Goal: Transaction & Acquisition: Purchase product/service

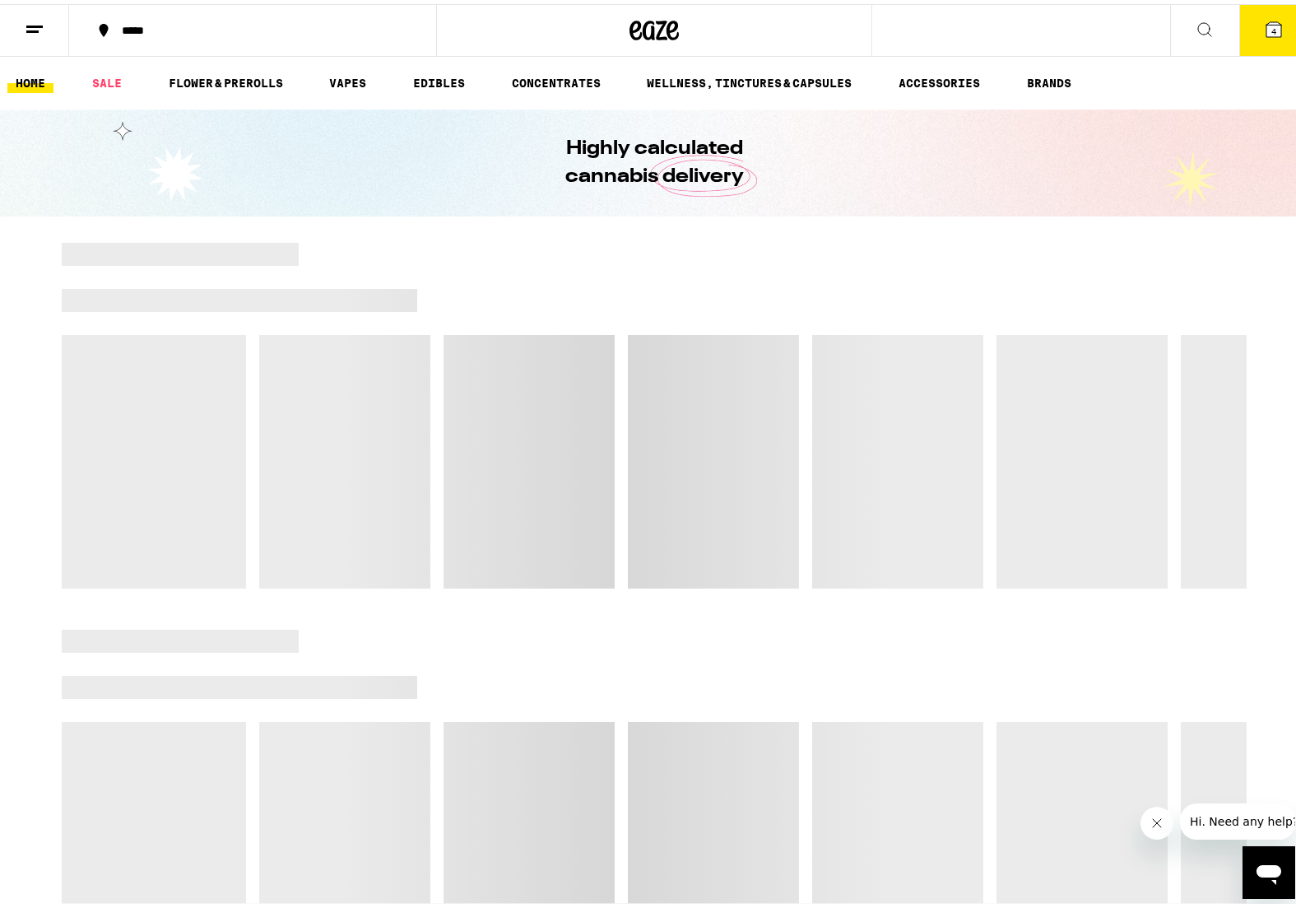
click at [1246, 20] on button "4" at bounding box center [1273, 26] width 69 height 51
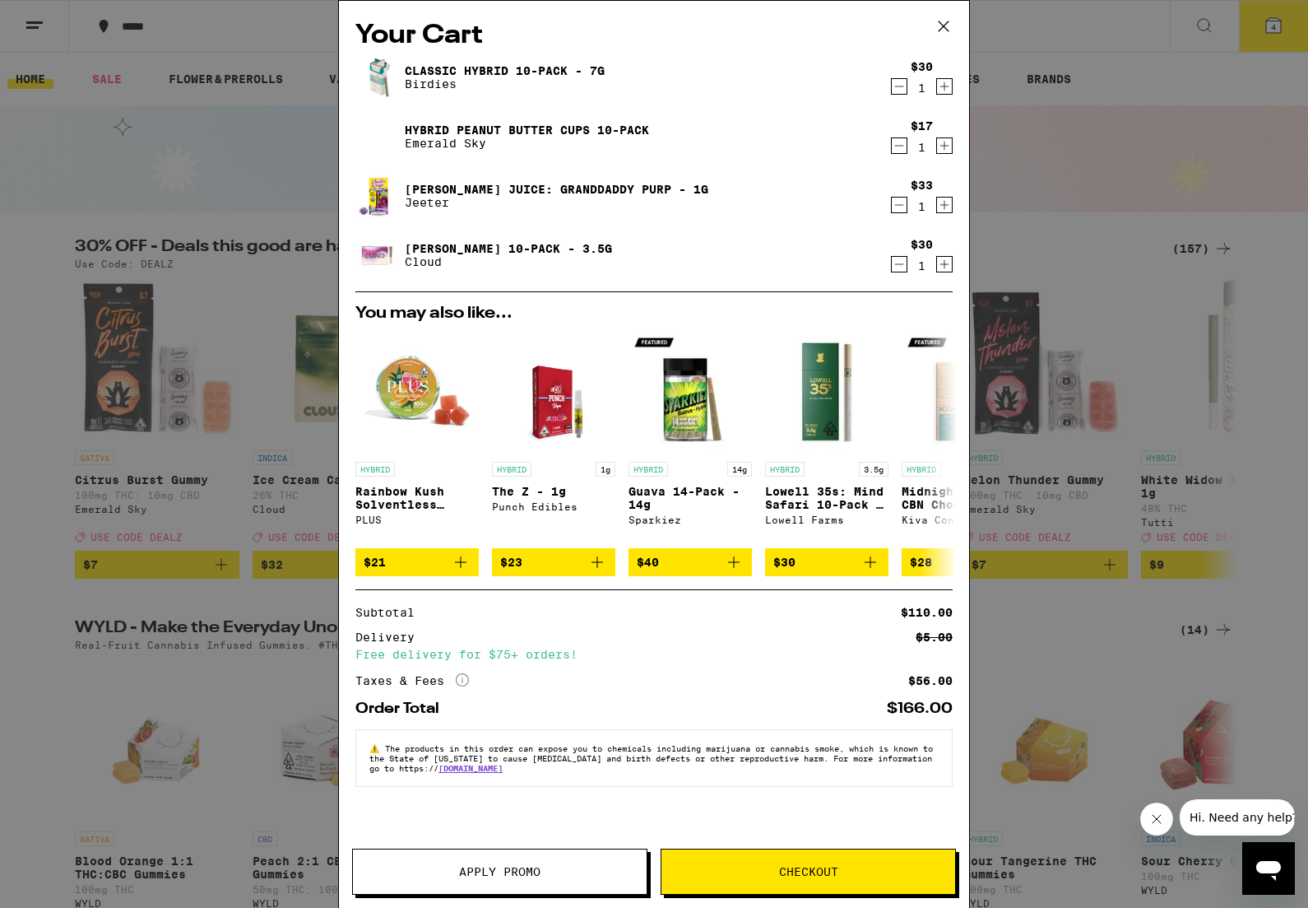
click at [901, 146] on icon "Decrement" at bounding box center [899, 146] width 15 height 20
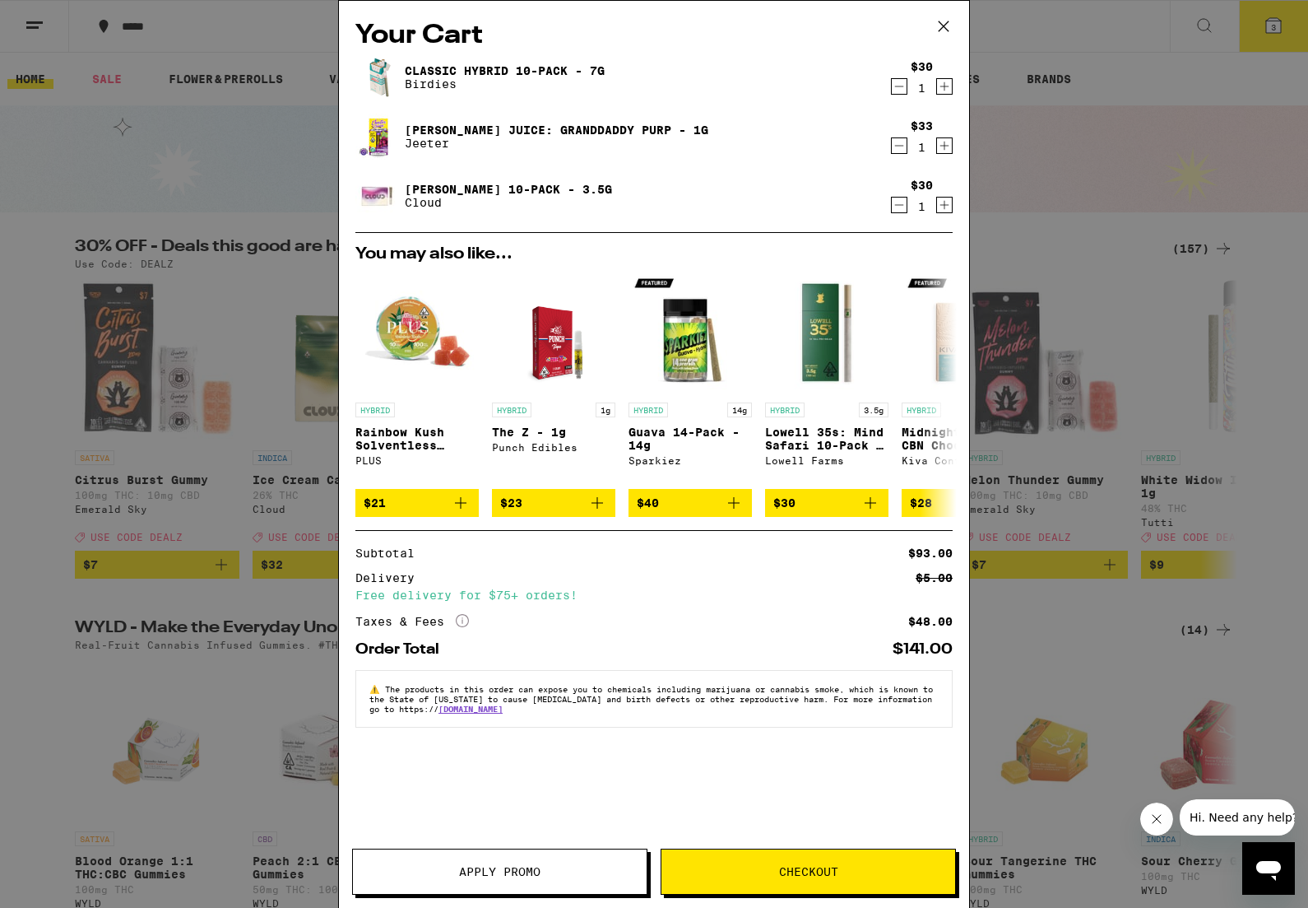
click at [498, 866] on span "Apply Promo" at bounding box center [499, 872] width 81 height 12
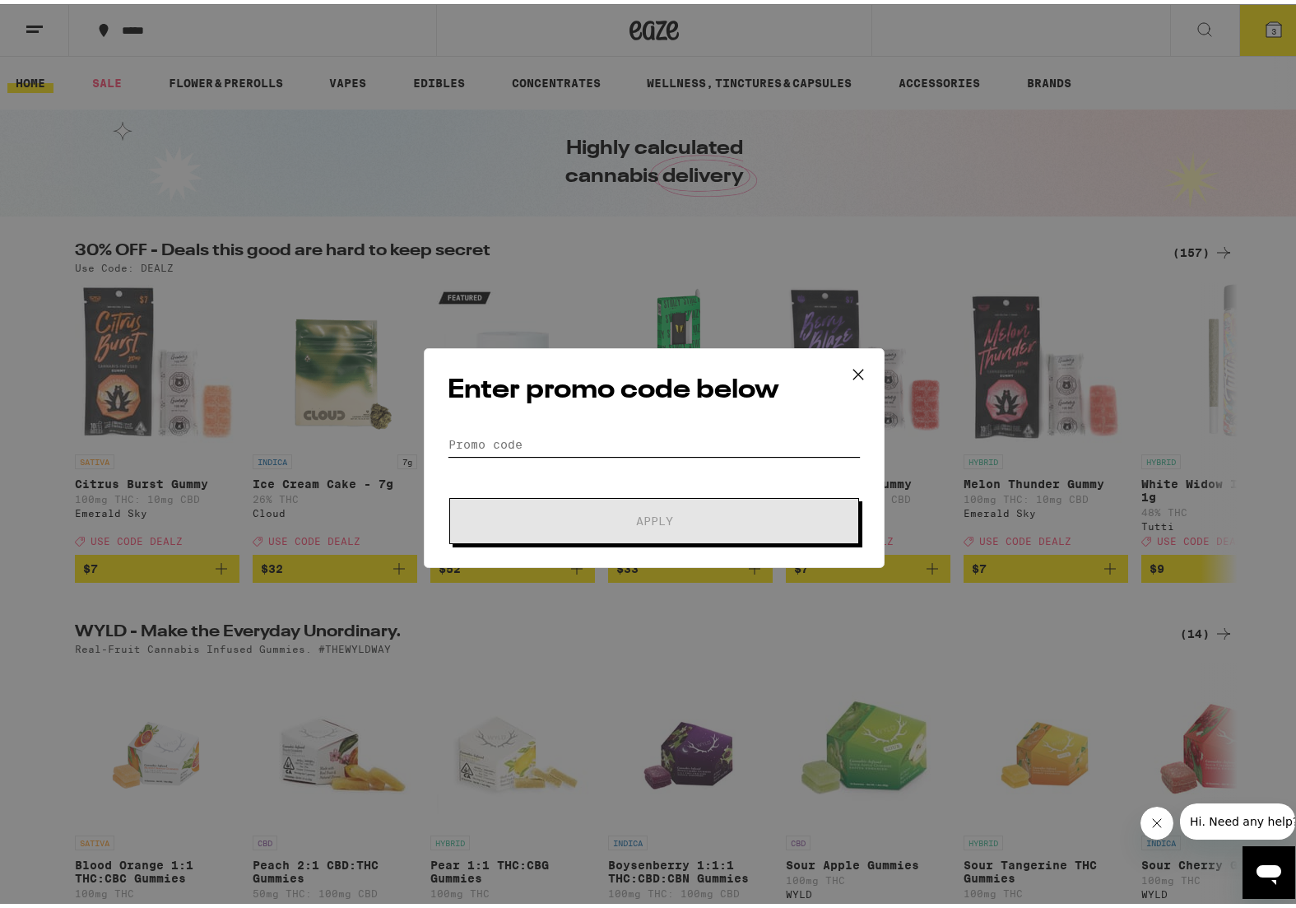
click at [523, 446] on input "Promo Code" at bounding box center [654, 440] width 413 height 25
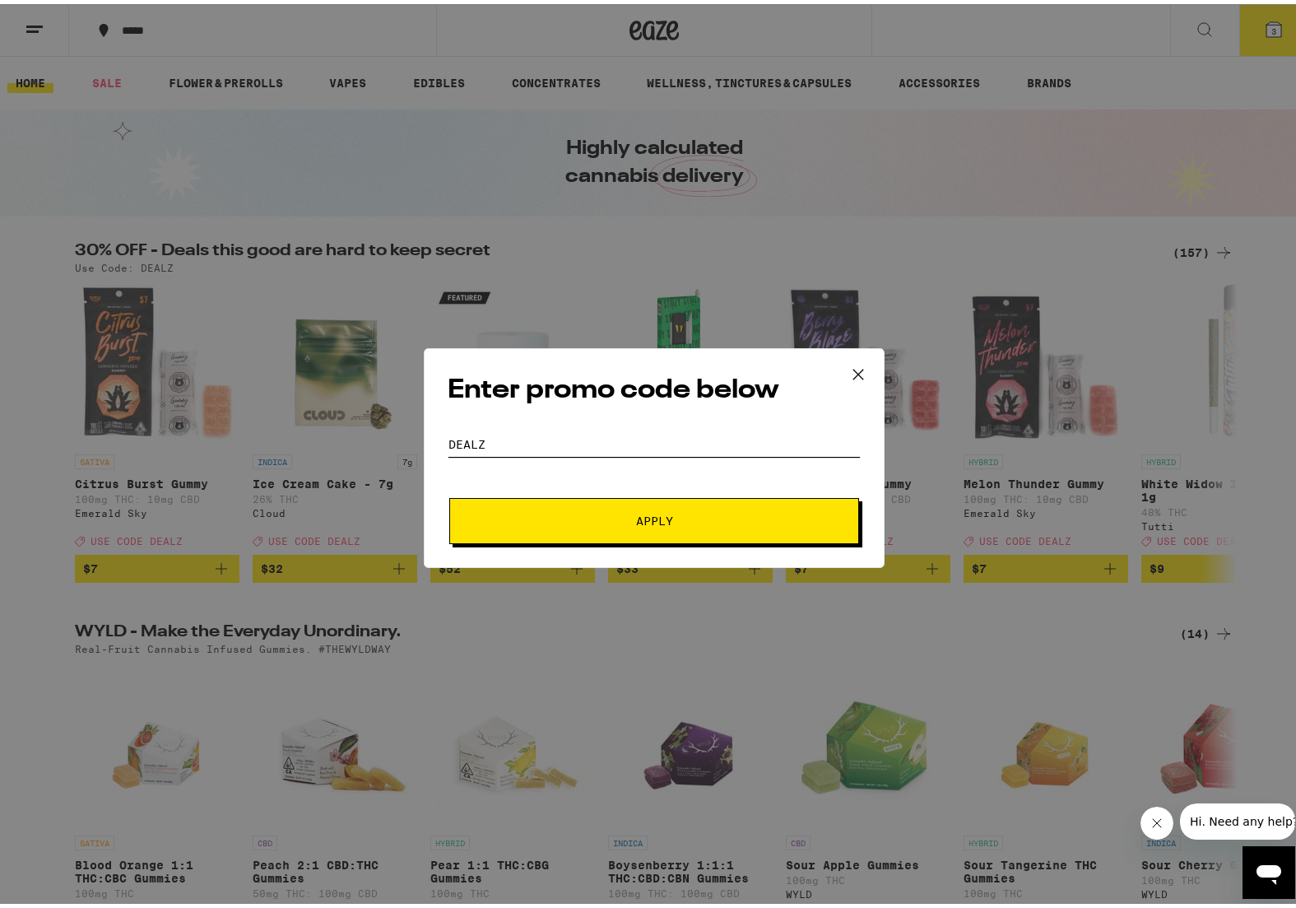
type input "dealz"
click at [622, 537] on button "Apply" at bounding box center [654, 517] width 410 height 46
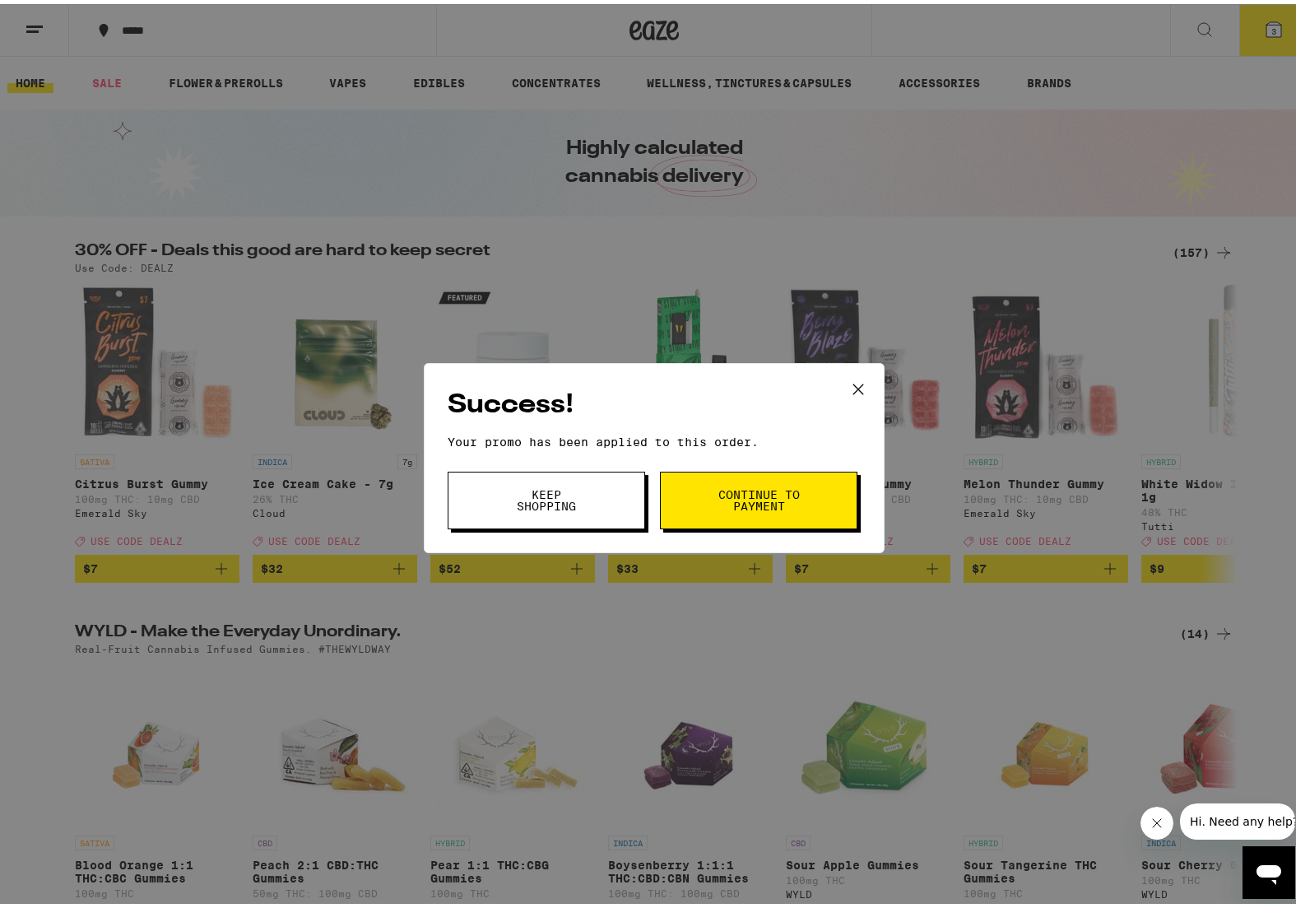
click at [574, 491] on span "Keep Shopping" at bounding box center [546, 496] width 84 height 23
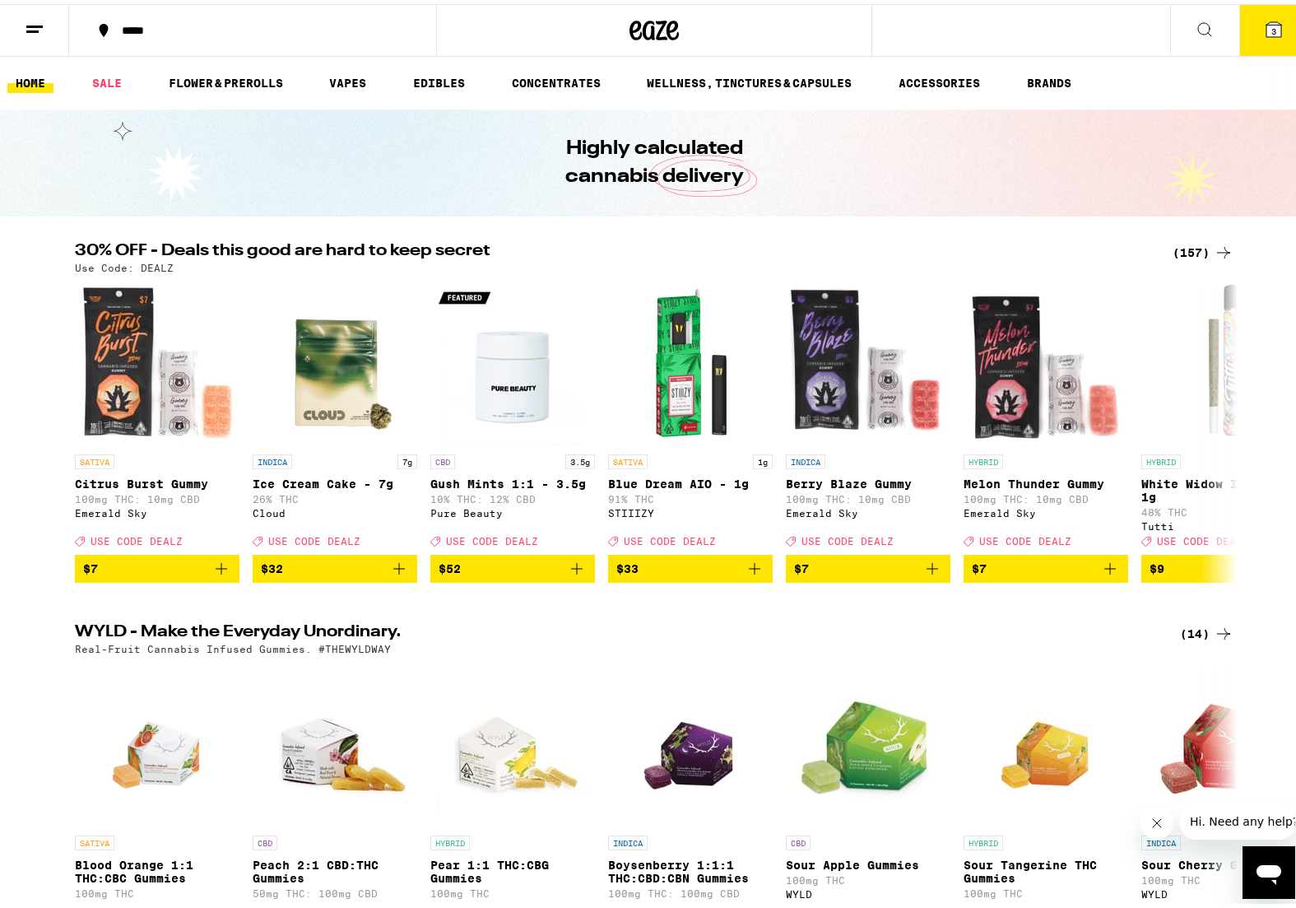
click at [1266, 26] on icon at bounding box center [1273, 25] width 15 height 15
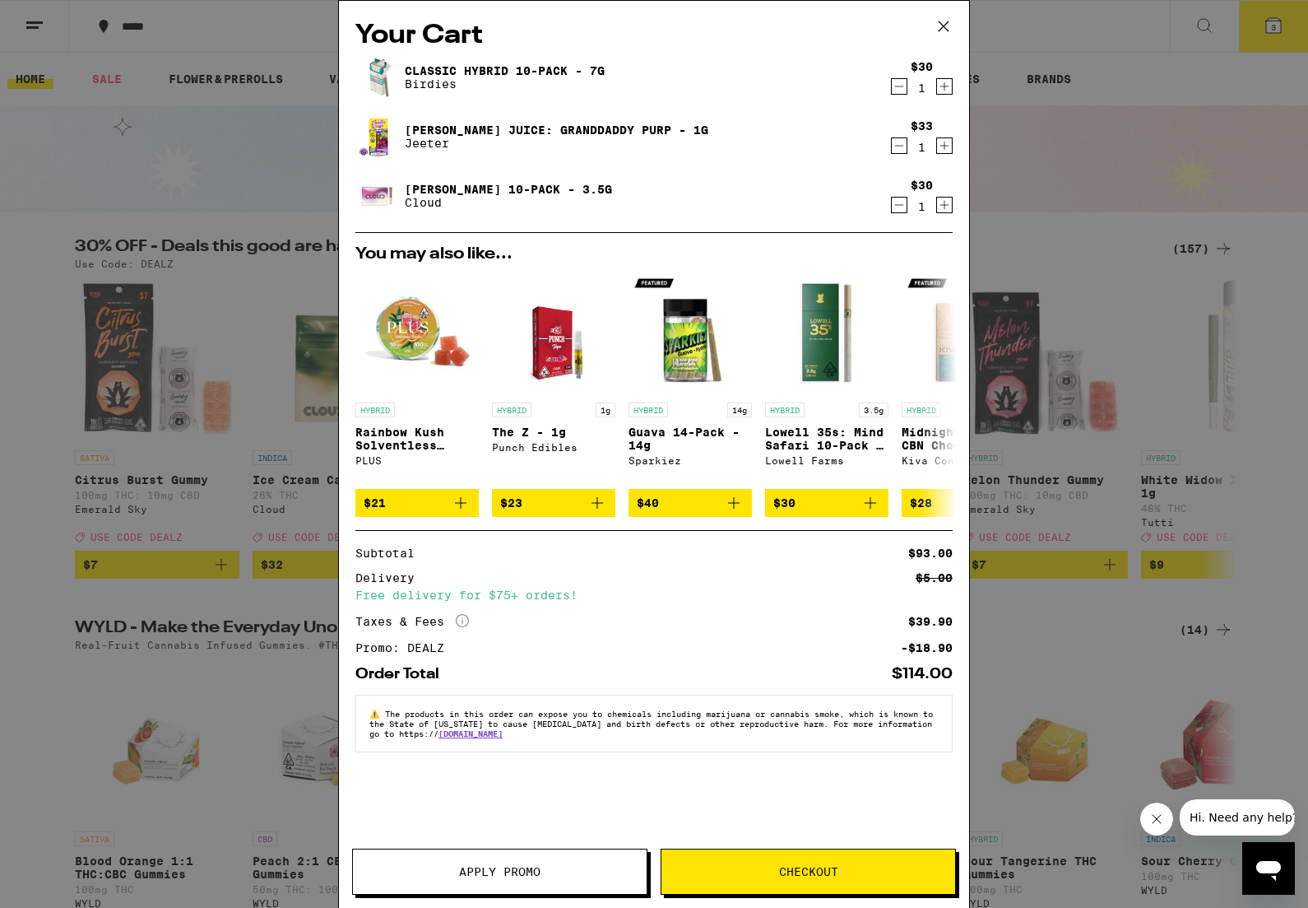
click at [379, 140] on img at bounding box center [378, 137] width 46 height 46
click at [434, 128] on link "[PERSON_NAME] Juice: Granddaddy Purp - 1g" at bounding box center [557, 129] width 304 height 13
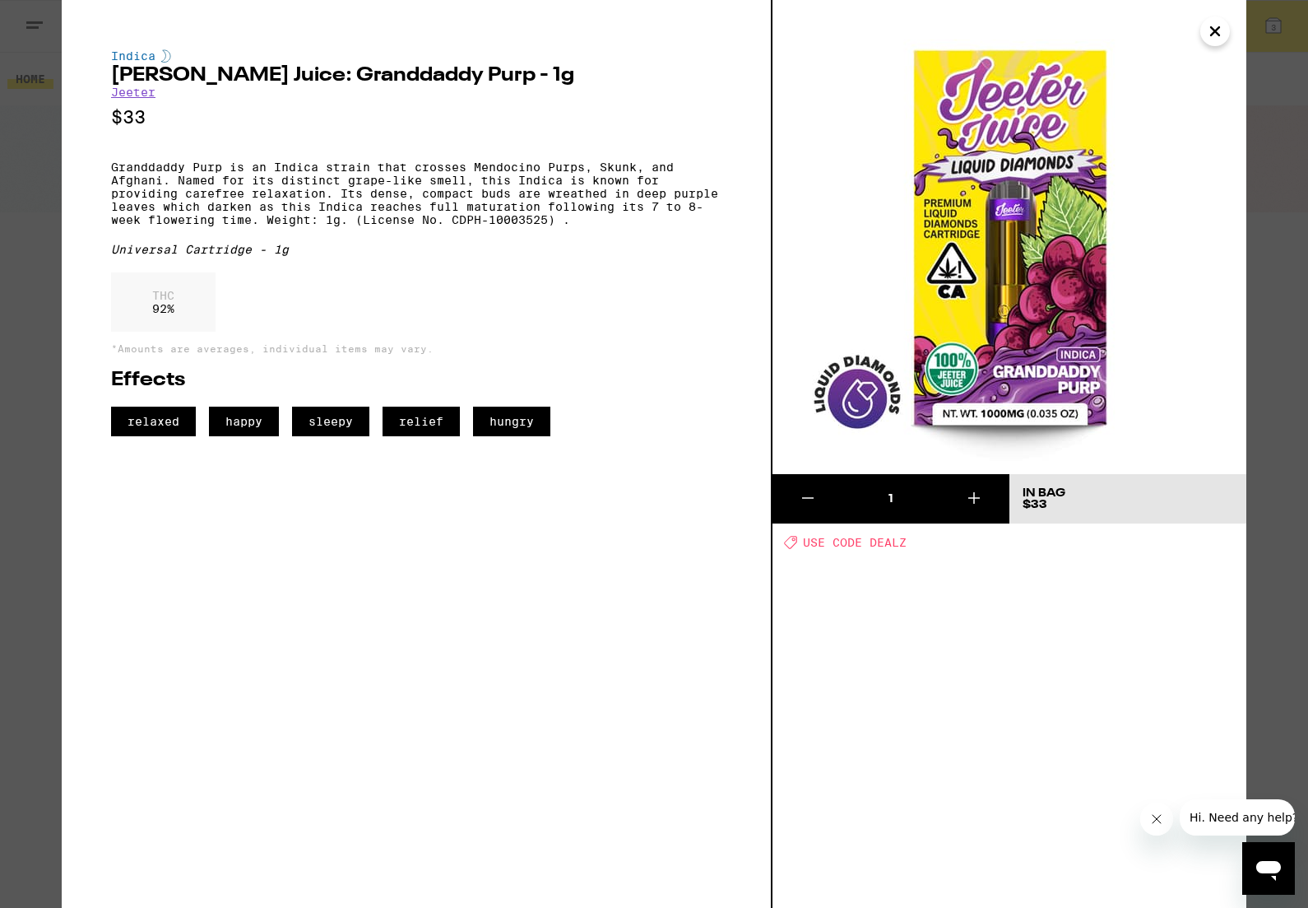
click at [1124, 146] on img at bounding box center [1010, 237] width 474 height 474
click at [1220, 42] on icon "Close" at bounding box center [1216, 31] width 20 height 25
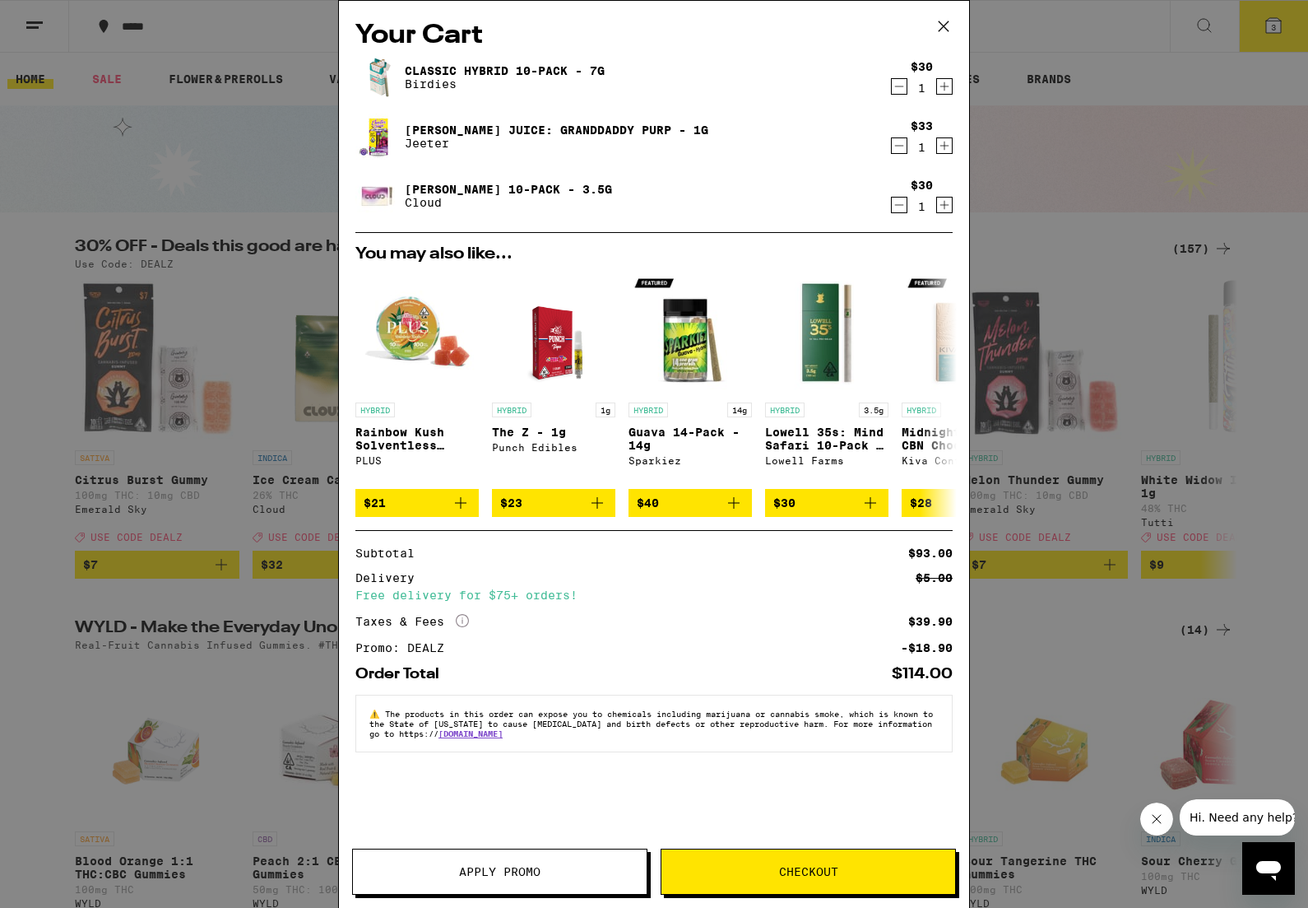
click at [1125, 203] on div "Your Cart Classic Hybrid 10-Pack - 7g Birdies $30 1 [PERSON_NAME] Juice: Grandd…" at bounding box center [654, 454] width 1308 height 908
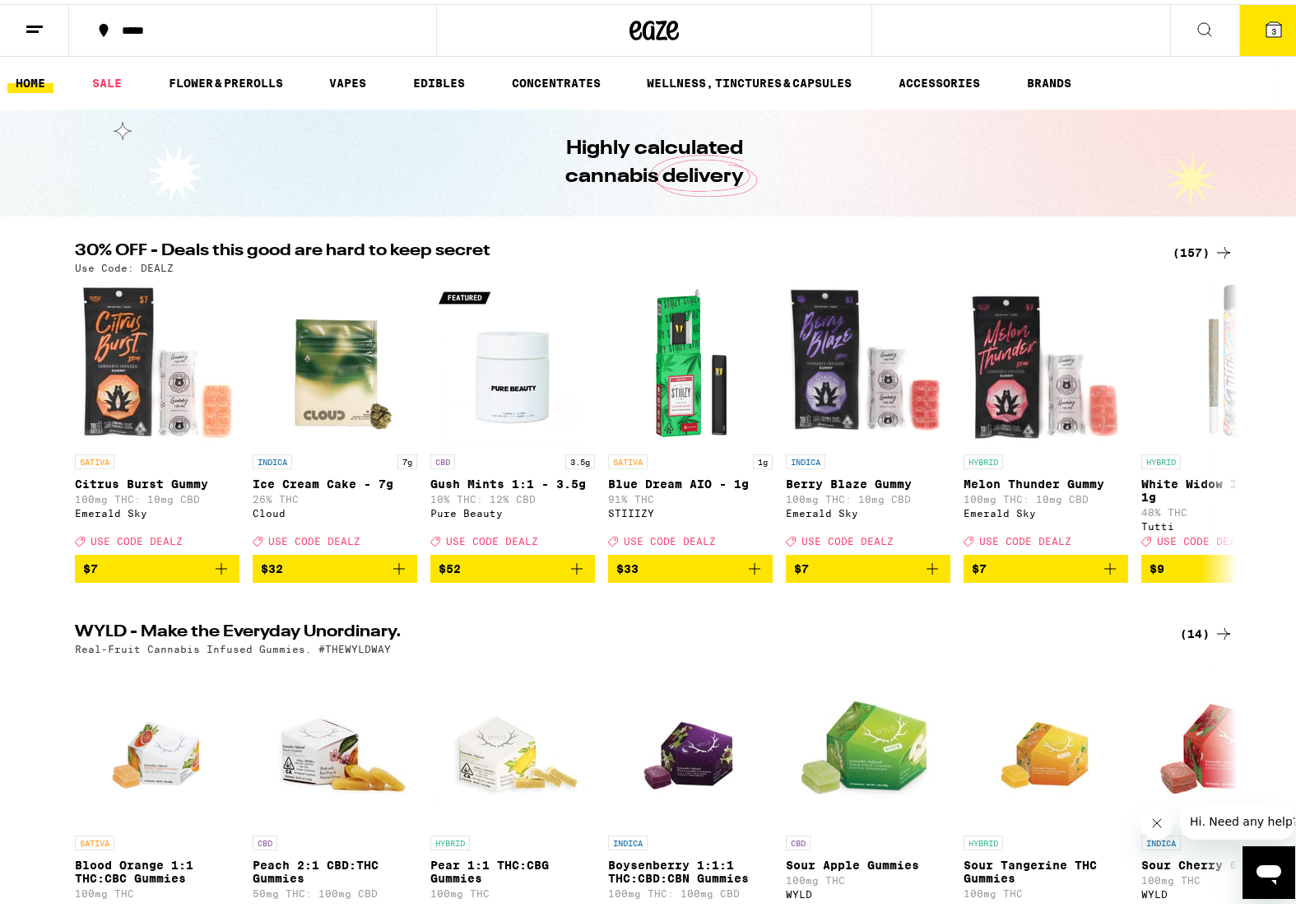
click at [1197, 244] on div "(157)" at bounding box center [1203, 249] width 61 height 20
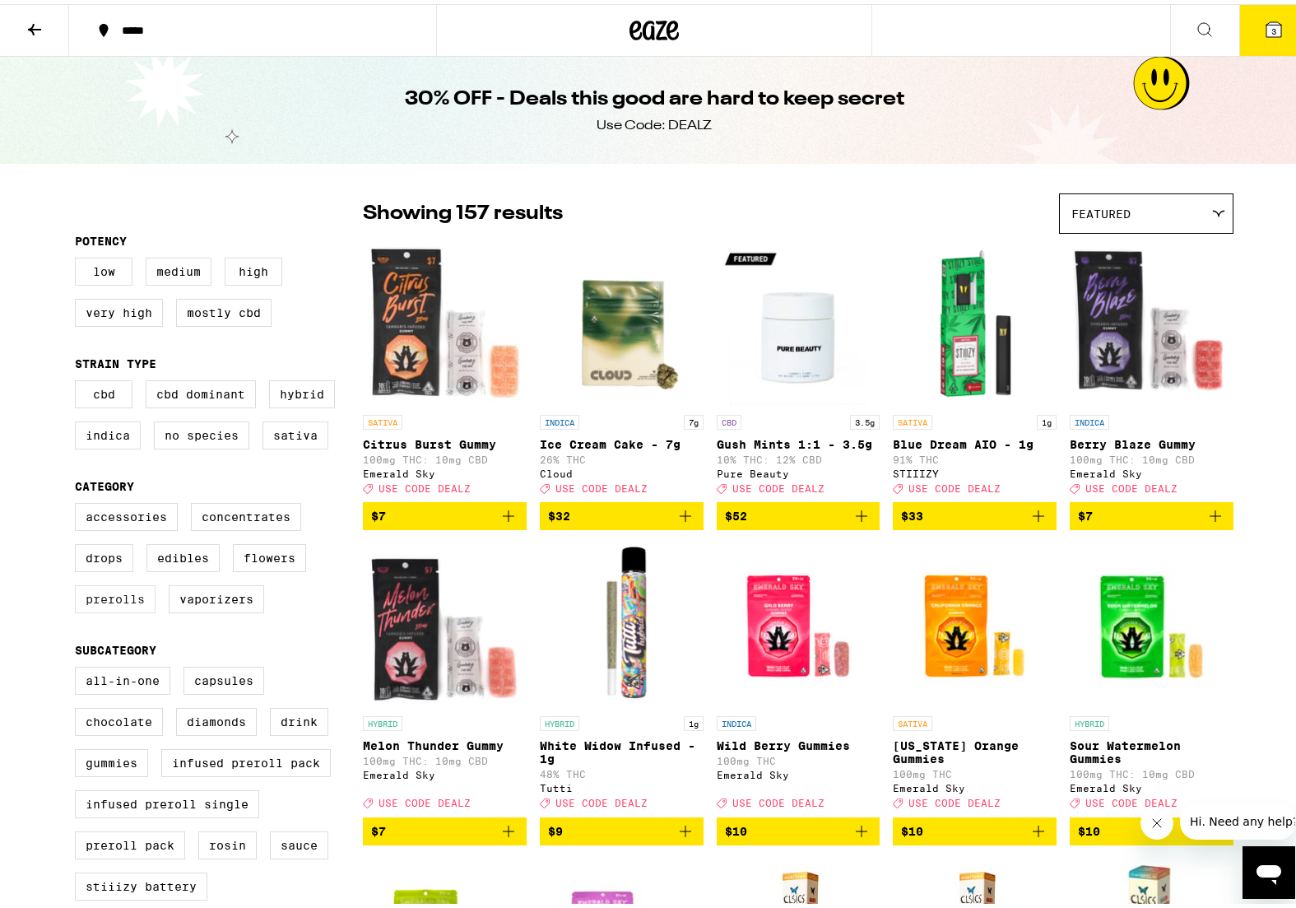
click at [137, 609] on label "Prerolls" at bounding box center [115, 595] width 81 height 28
click at [79, 502] on input "Prerolls" at bounding box center [78, 501] width 1 height 1
checkbox input "true"
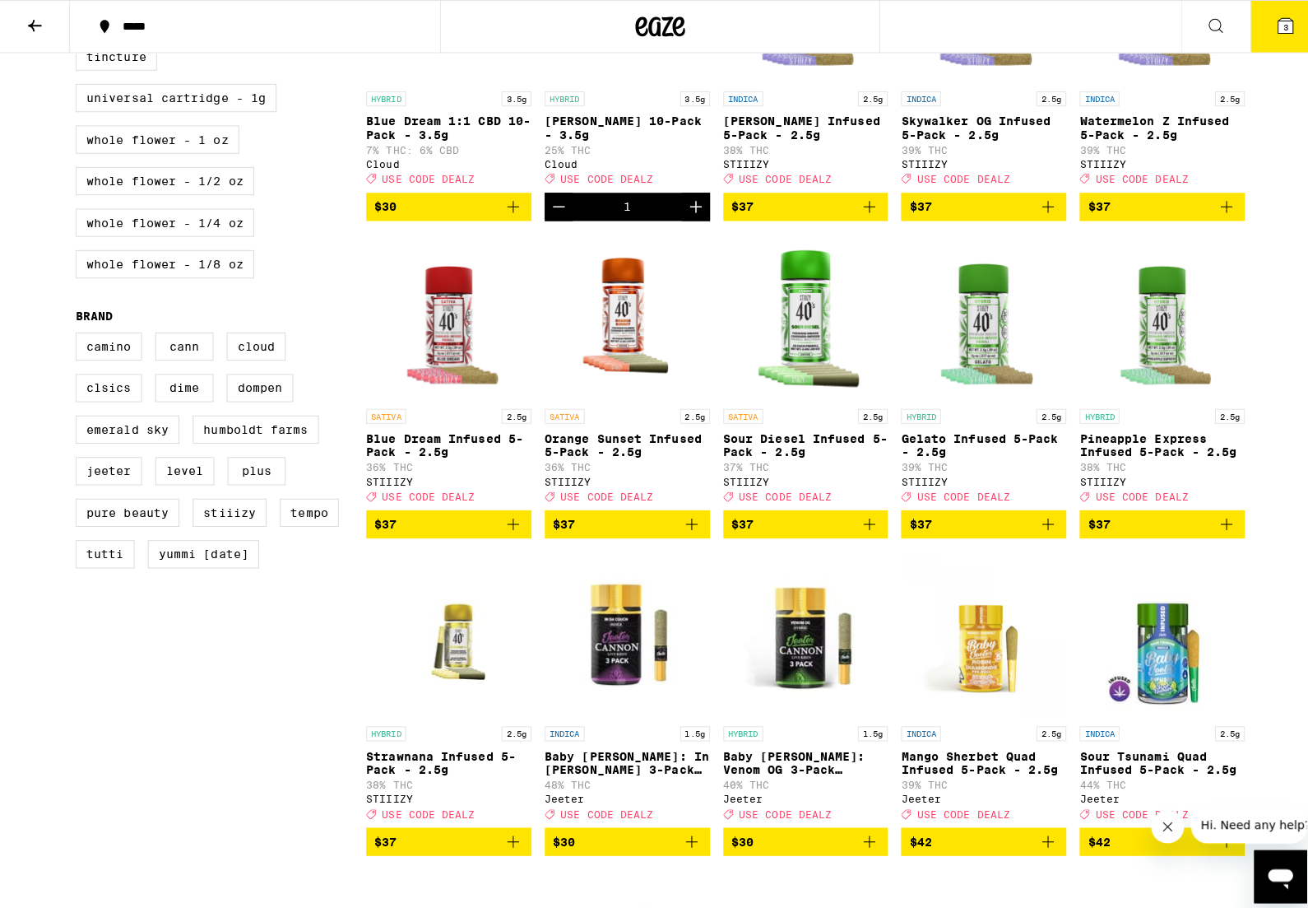
scroll to position [987, 0]
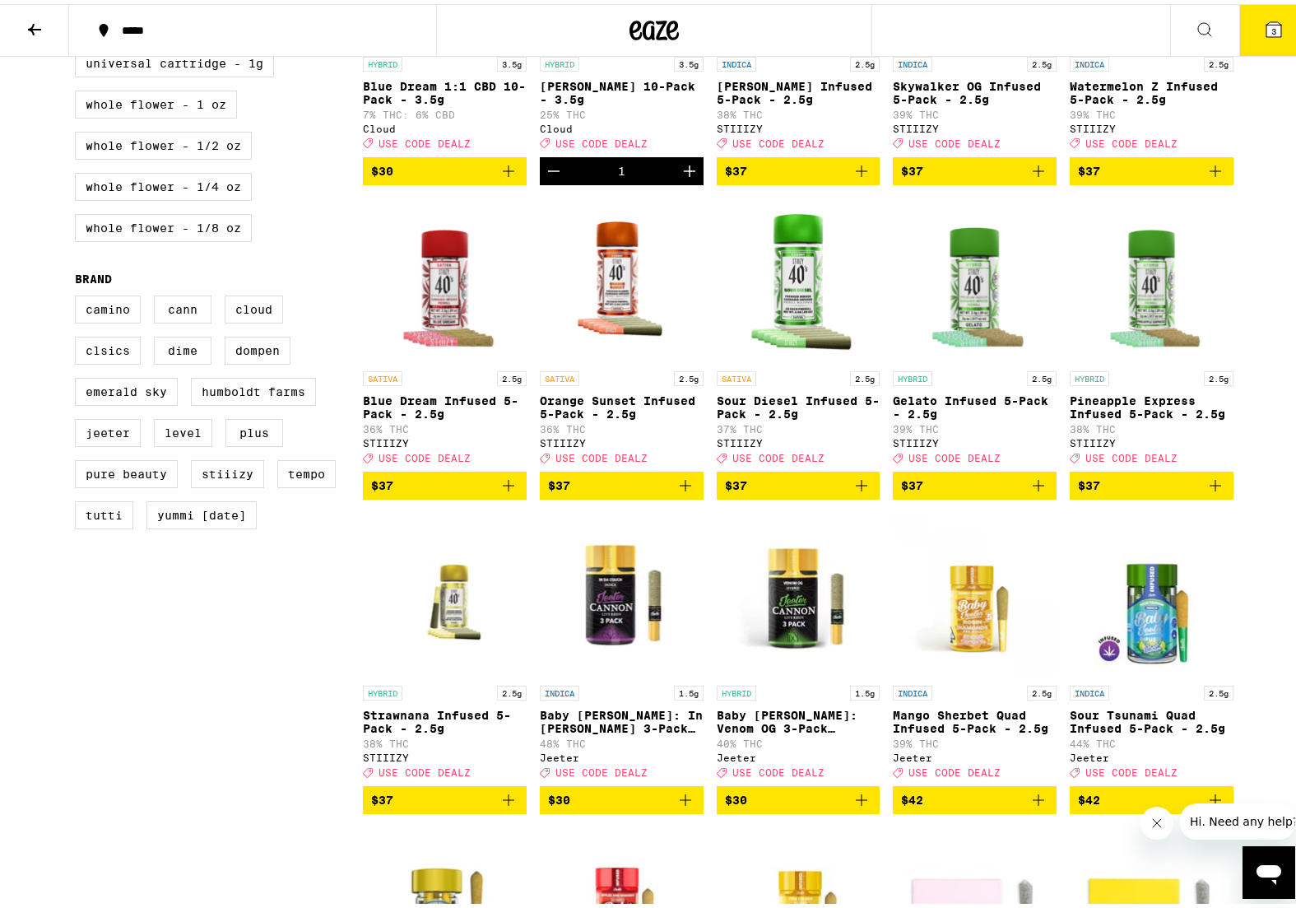
click at [1036, 491] on icon "Add to bag" at bounding box center [1039, 482] width 20 height 20
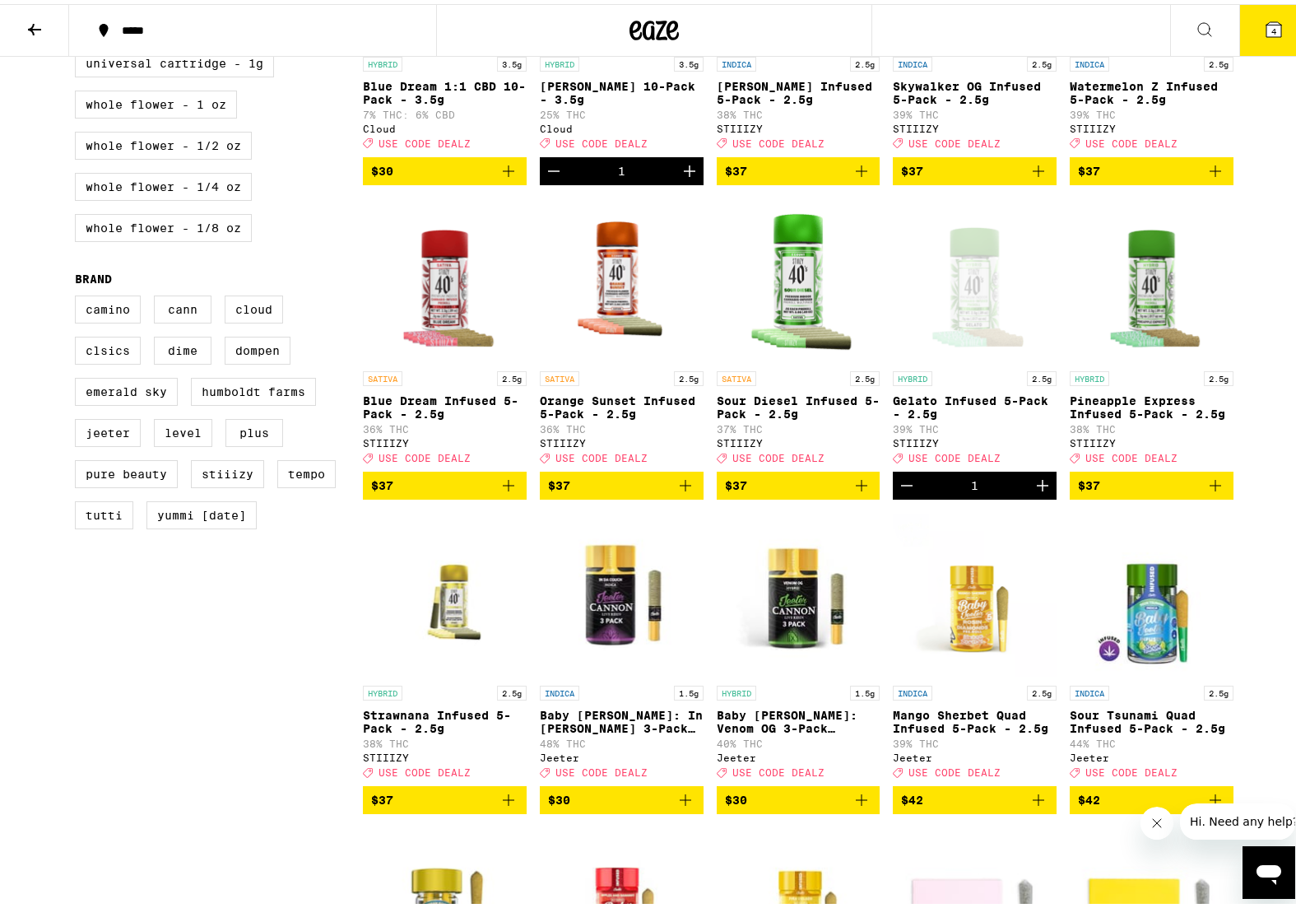
click at [1266, 29] on icon at bounding box center [1273, 25] width 15 height 15
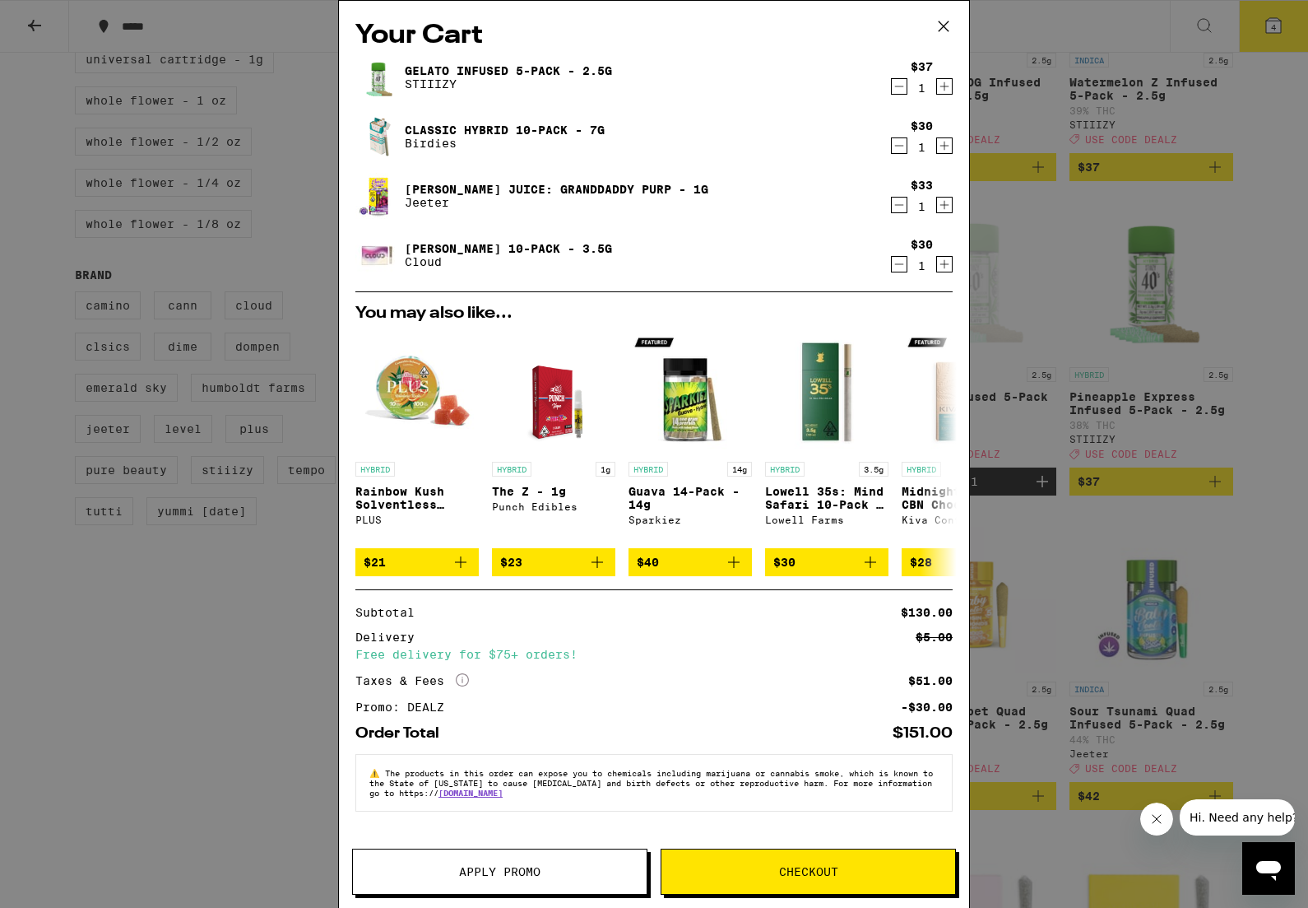
click at [895, 87] on icon "Decrement" at bounding box center [899, 87] width 15 height 20
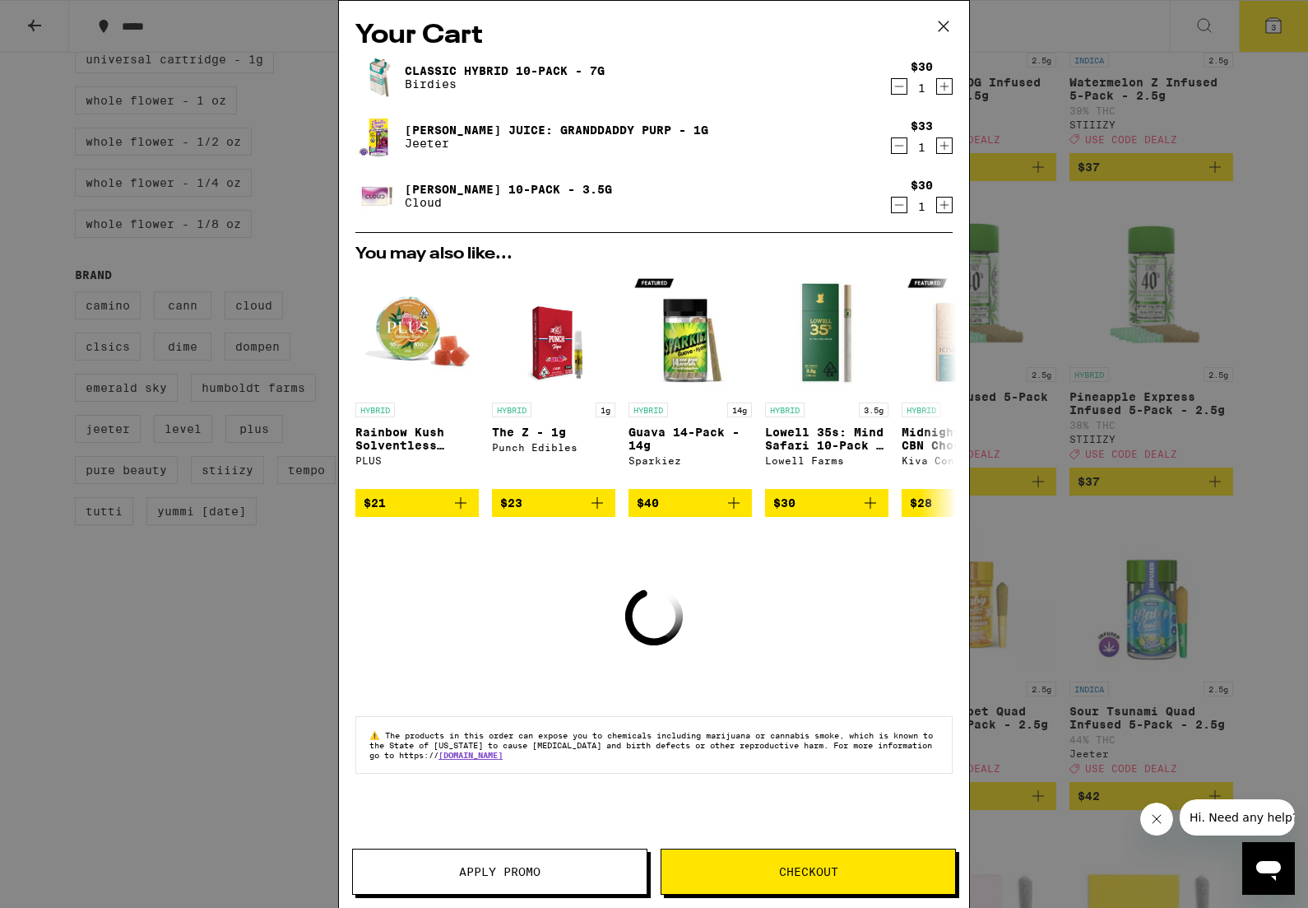
click at [896, 91] on icon "Decrement" at bounding box center [899, 87] width 15 height 20
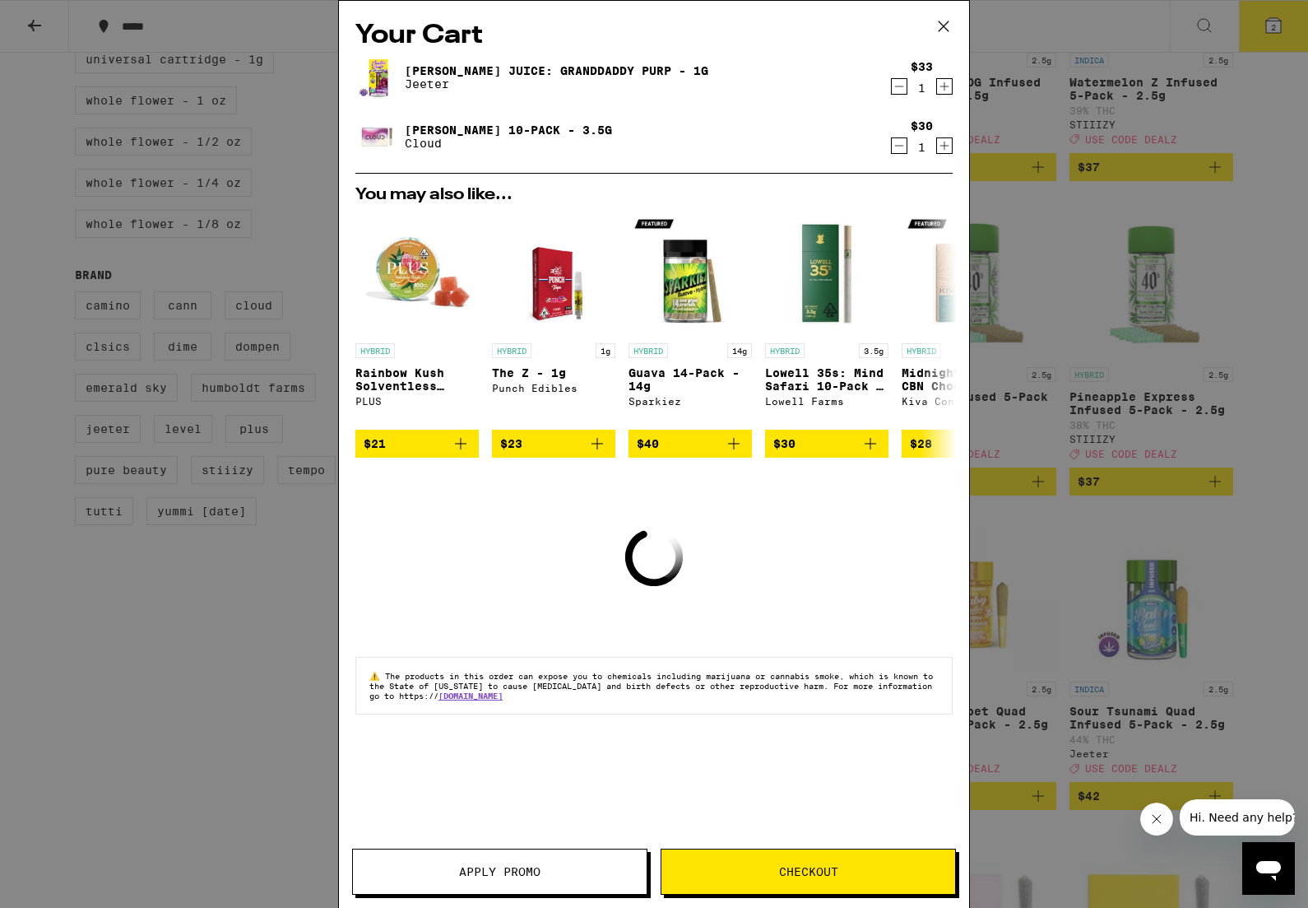
click at [896, 91] on icon "Decrement" at bounding box center [899, 87] width 15 height 20
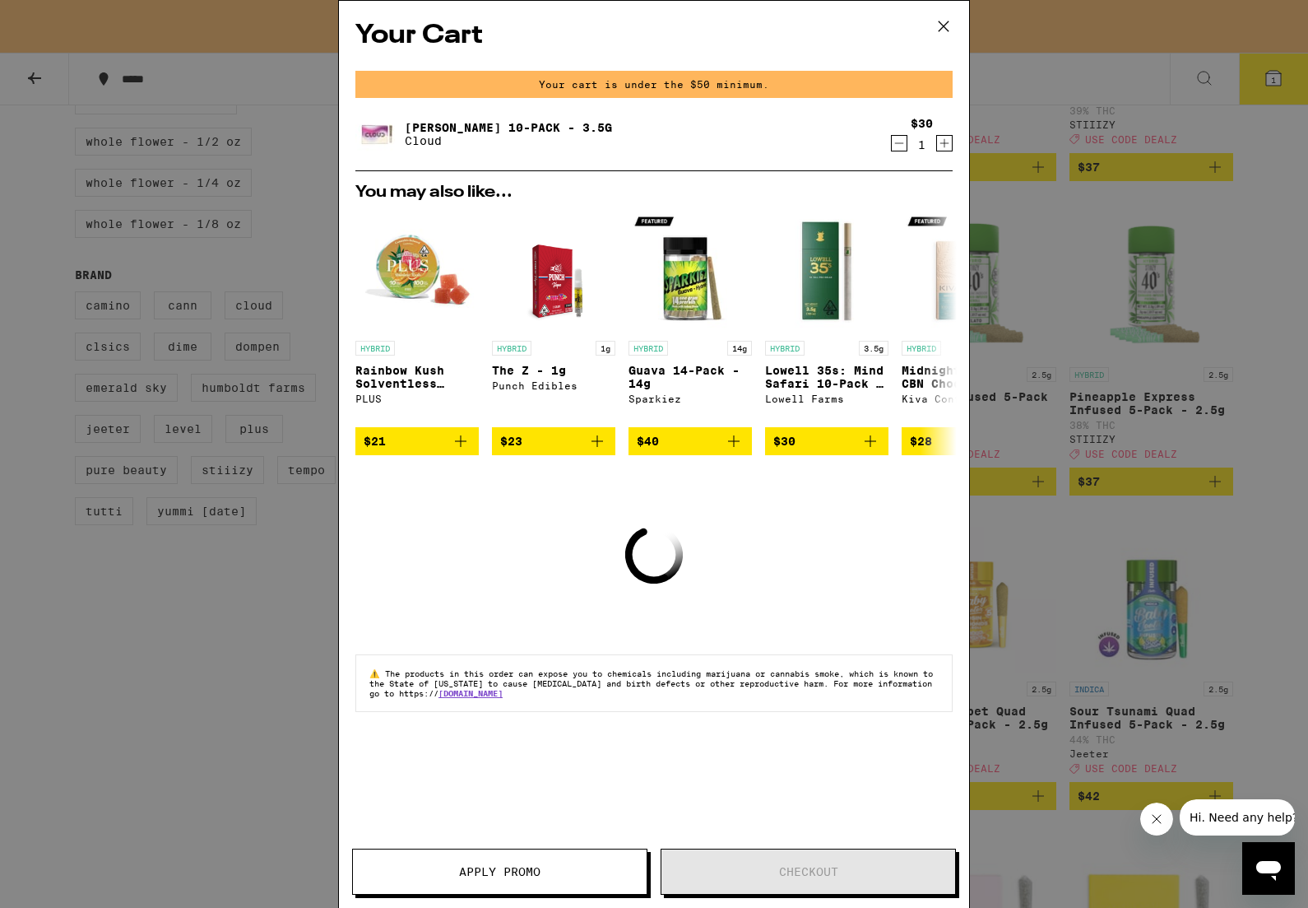
click at [900, 137] on icon "Decrement" at bounding box center [899, 143] width 15 height 20
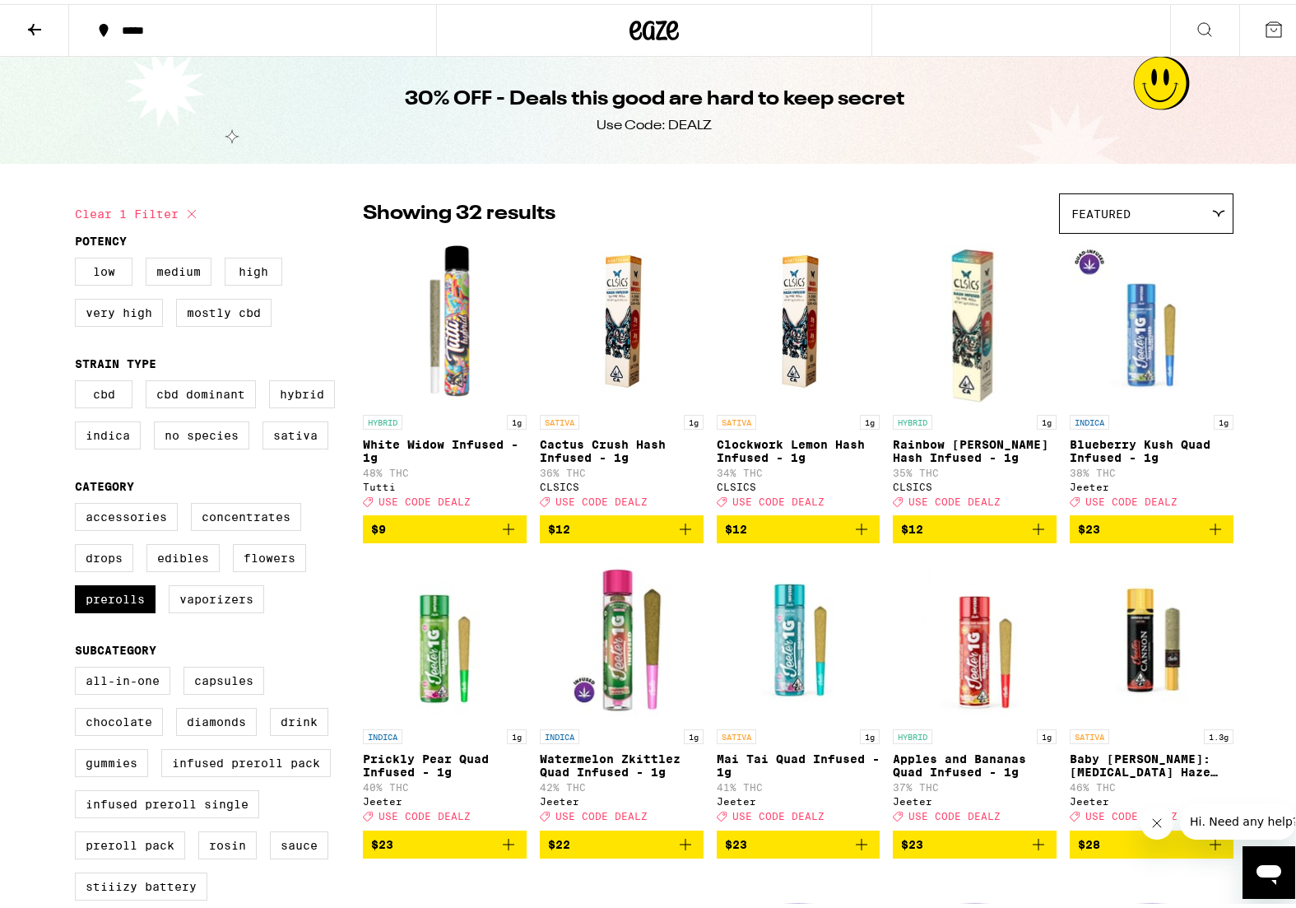
click at [682, 25] on div at bounding box center [654, 26] width 436 height 53
click at [667, 25] on icon at bounding box center [654, 27] width 49 height 30
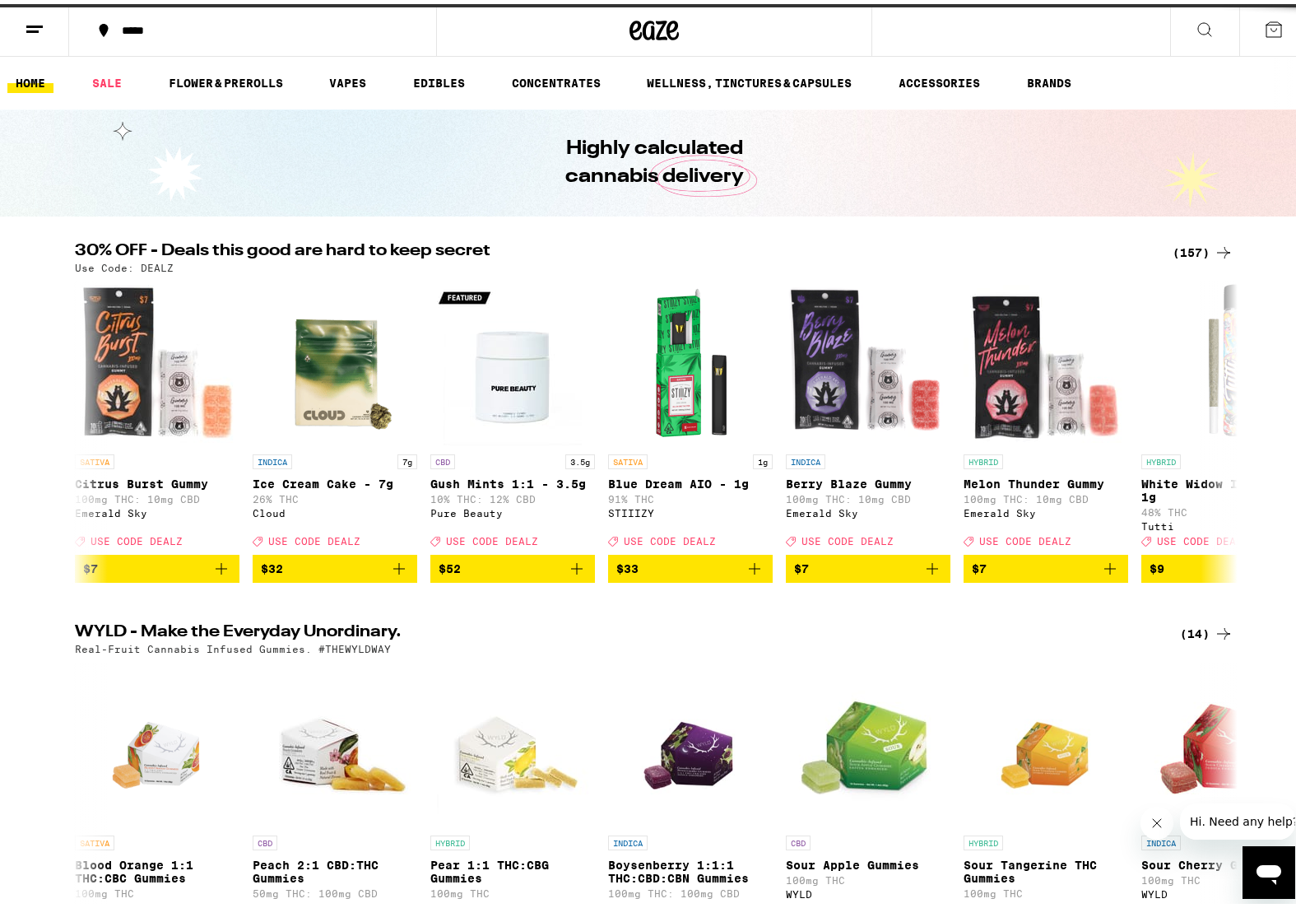
click at [16, 30] on button at bounding box center [34, 27] width 69 height 52
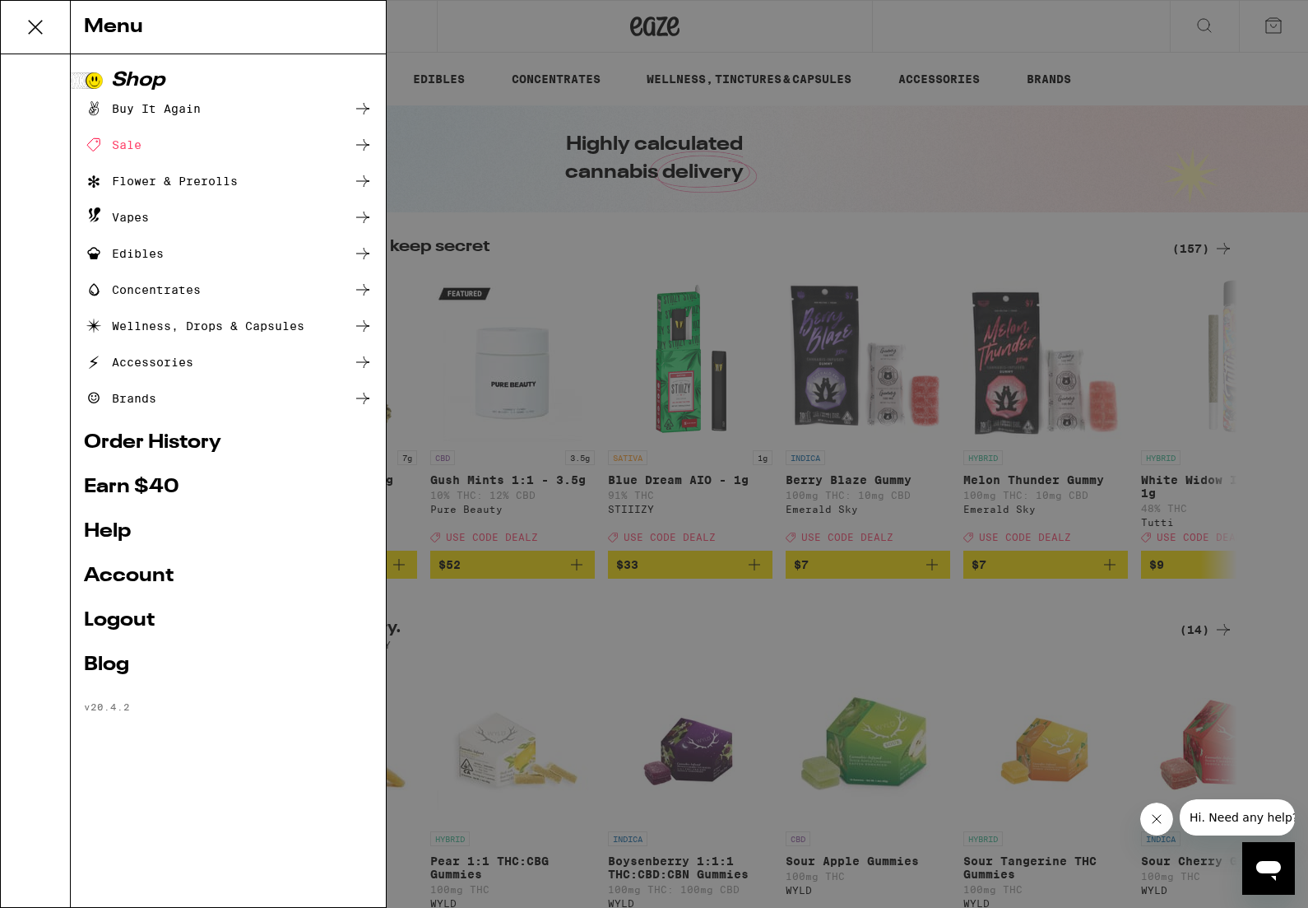
click at [138, 453] on link "Order History" at bounding box center [228, 443] width 289 height 20
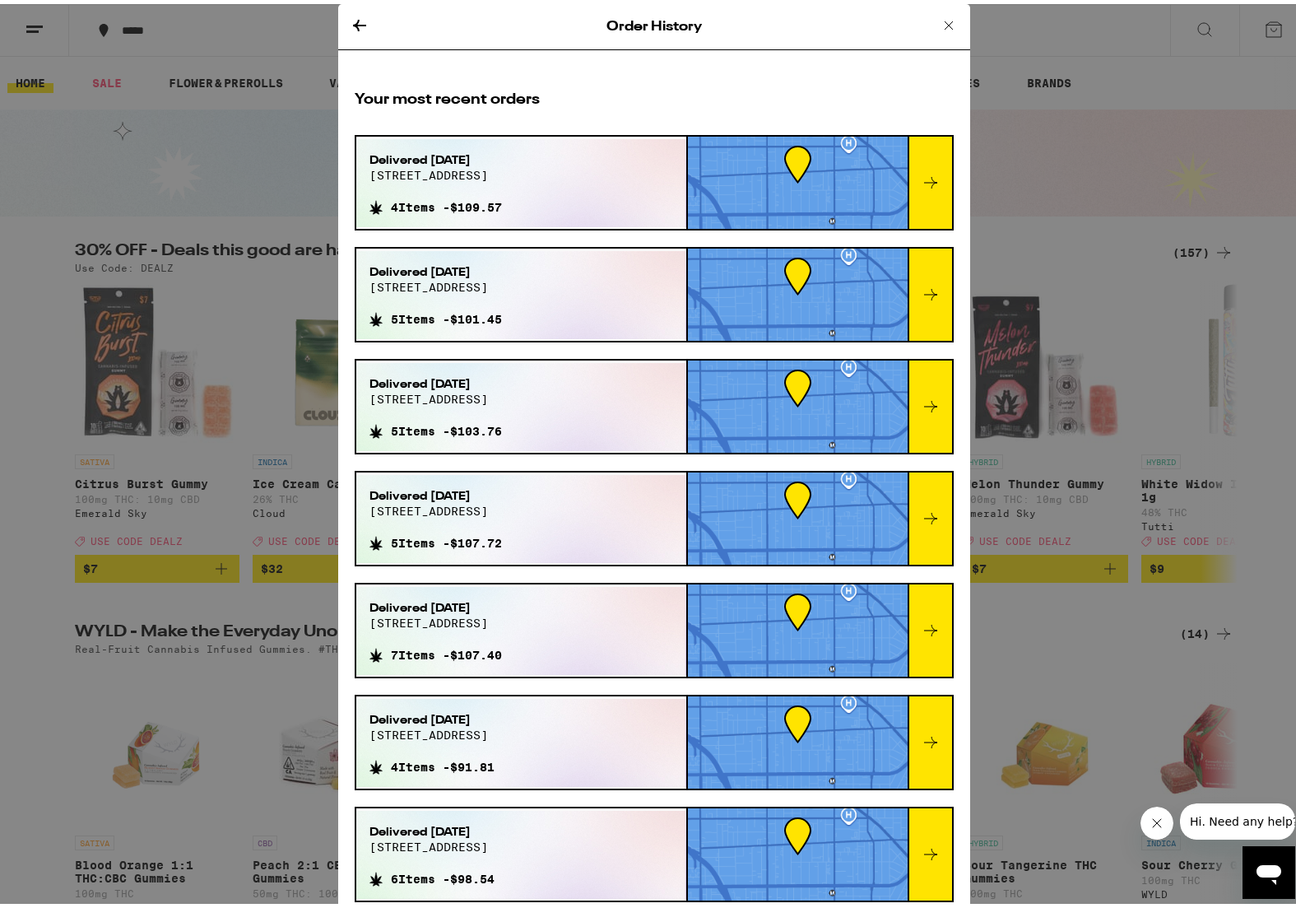
click at [921, 288] on icon at bounding box center [931, 291] width 20 height 20
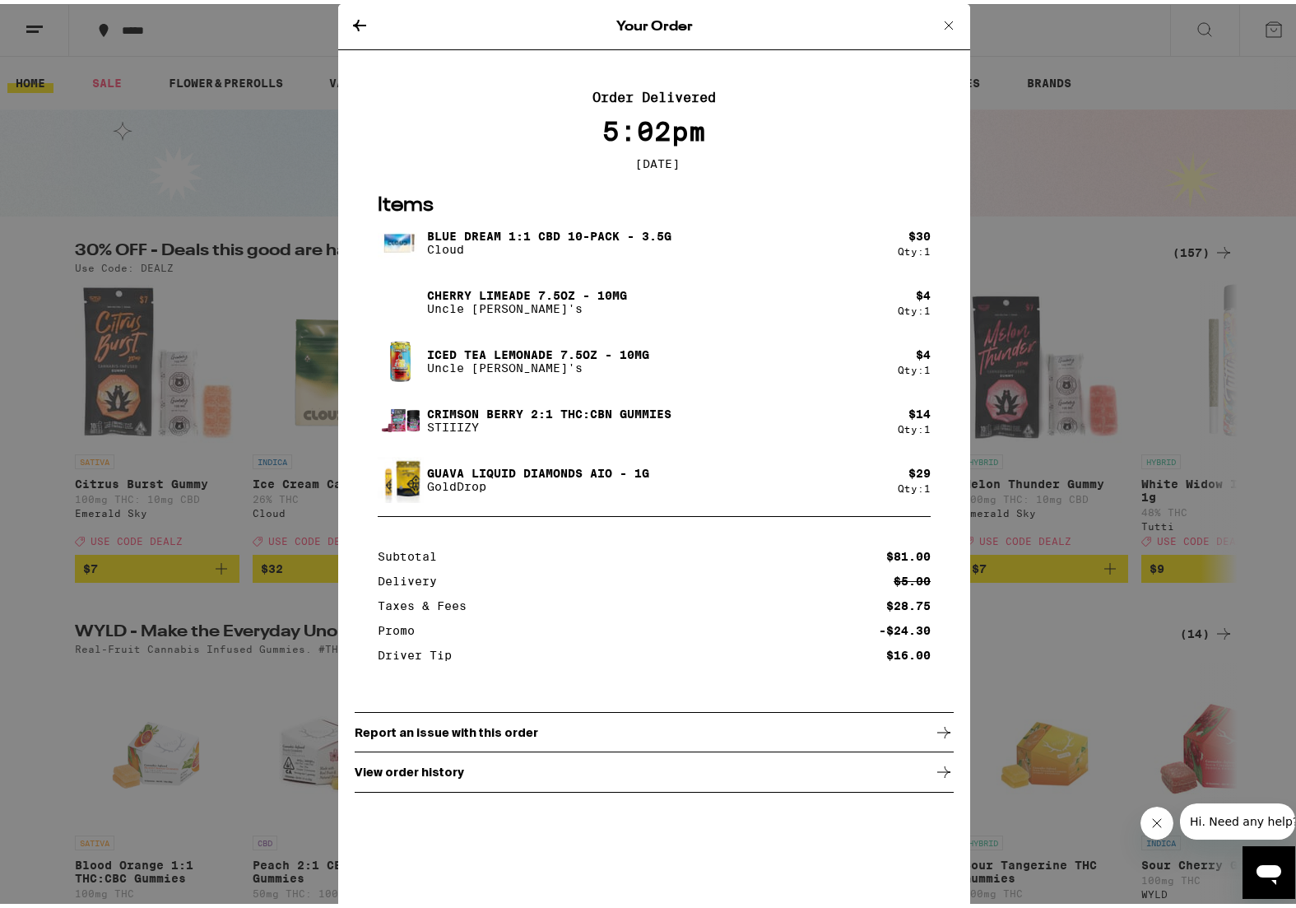
click at [352, 22] on icon at bounding box center [360, 22] width 20 height 20
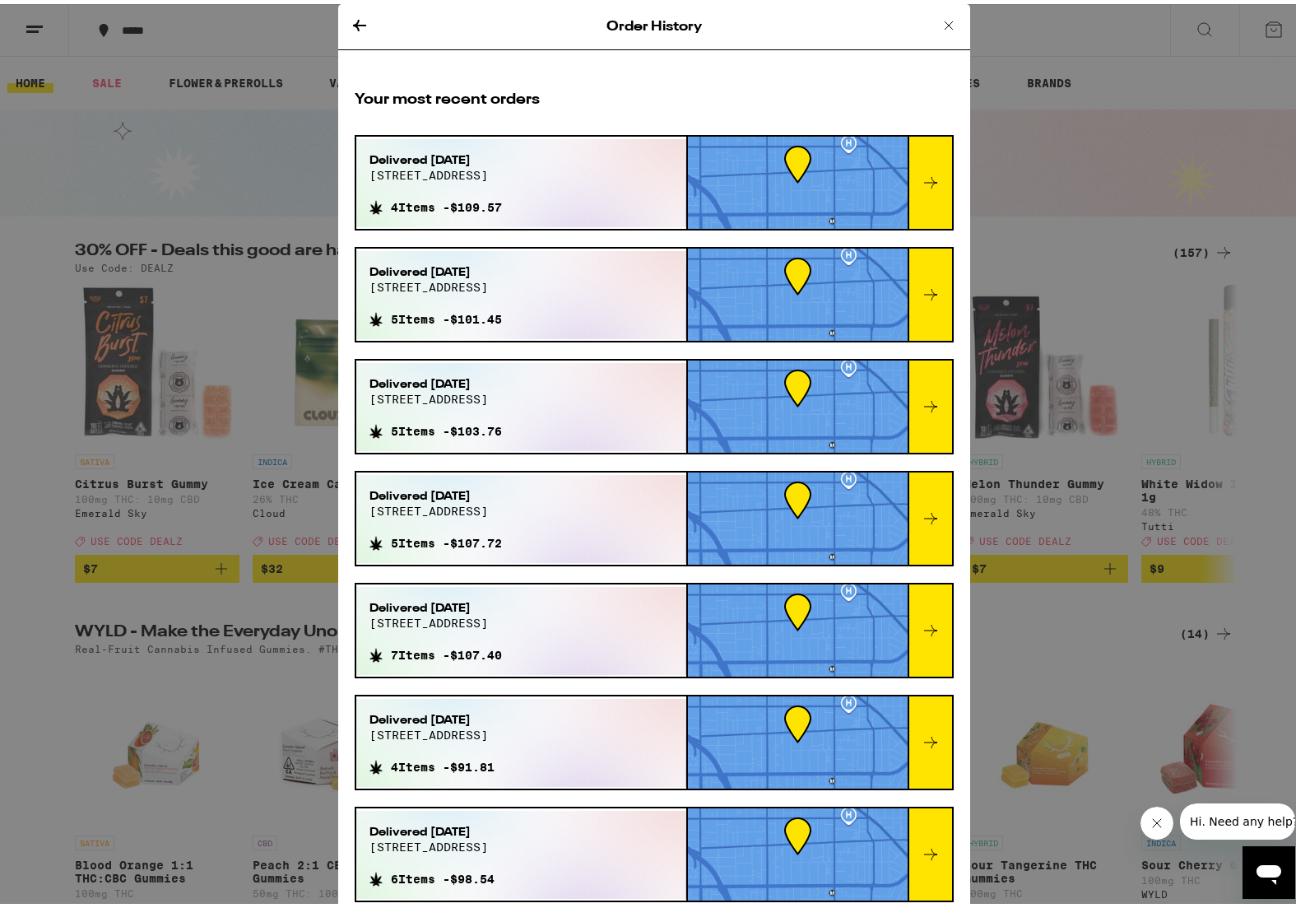
click at [921, 394] on icon at bounding box center [931, 403] width 20 height 20
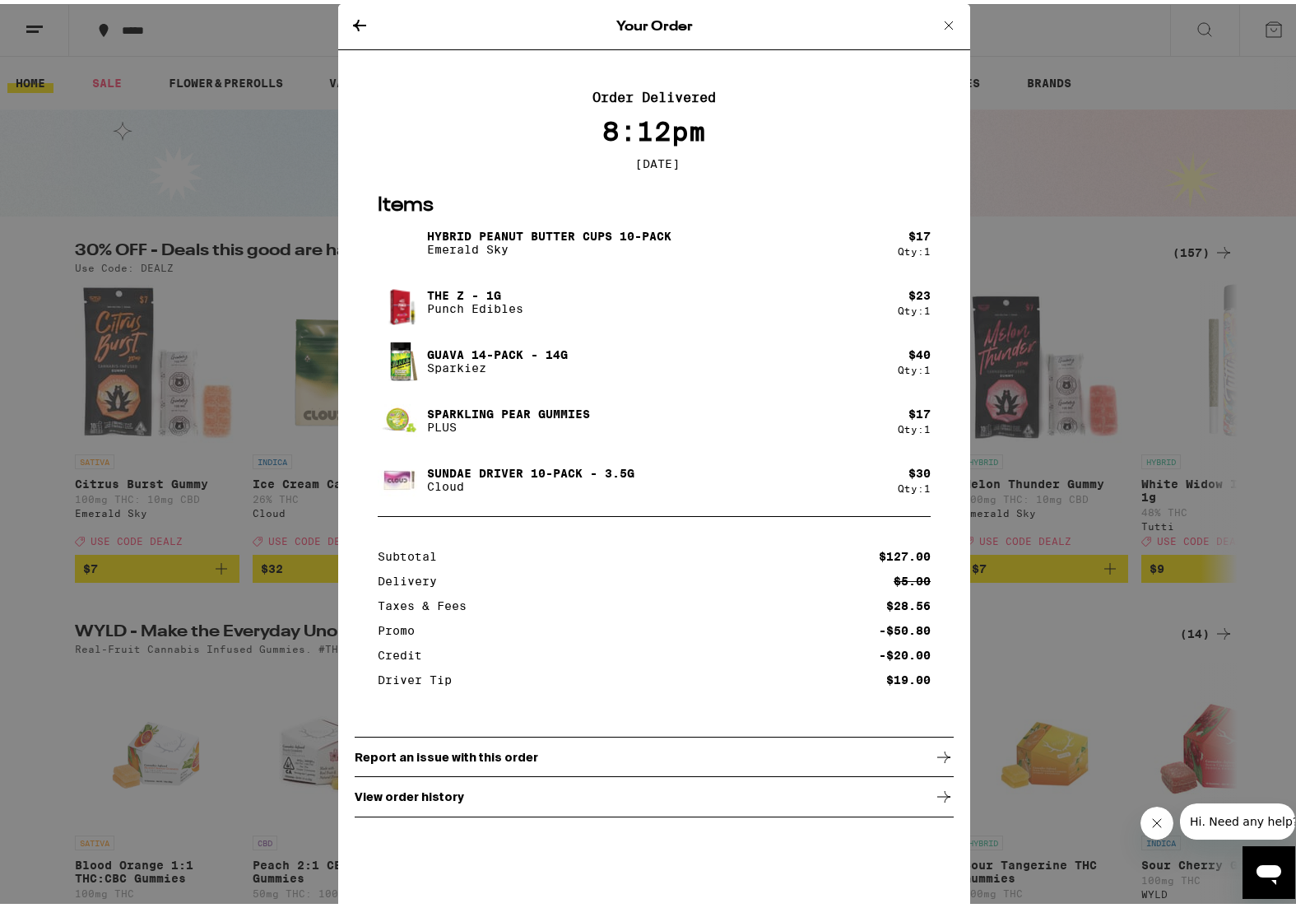
click at [355, 22] on icon at bounding box center [360, 22] width 20 height 20
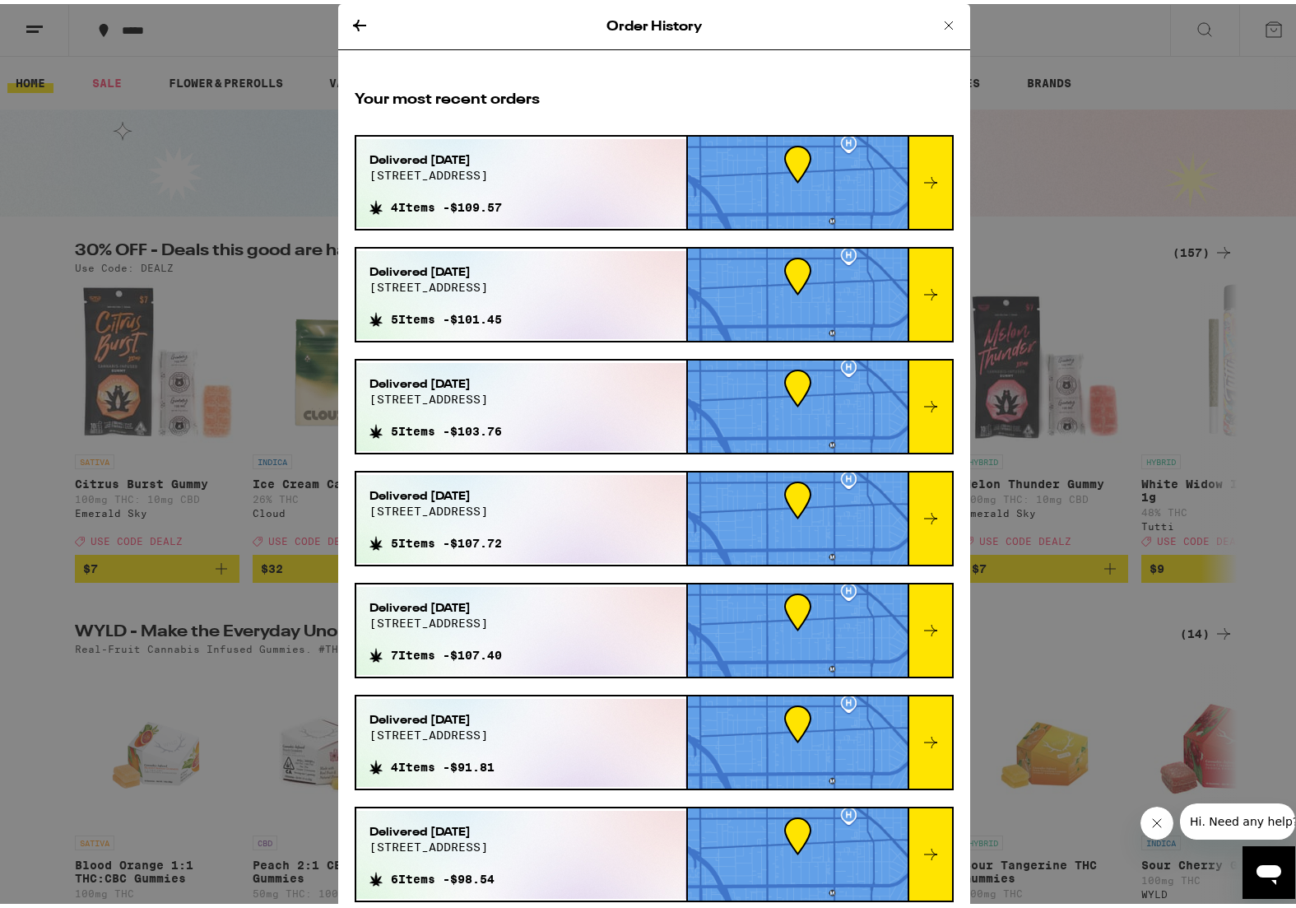
click at [921, 508] on icon at bounding box center [931, 514] width 20 height 20
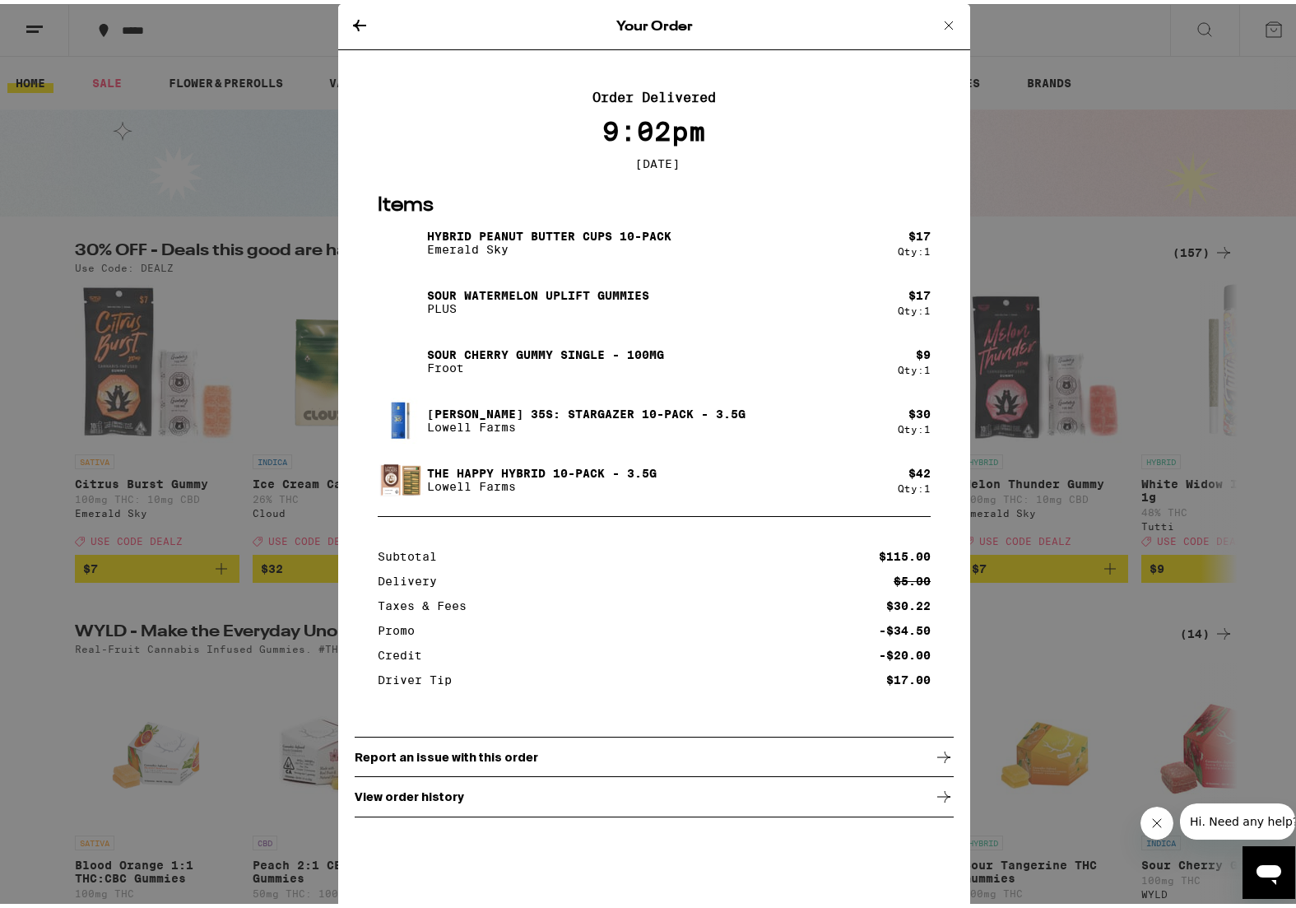
drag, startPoint x: 355, startPoint y: 22, endPoint x: 360, endPoint y: 33, distance: 11.8
click at [360, 33] on button at bounding box center [360, 23] width 20 height 22
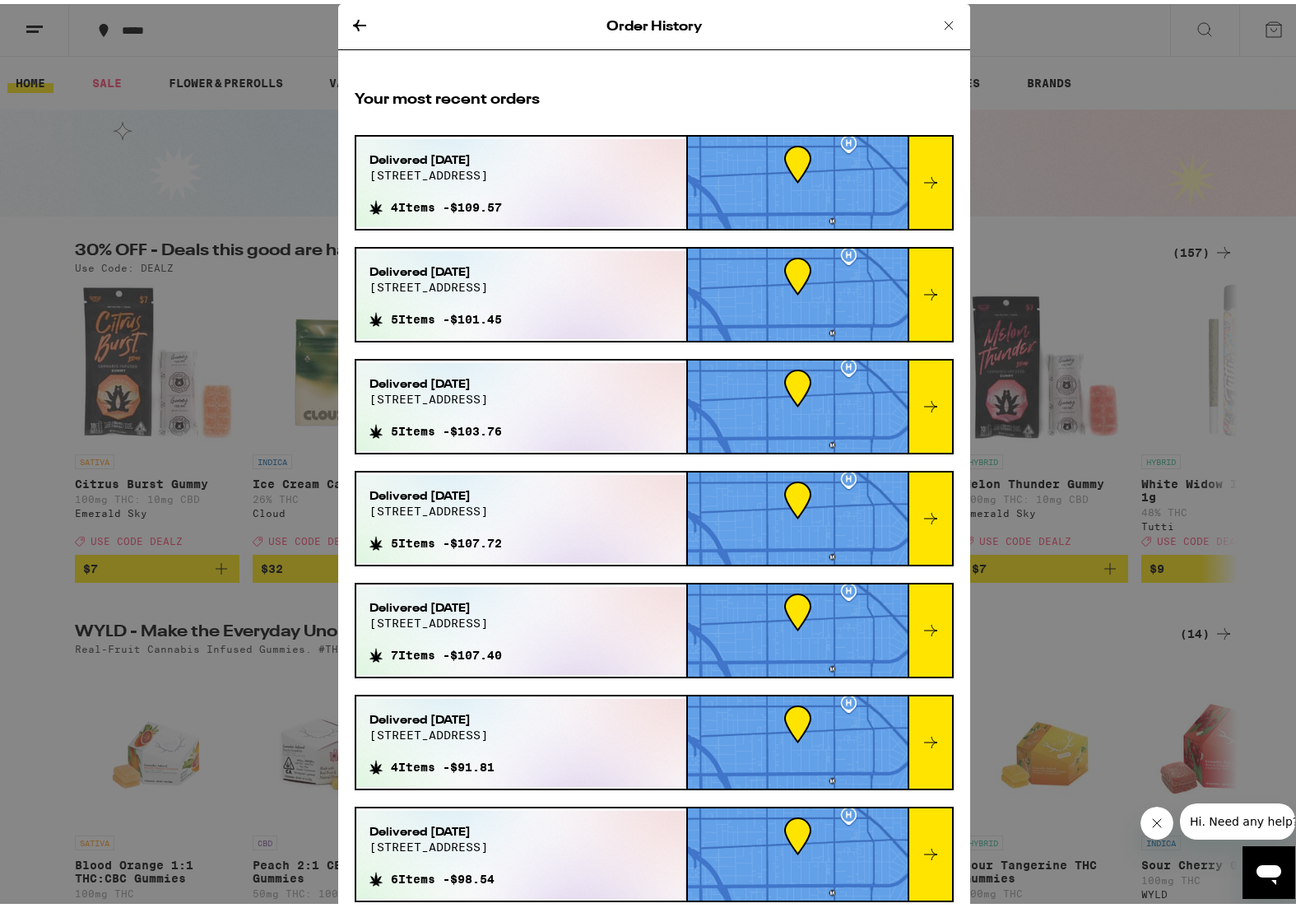
click at [921, 393] on icon at bounding box center [931, 403] width 20 height 20
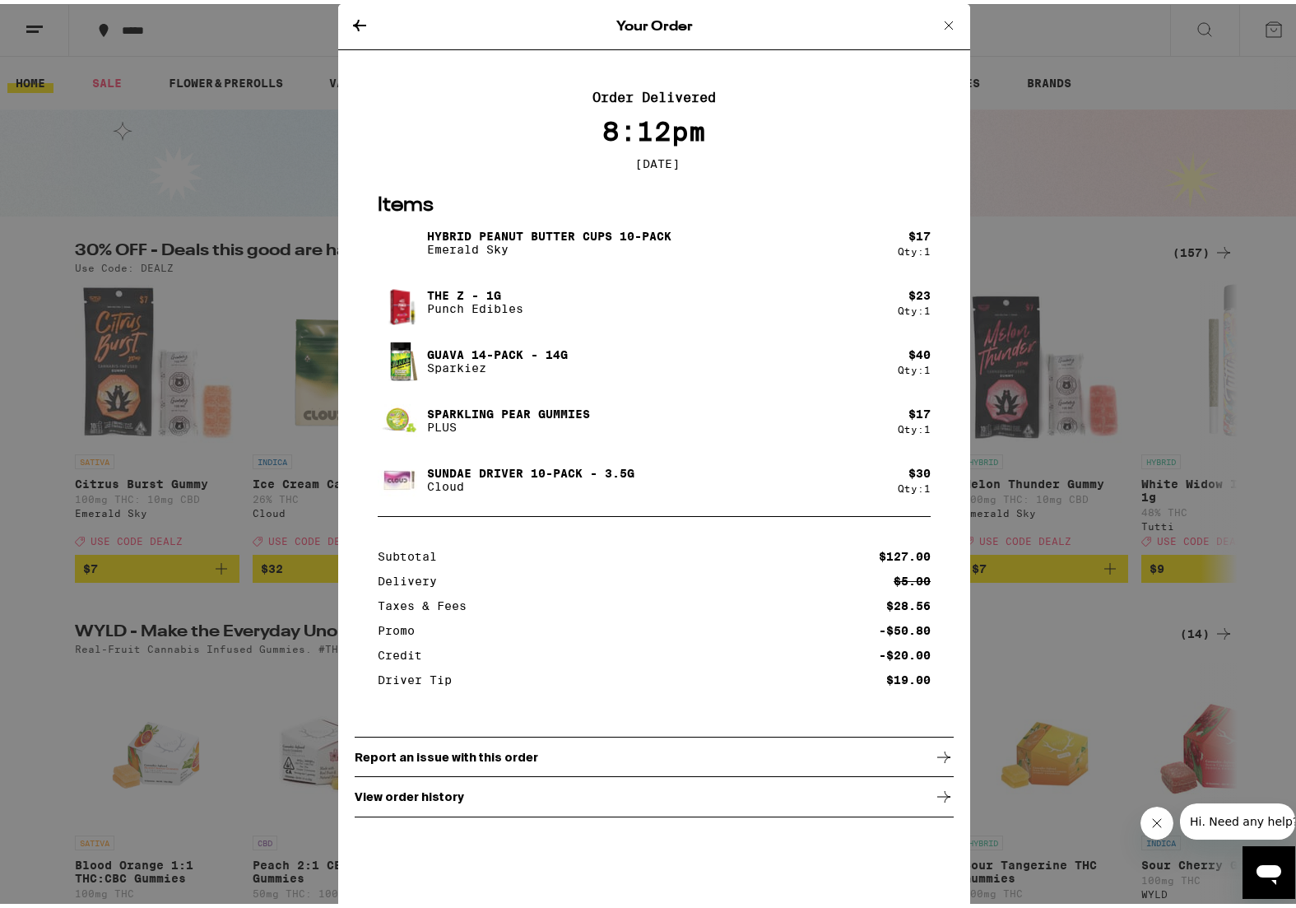
click at [353, 21] on icon at bounding box center [359, 22] width 13 height 12
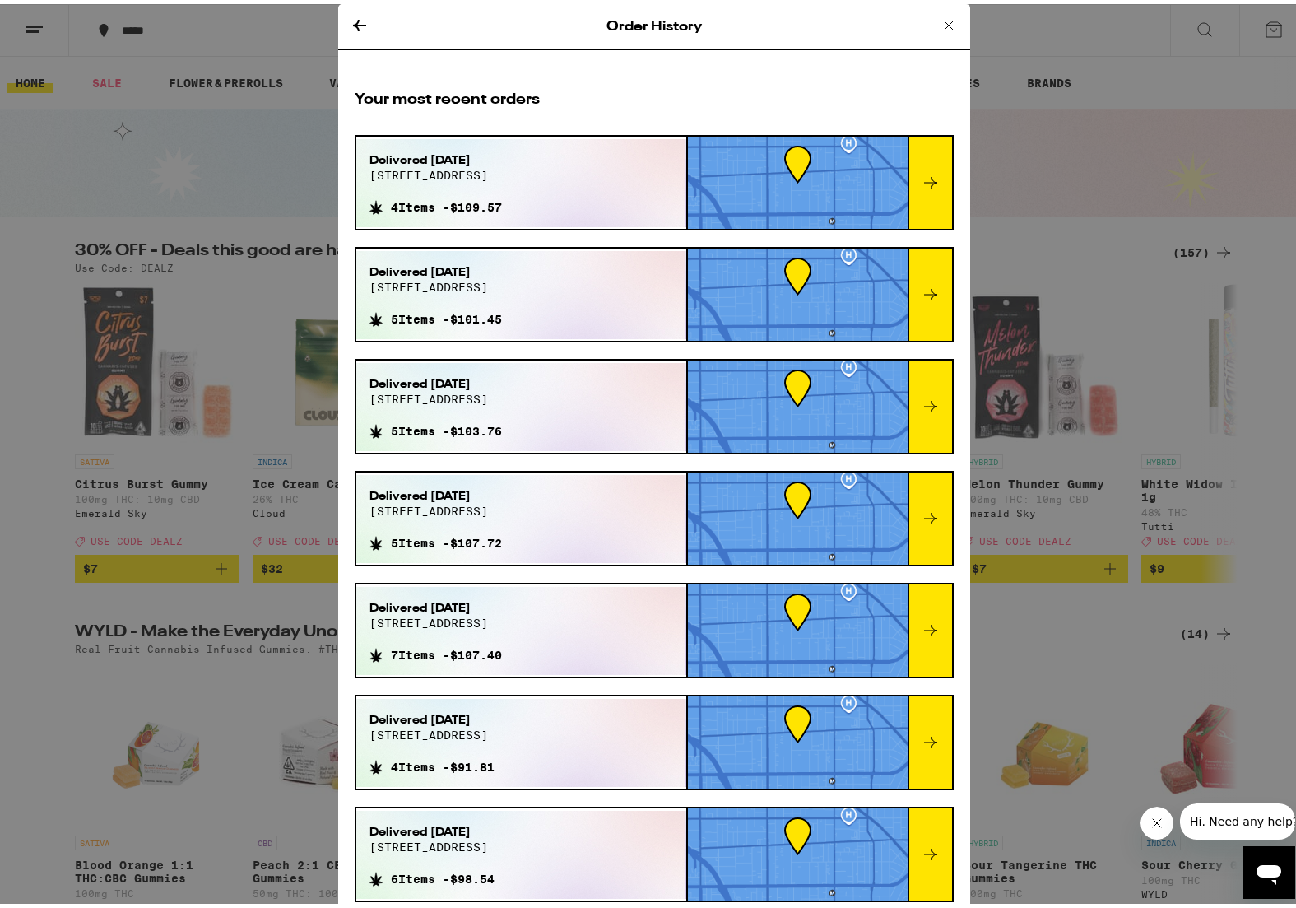
click at [913, 305] on div at bounding box center [930, 290] width 44 height 92
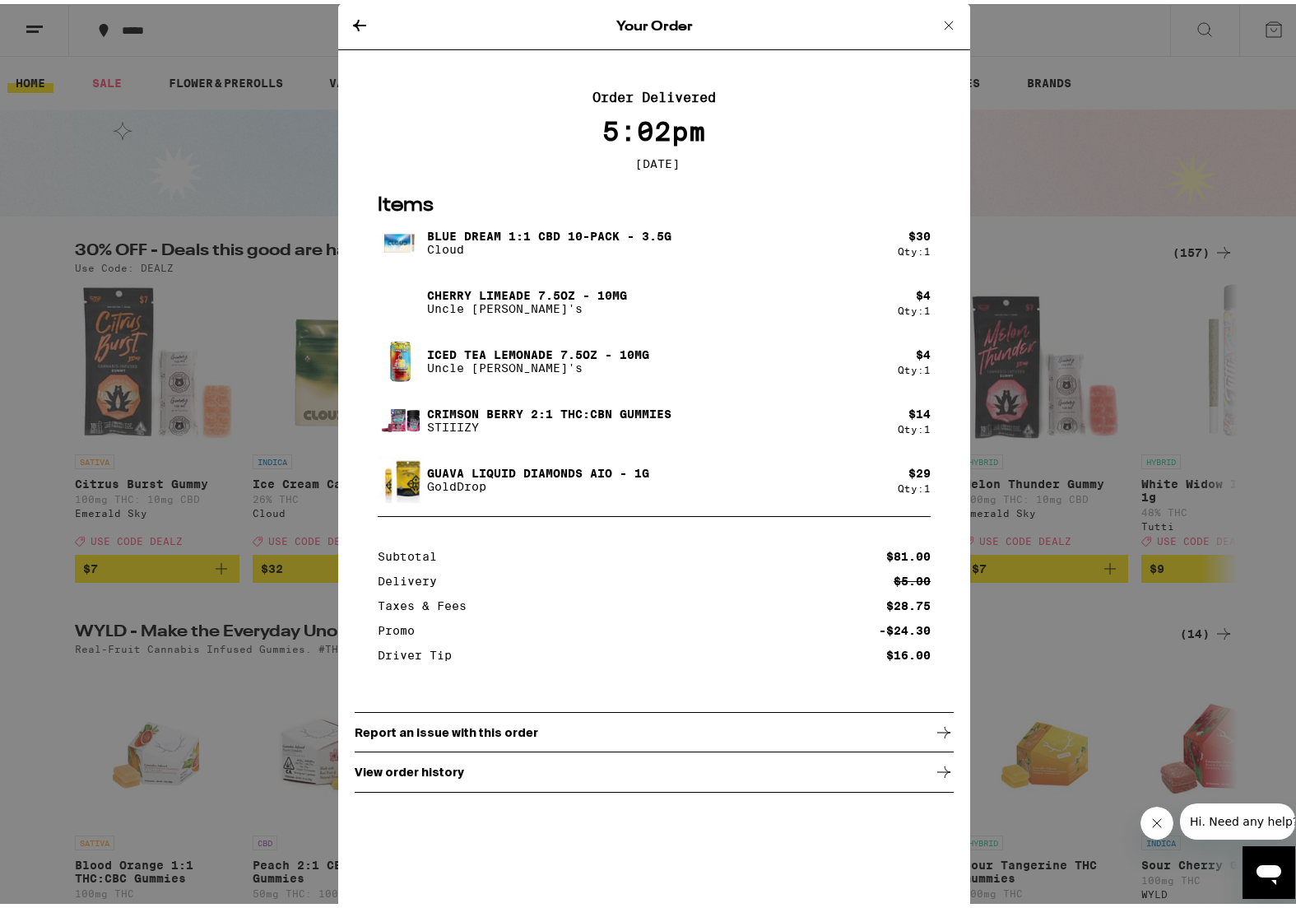
click at [355, 21] on icon at bounding box center [359, 22] width 13 height 12
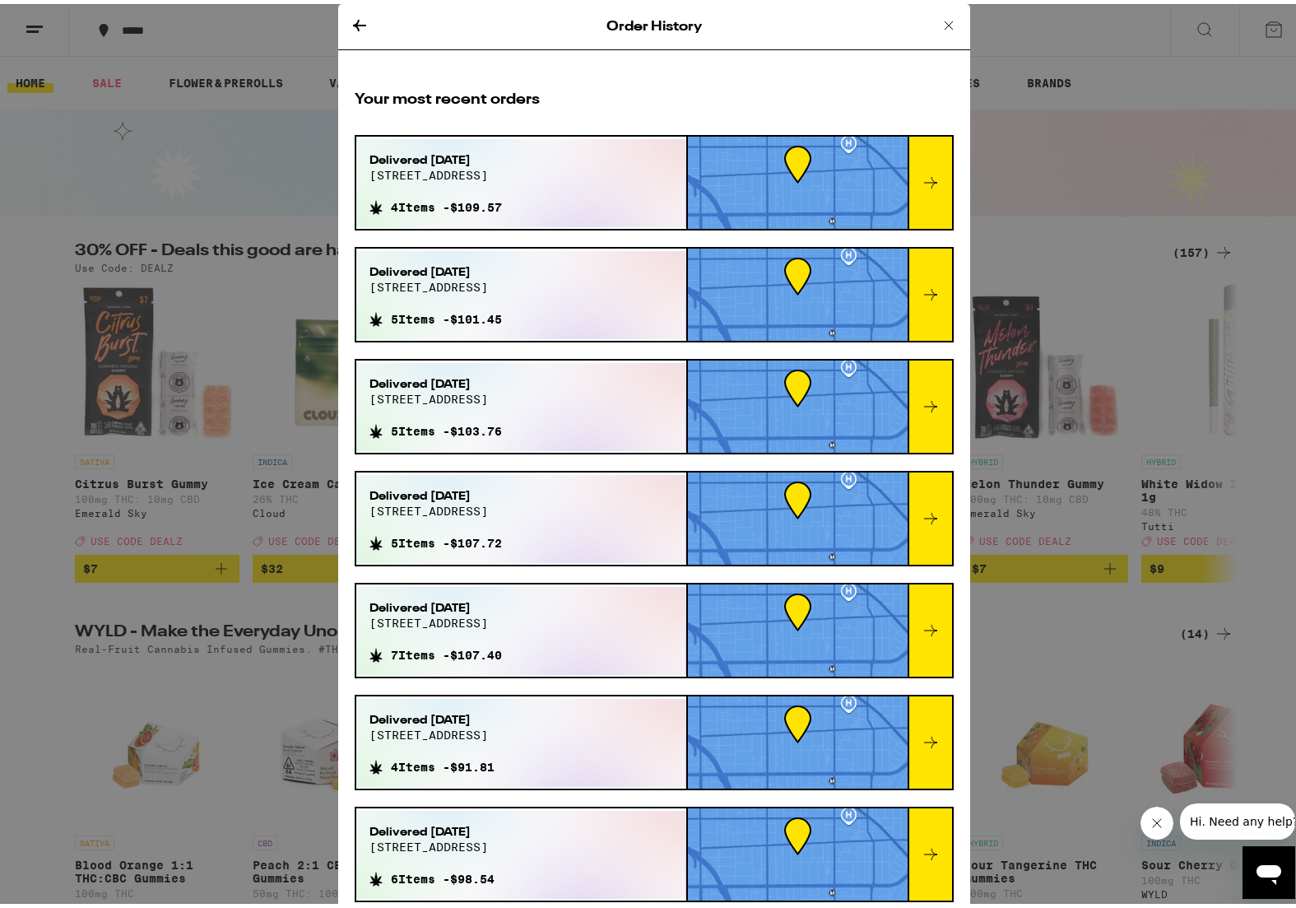
click at [921, 284] on icon at bounding box center [931, 291] width 20 height 20
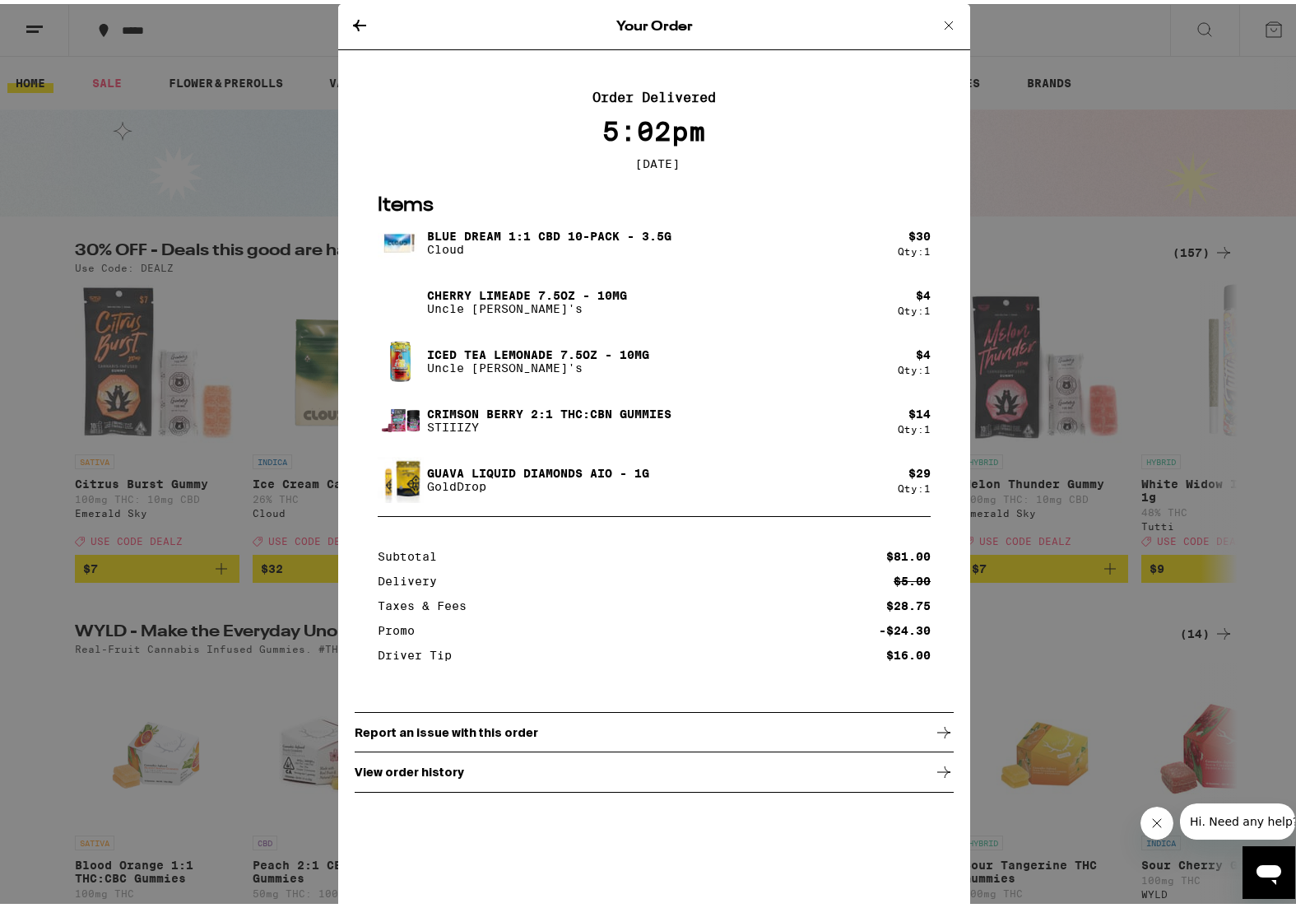
click at [353, 16] on icon at bounding box center [359, 22] width 13 height 12
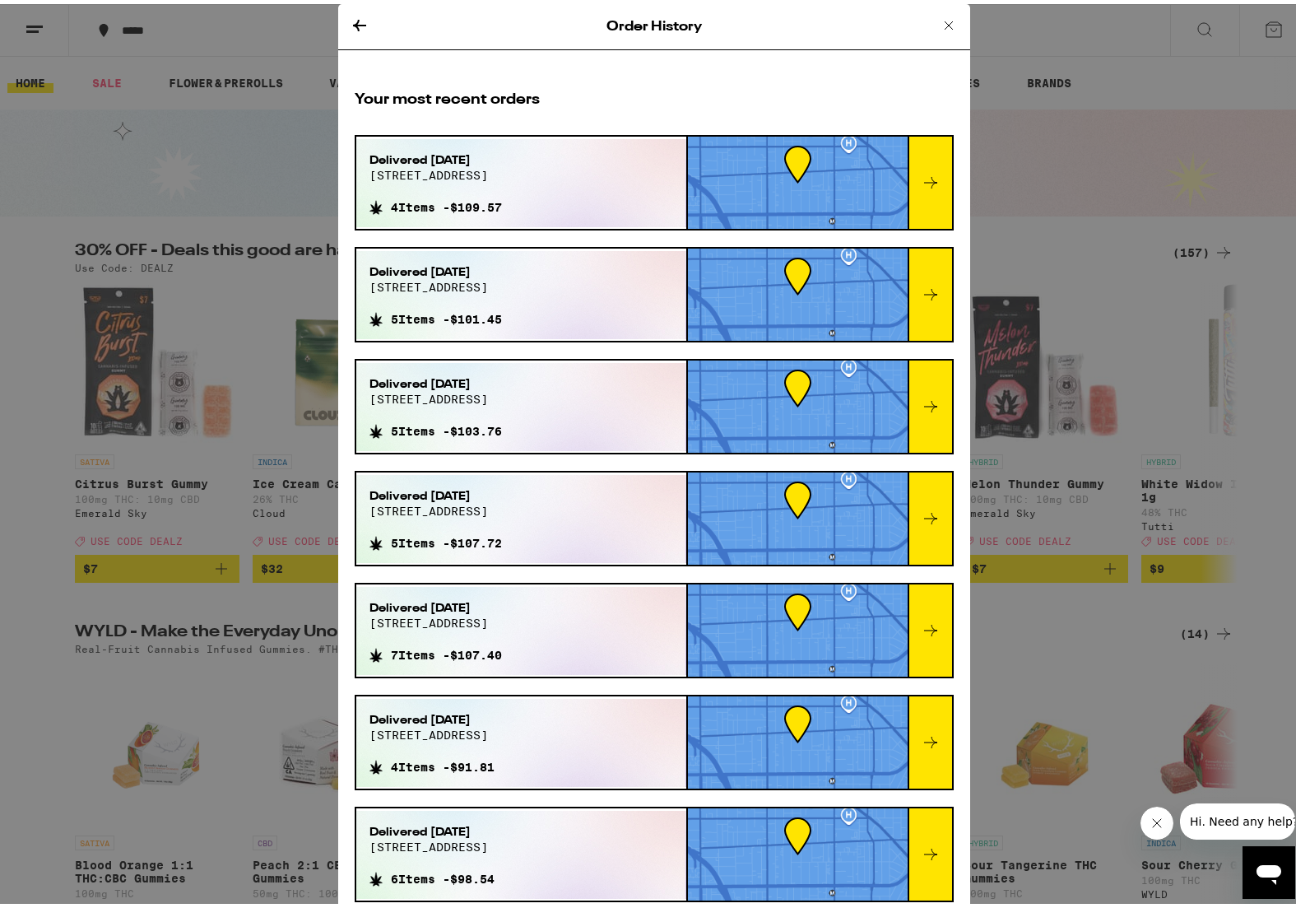
click at [355, 26] on icon at bounding box center [360, 22] width 20 height 20
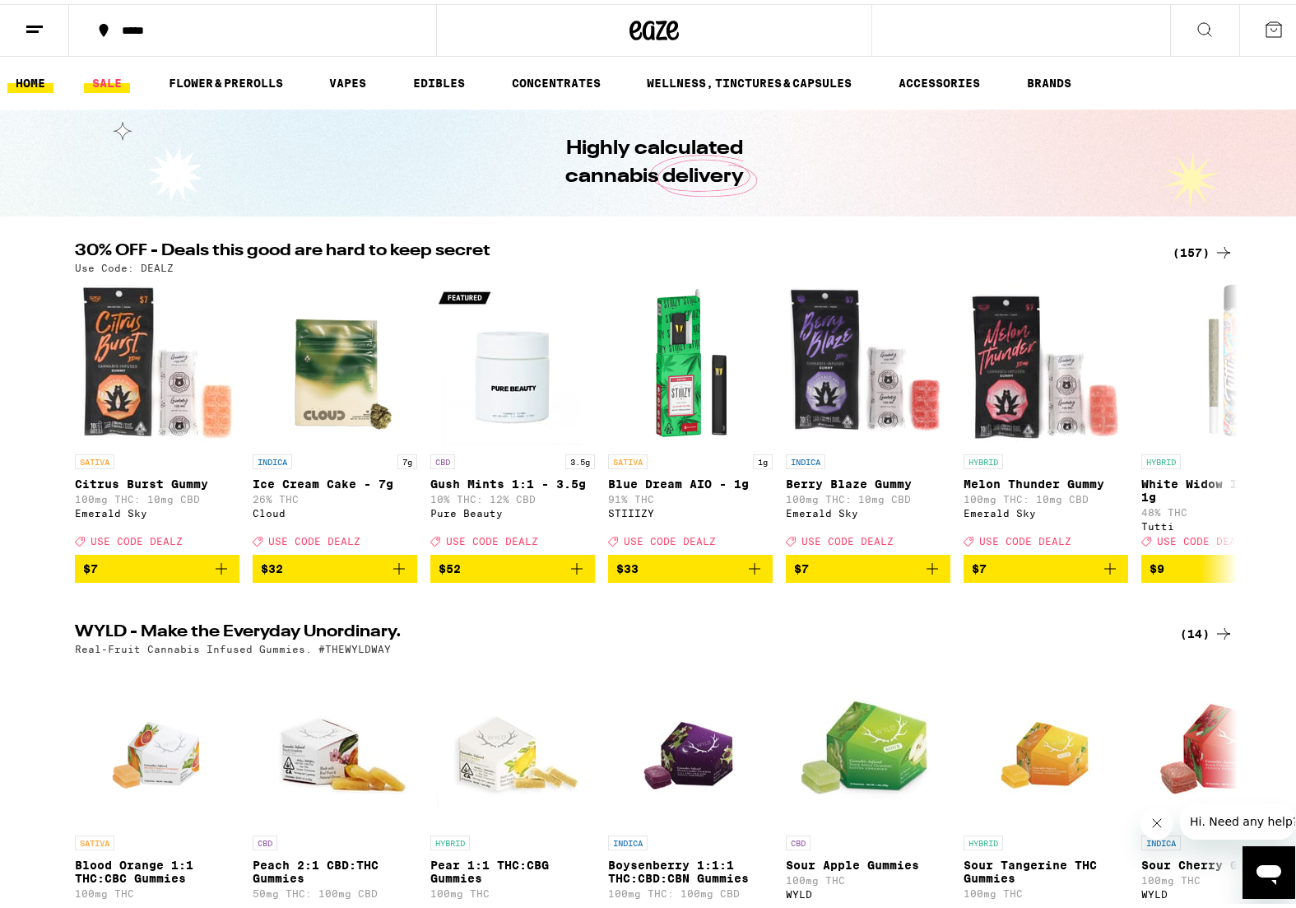
click at [107, 77] on link "SALE" at bounding box center [107, 79] width 46 height 20
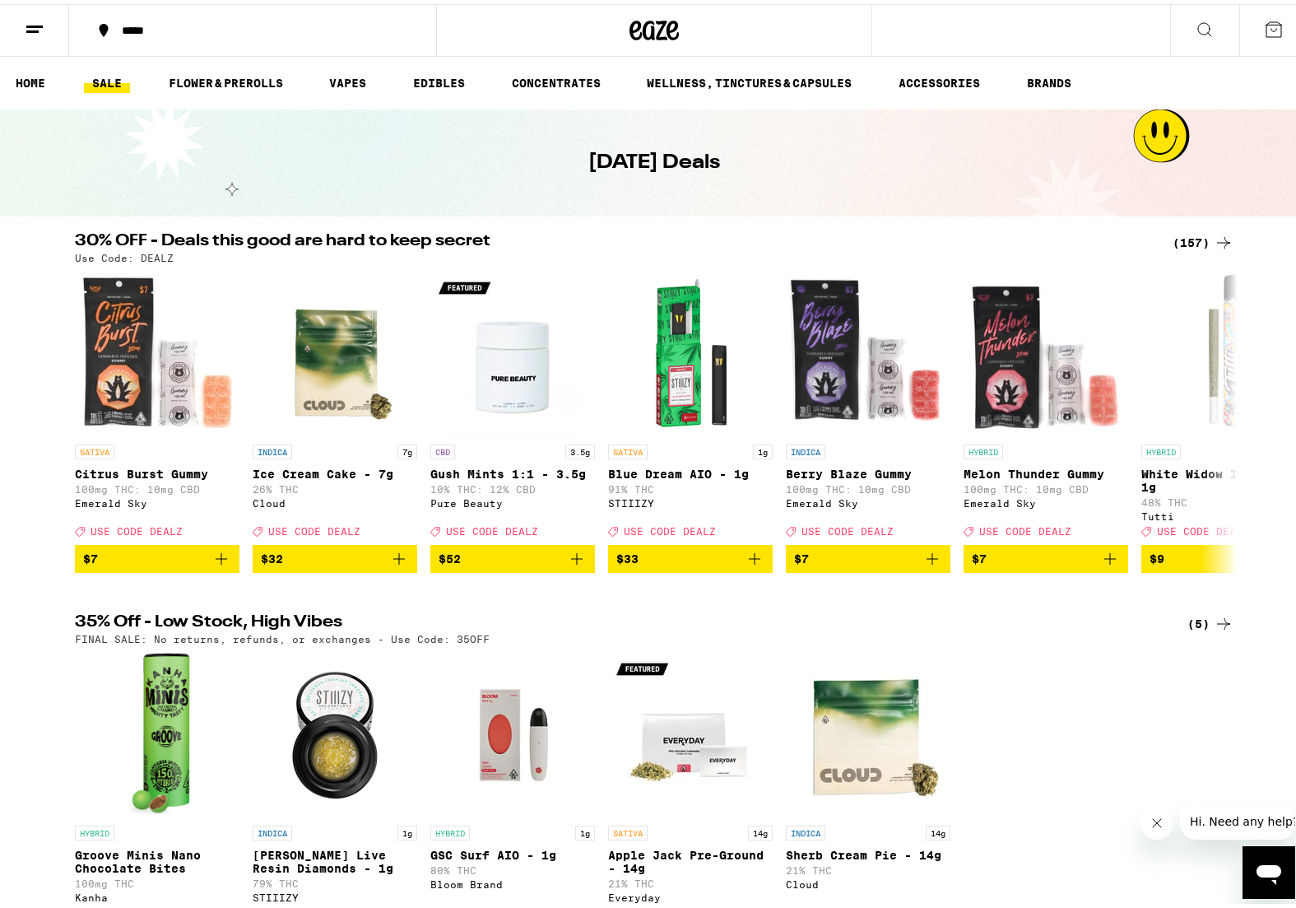
click at [537, 231] on h2 "30% OFF - Deals this good are hard to keep secret" at bounding box center [614, 239] width 1078 height 20
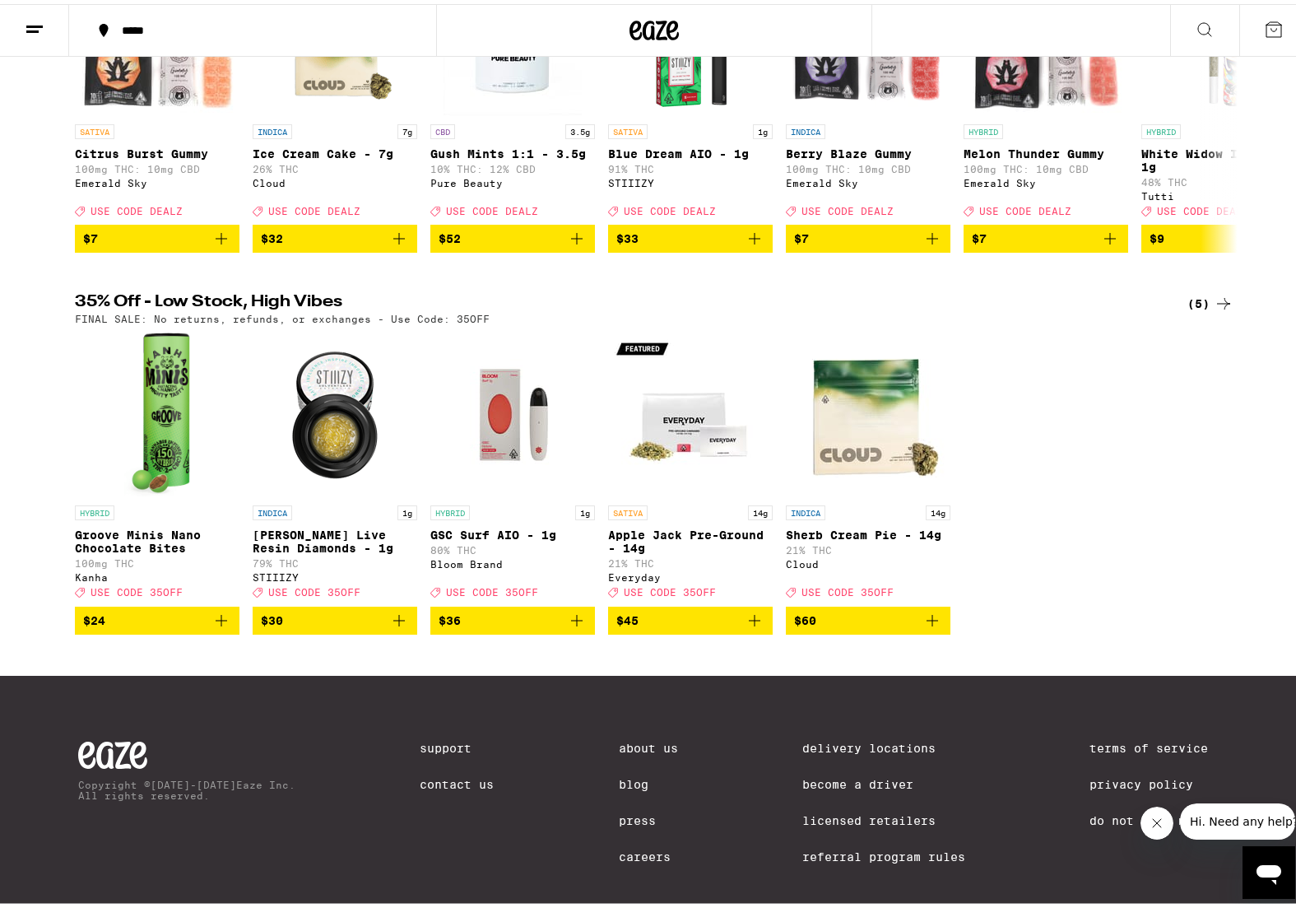
scroll to position [329, 0]
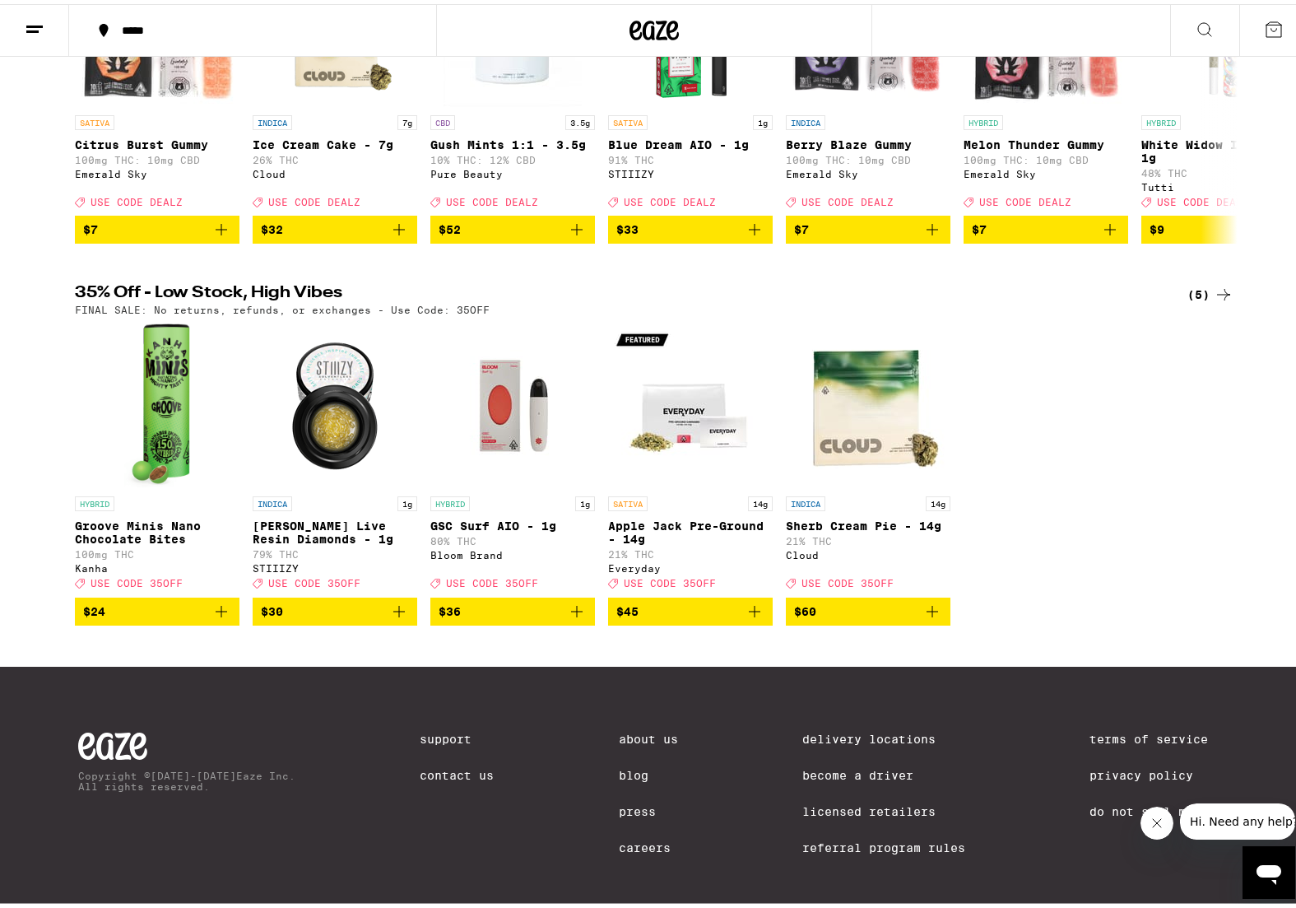
click at [490, 423] on img "Open page for GSC Surf AIO - 1g from Bloom Brand" at bounding box center [512, 401] width 165 height 165
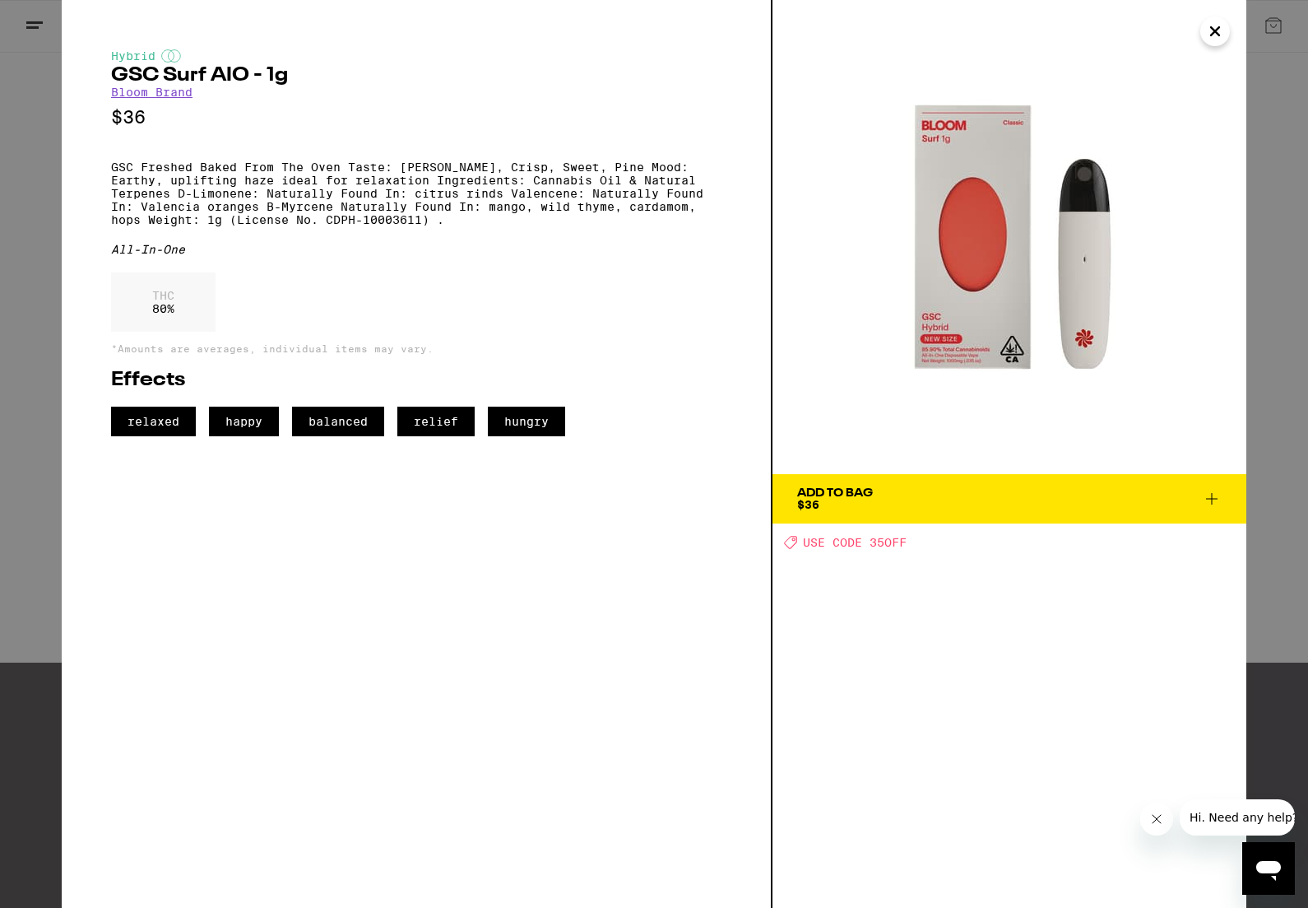
click at [1223, 32] on icon "Close" at bounding box center [1216, 31] width 20 height 25
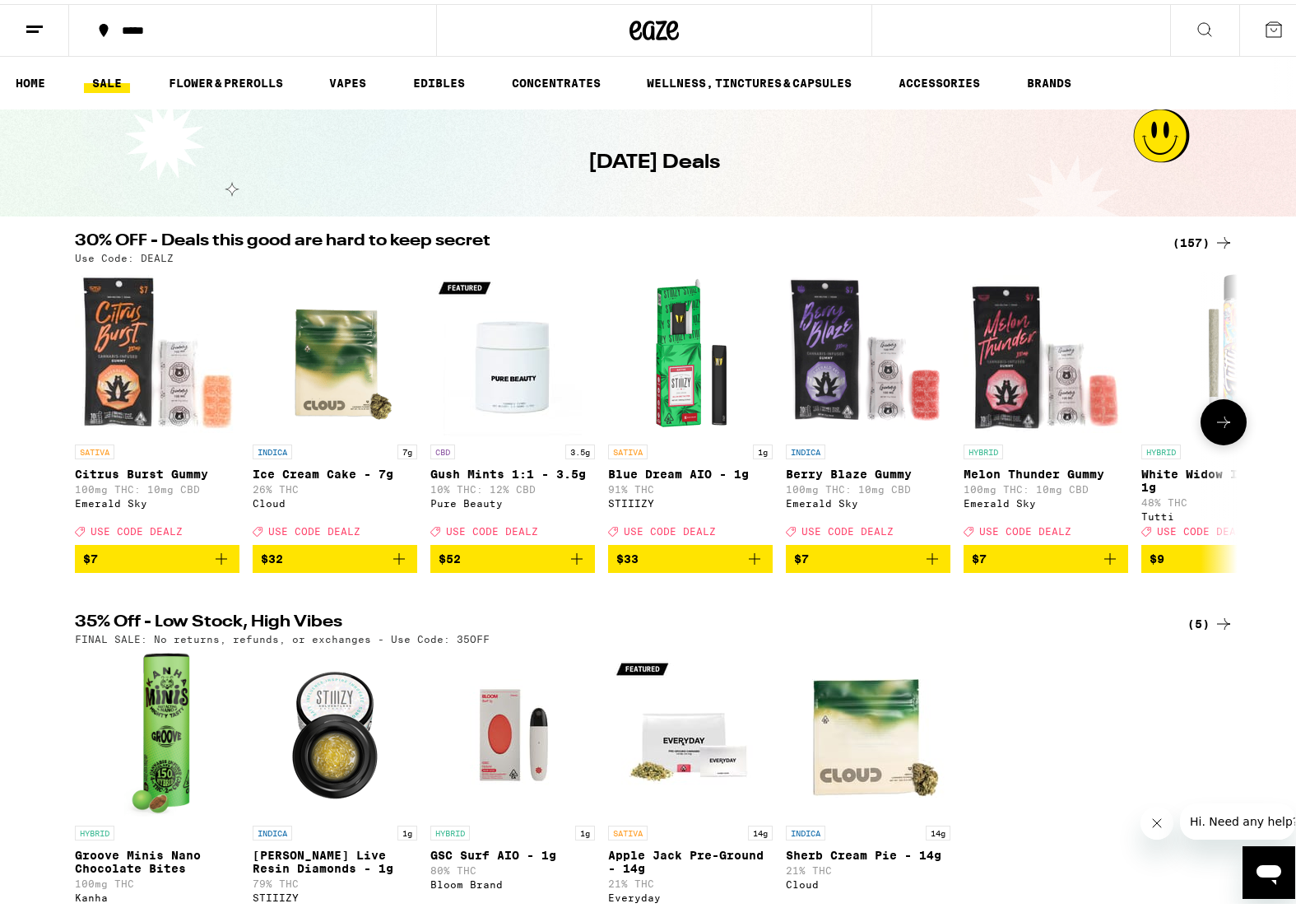
click at [1233, 434] on button at bounding box center [1224, 418] width 46 height 46
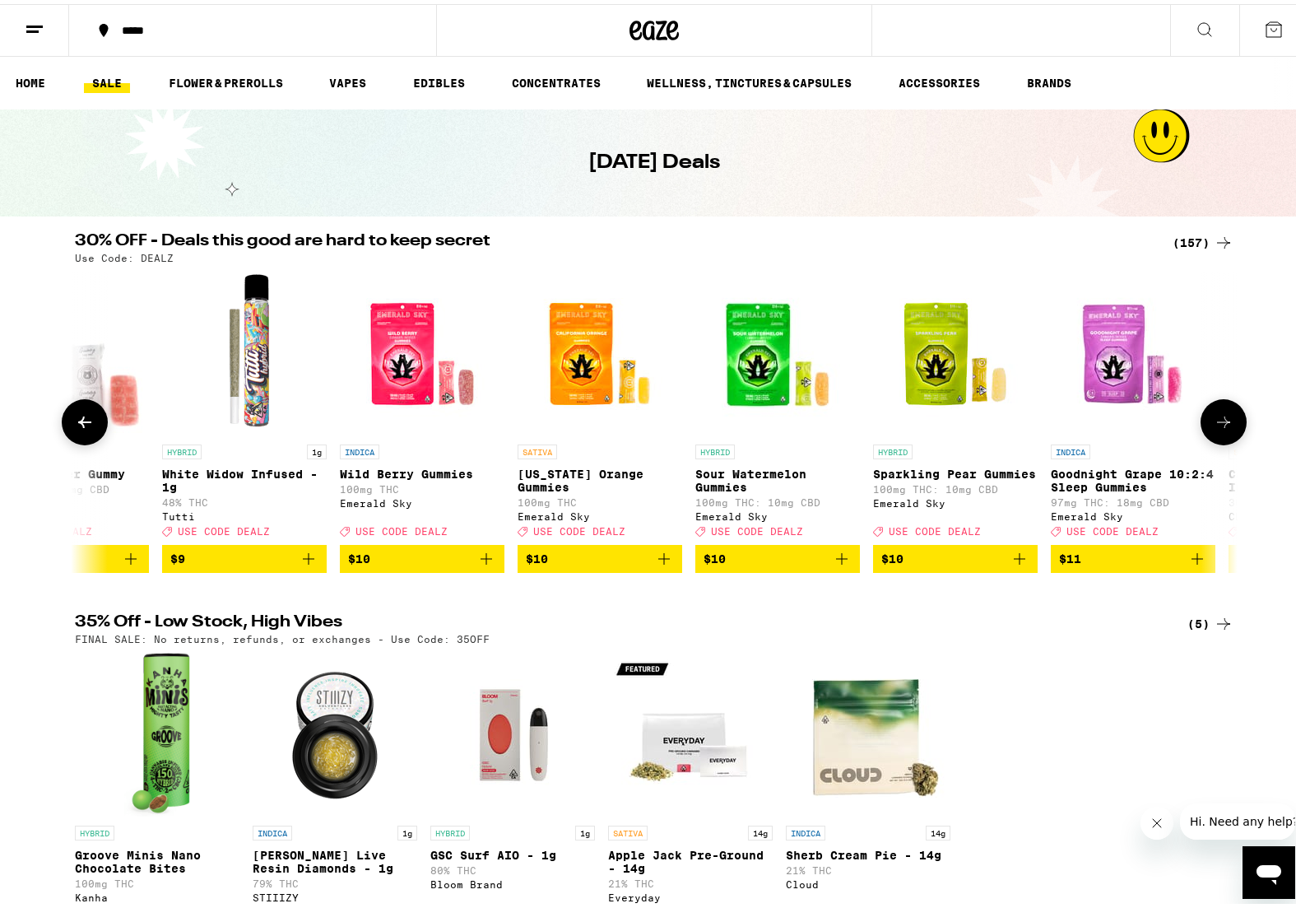
click at [1233, 434] on button at bounding box center [1224, 418] width 46 height 46
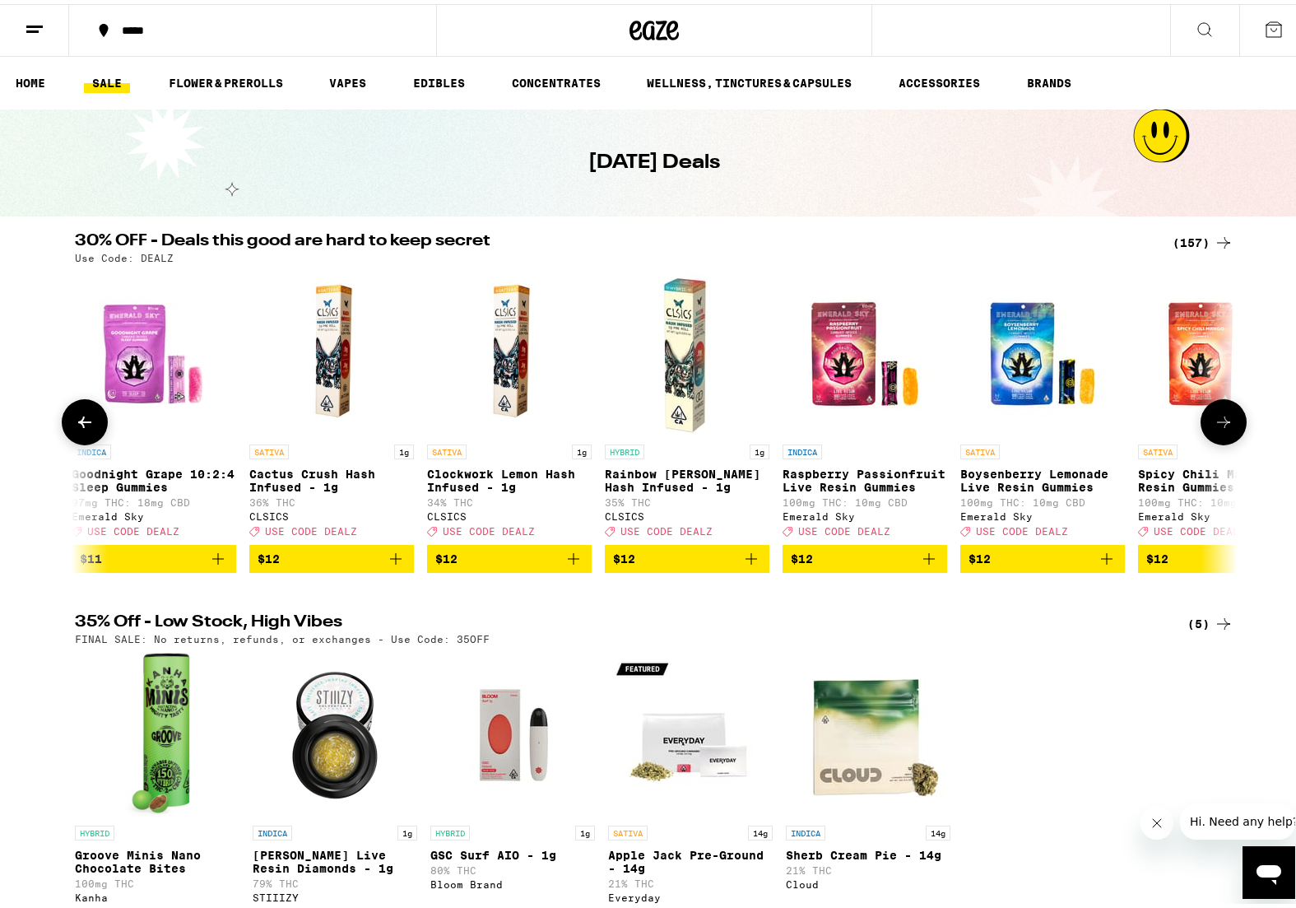
click at [1233, 434] on button at bounding box center [1224, 418] width 46 height 46
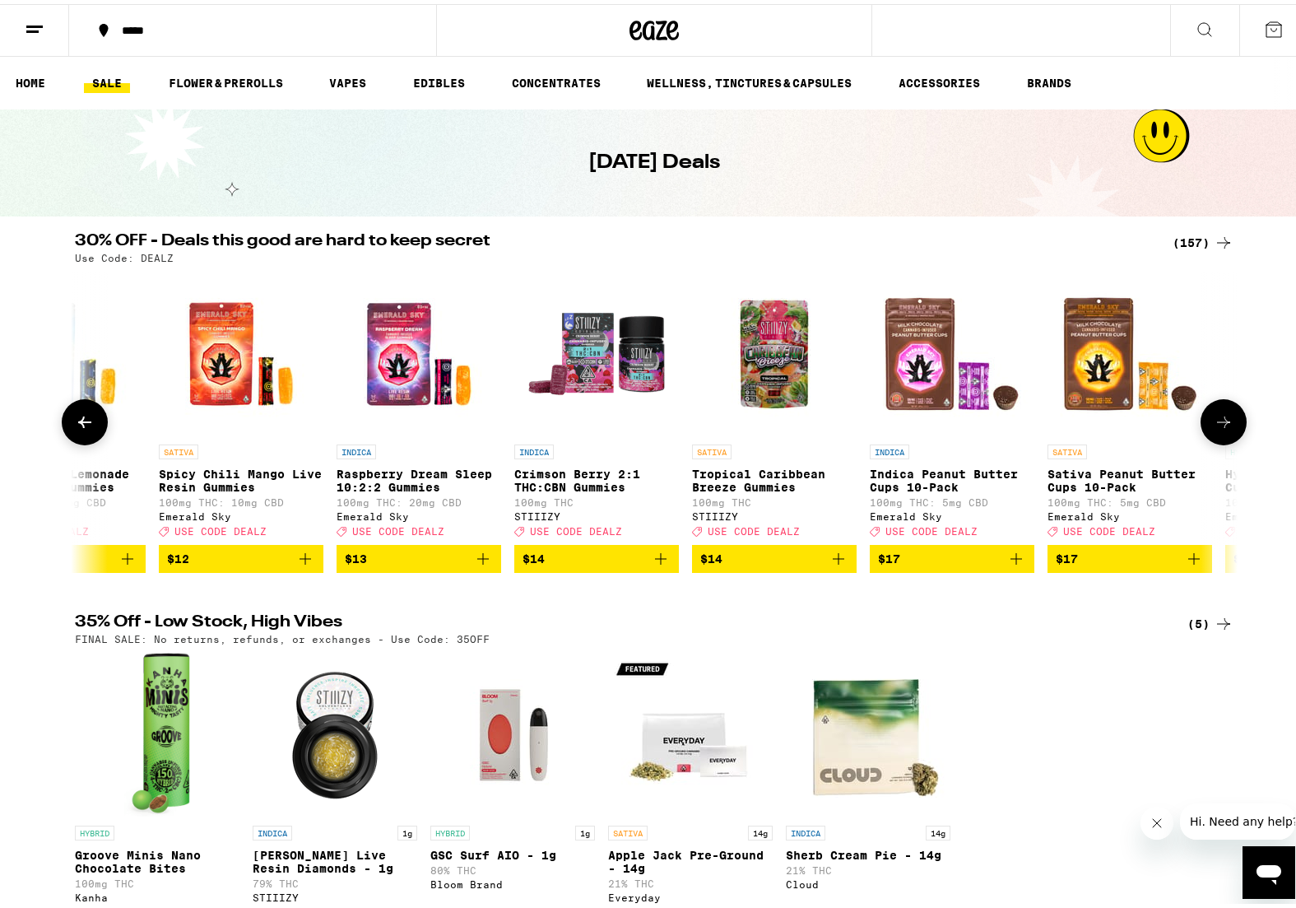
click at [1233, 434] on button at bounding box center [1224, 418] width 46 height 46
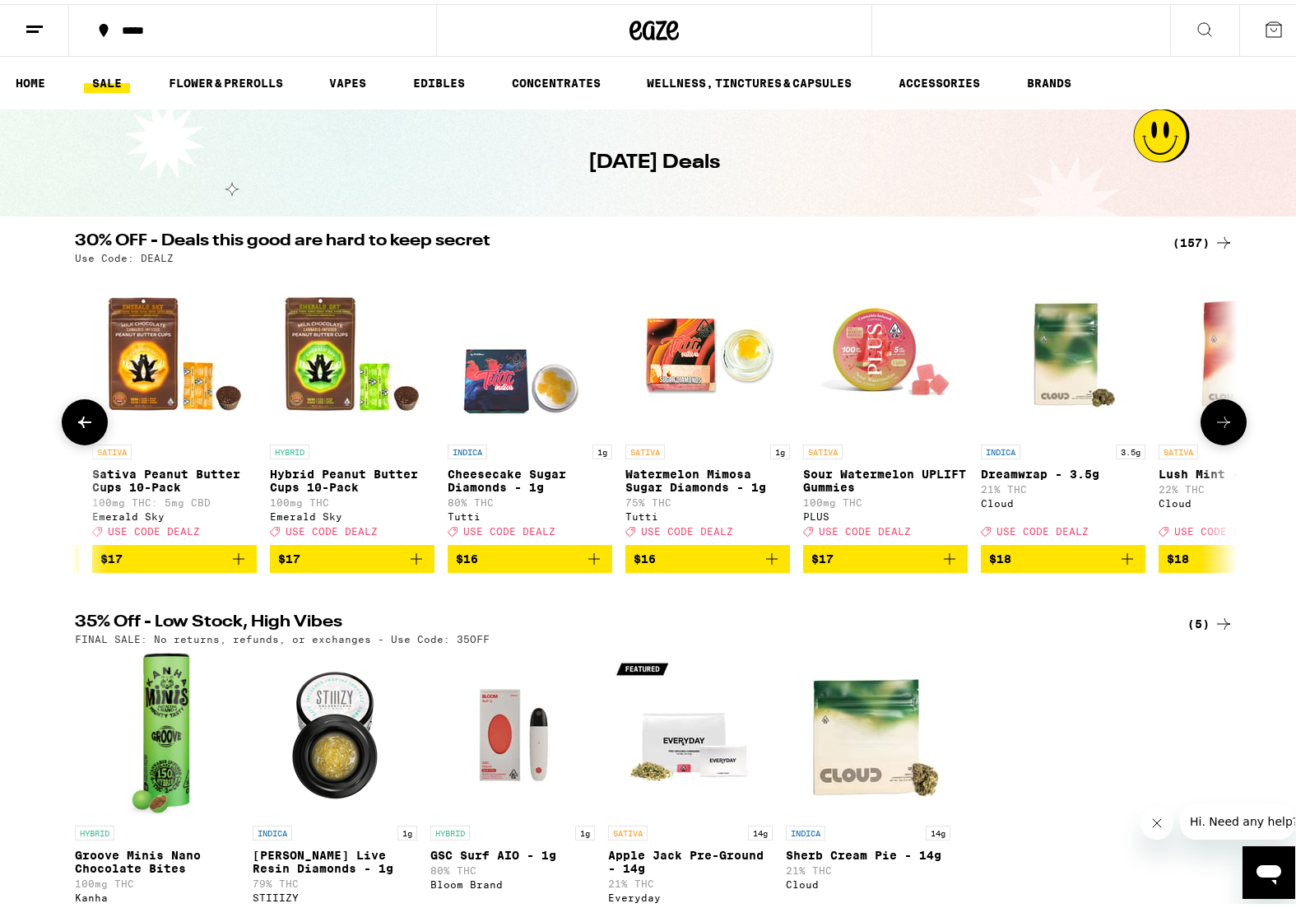
click at [1233, 434] on button at bounding box center [1224, 418] width 46 height 46
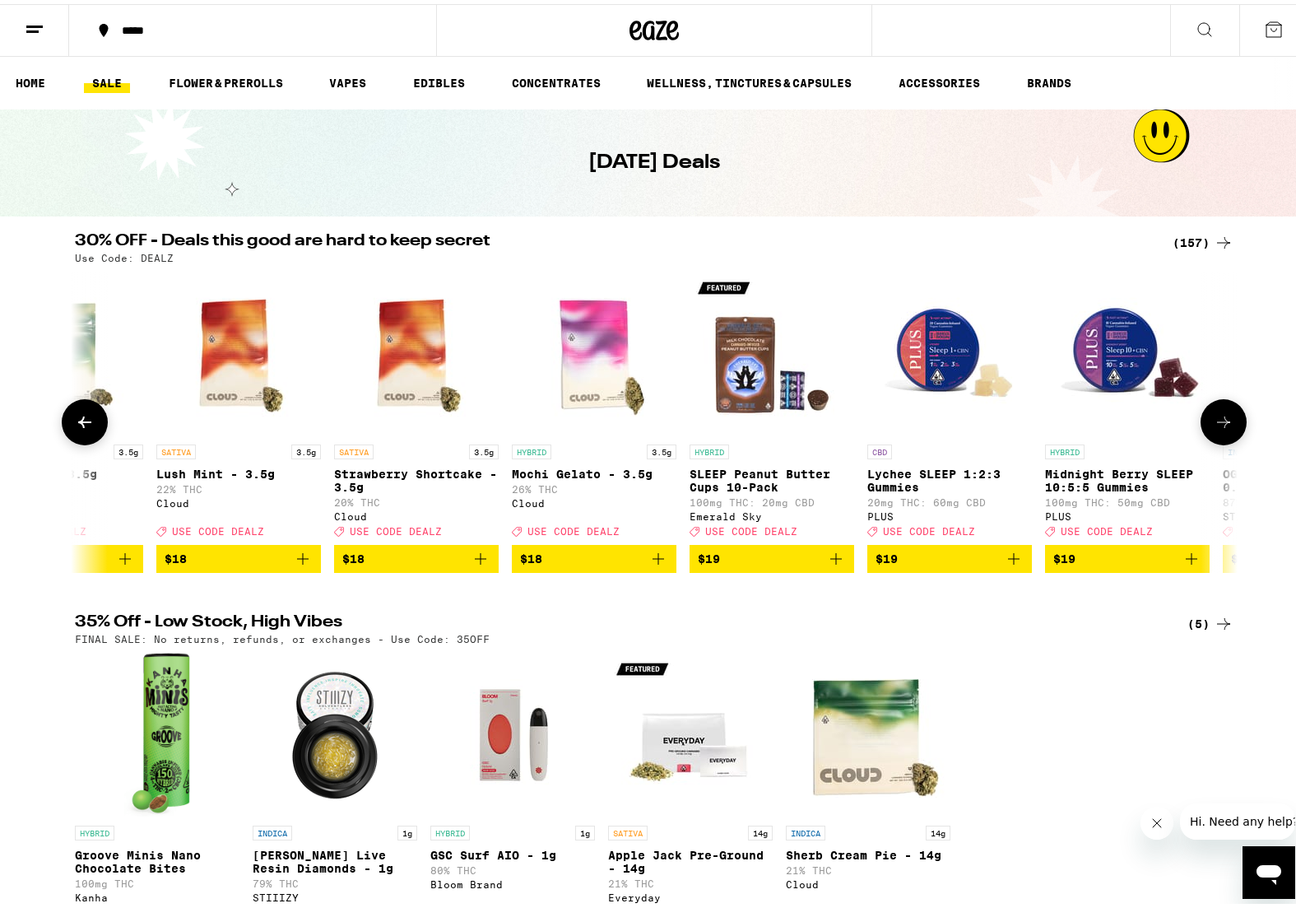
click at [1233, 434] on button at bounding box center [1224, 418] width 46 height 46
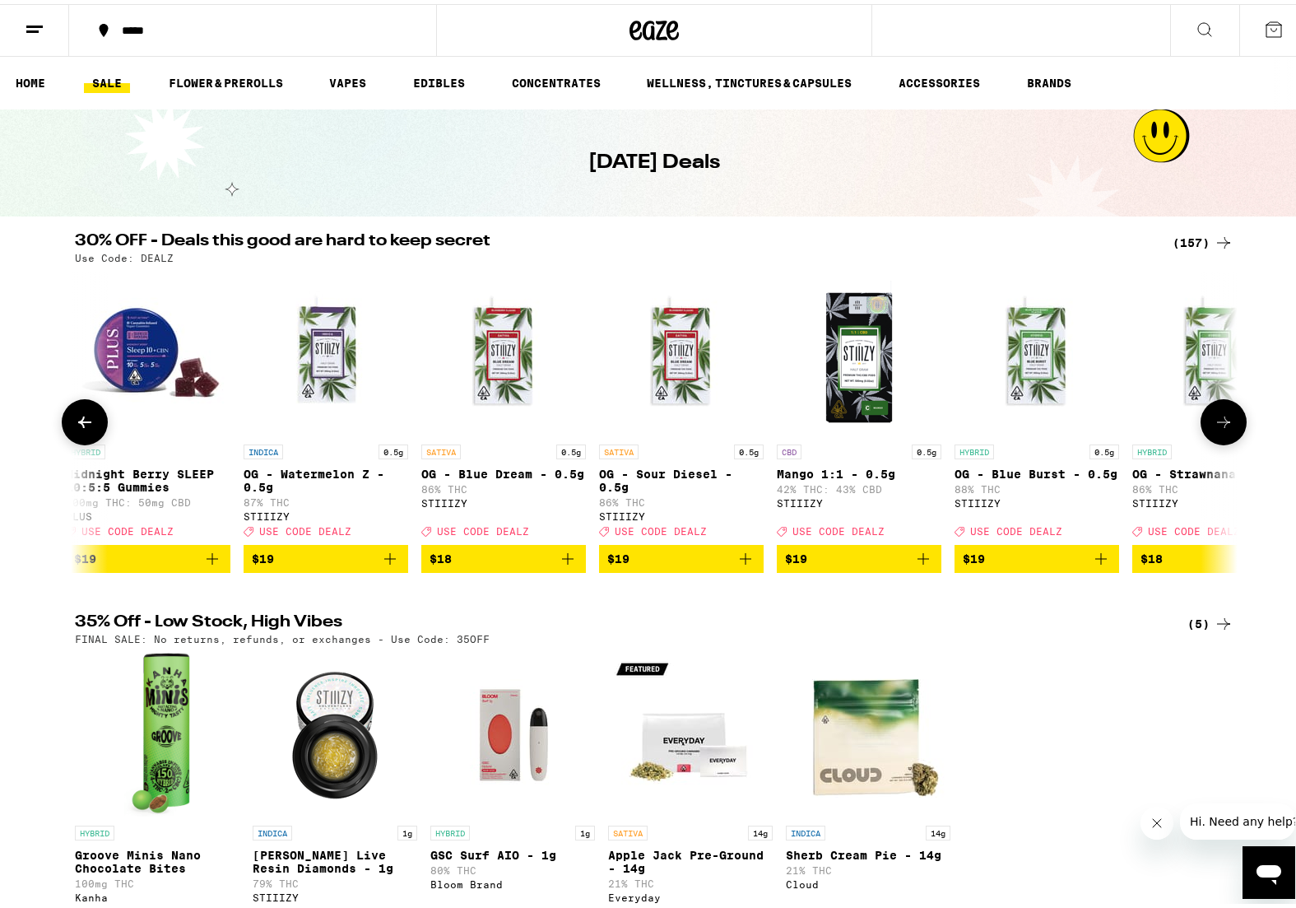
click at [1233, 434] on button at bounding box center [1224, 418] width 46 height 46
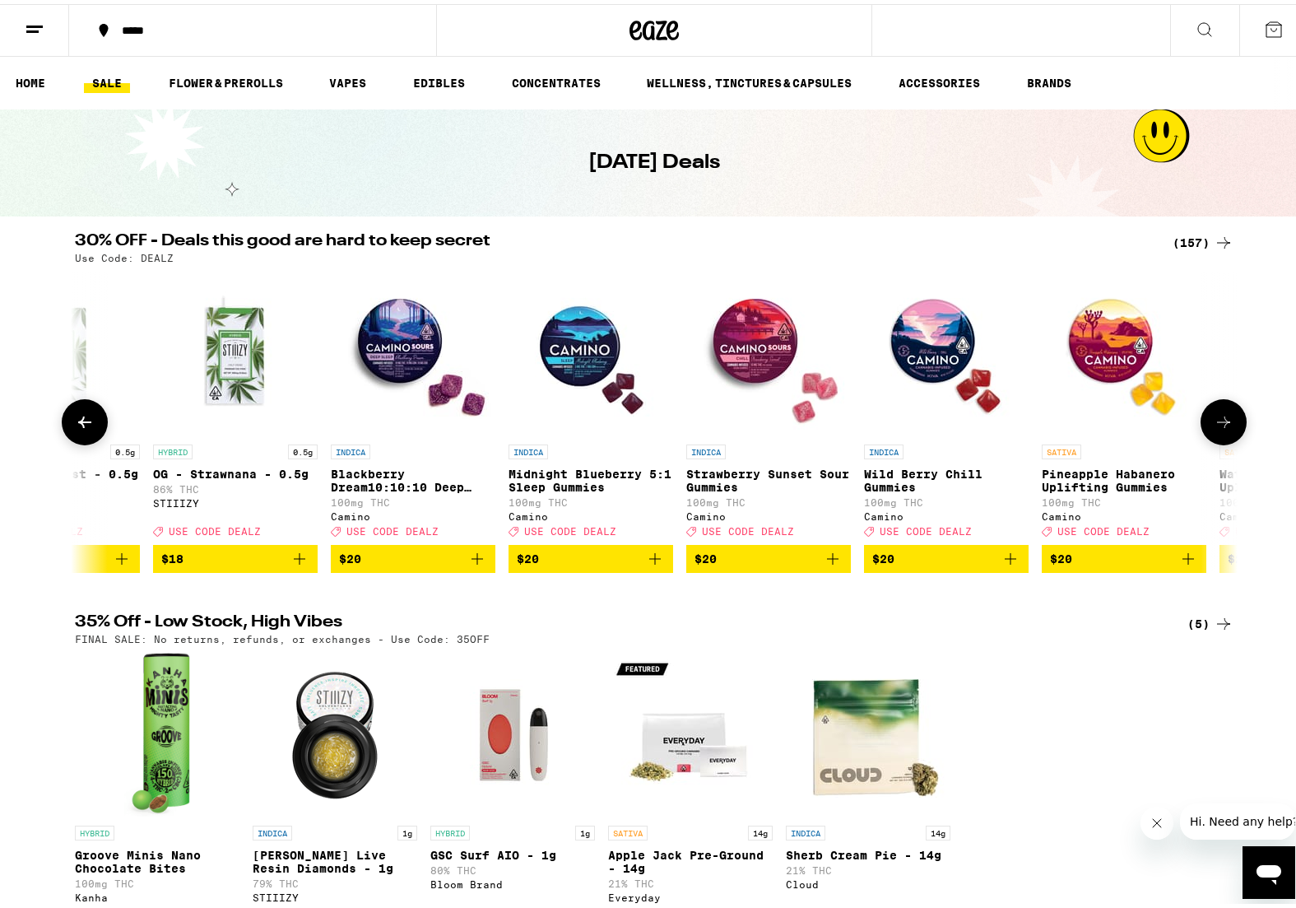
click at [1233, 434] on button at bounding box center [1224, 418] width 46 height 46
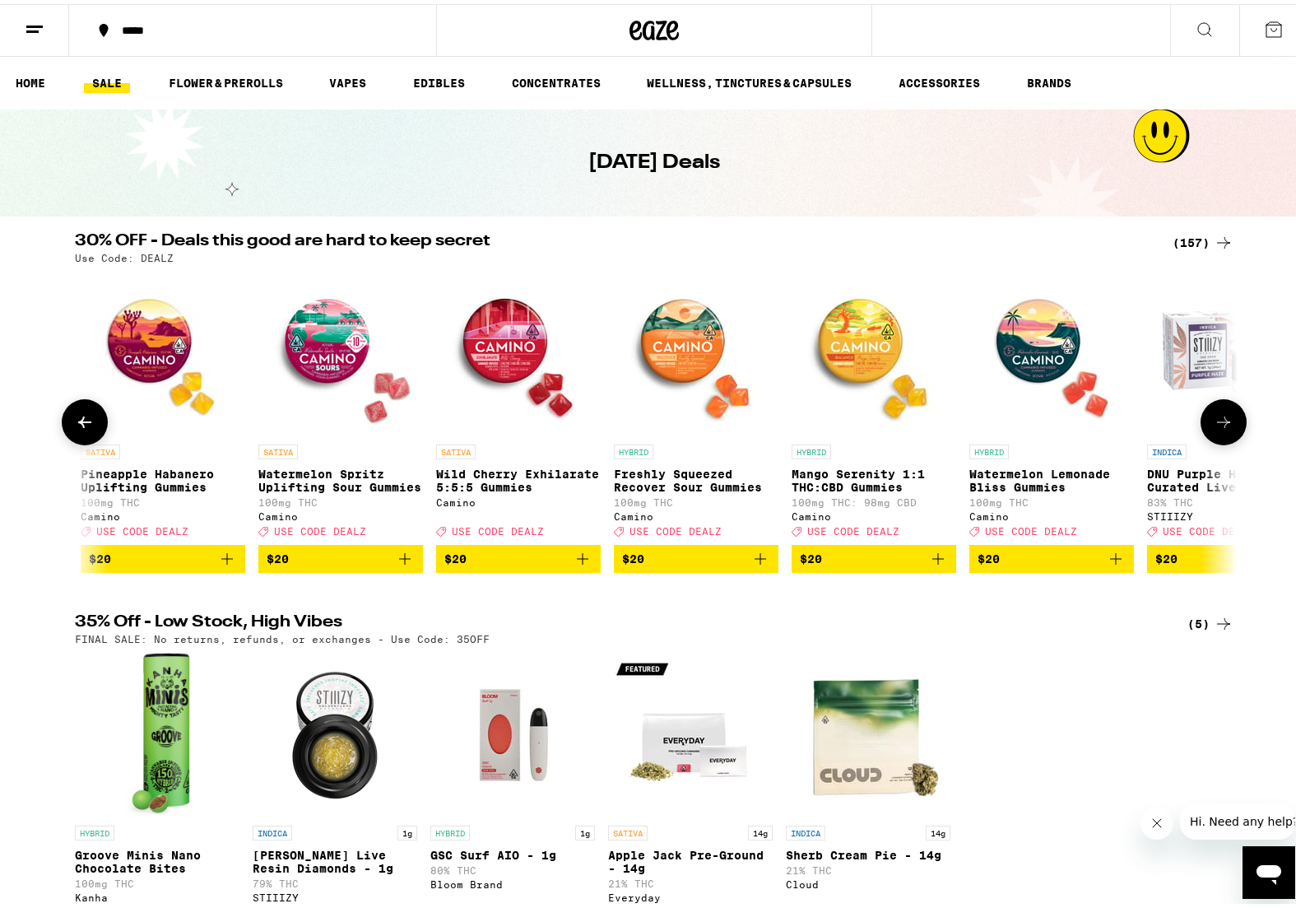
click at [1233, 434] on button at bounding box center [1224, 418] width 46 height 46
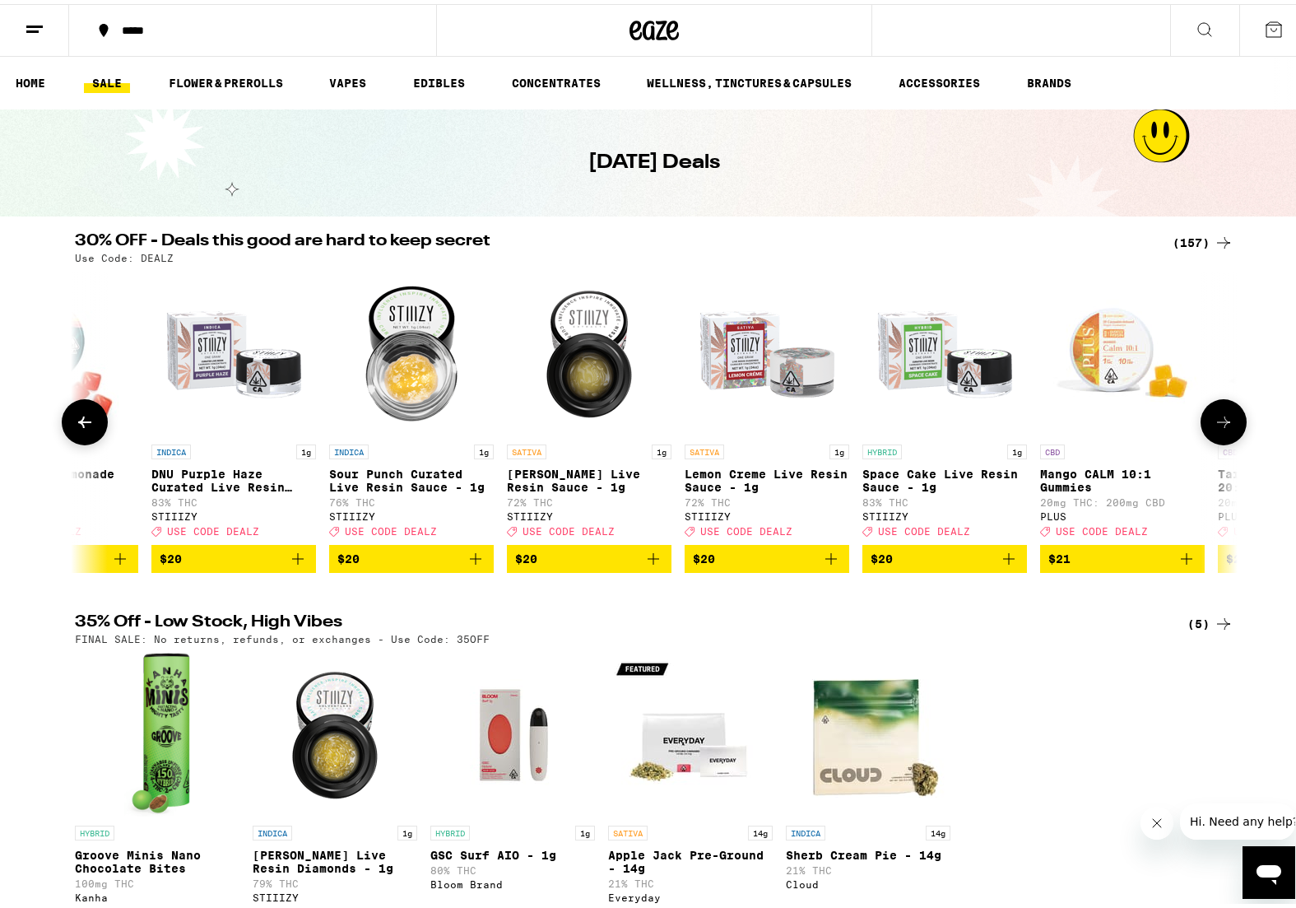
click at [1233, 434] on button at bounding box center [1224, 418] width 46 height 46
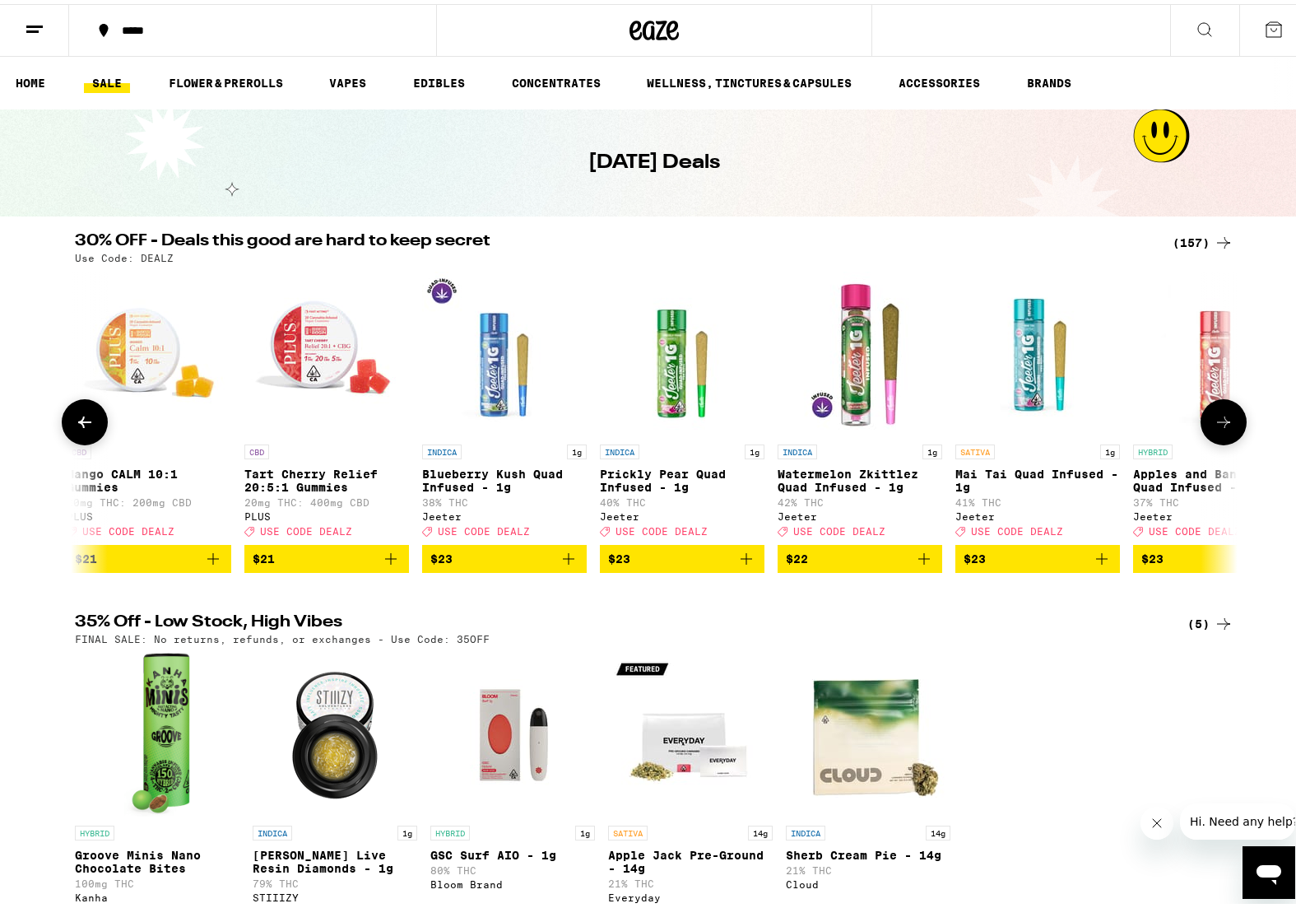
click at [1233, 434] on button at bounding box center [1224, 418] width 46 height 46
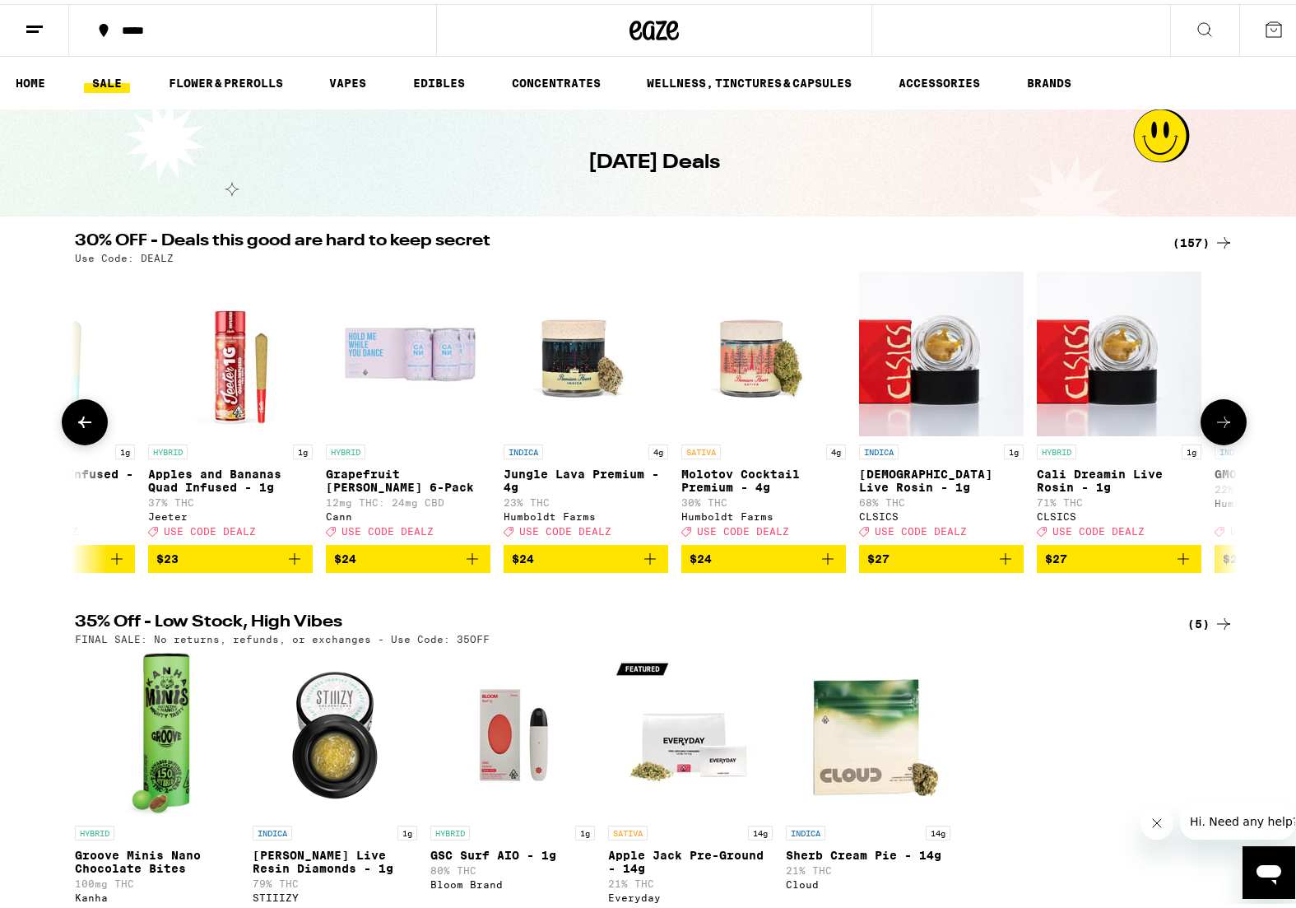
click at [1234, 434] on button at bounding box center [1224, 418] width 46 height 46
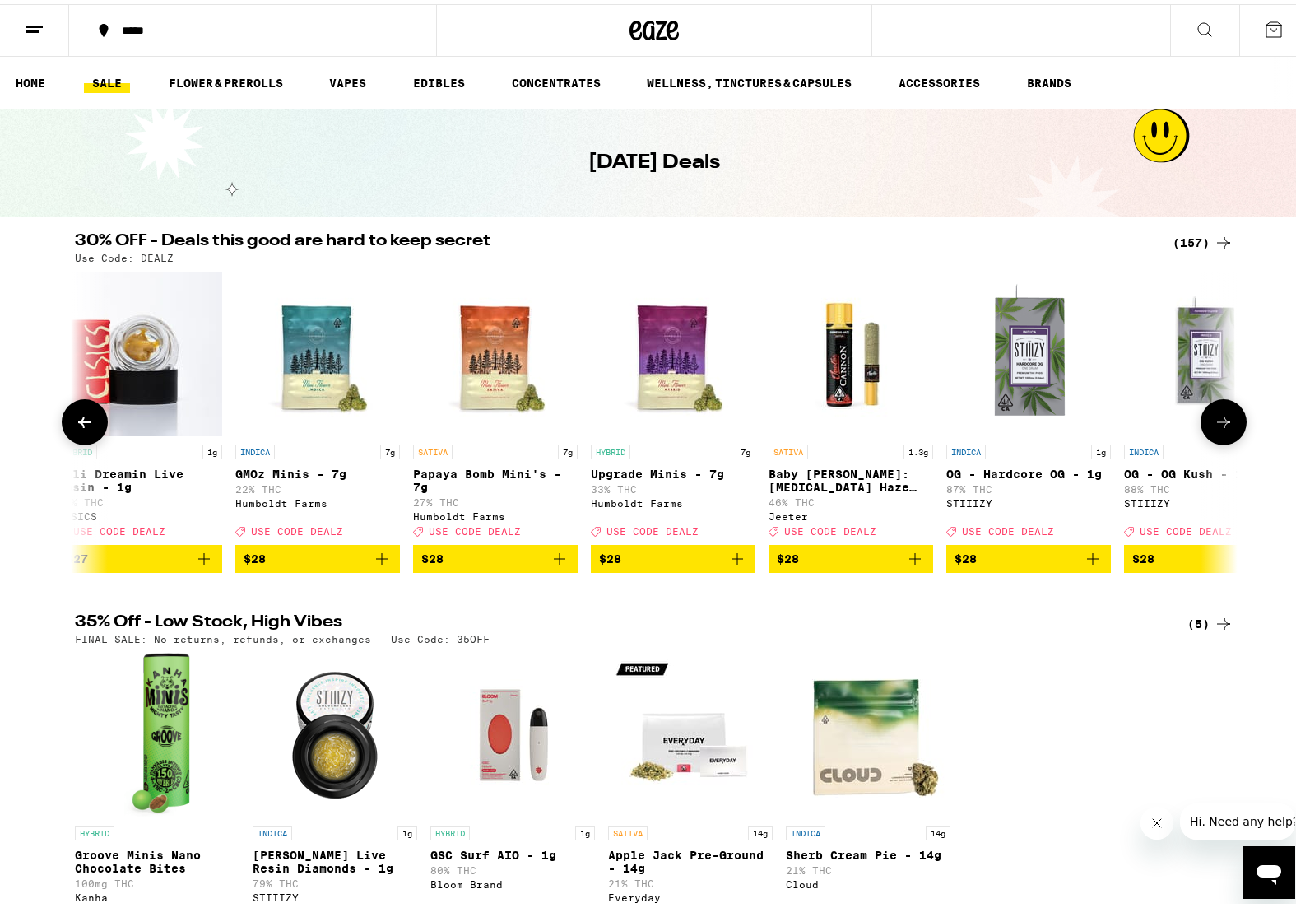
click at [1234, 434] on button at bounding box center [1224, 418] width 46 height 46
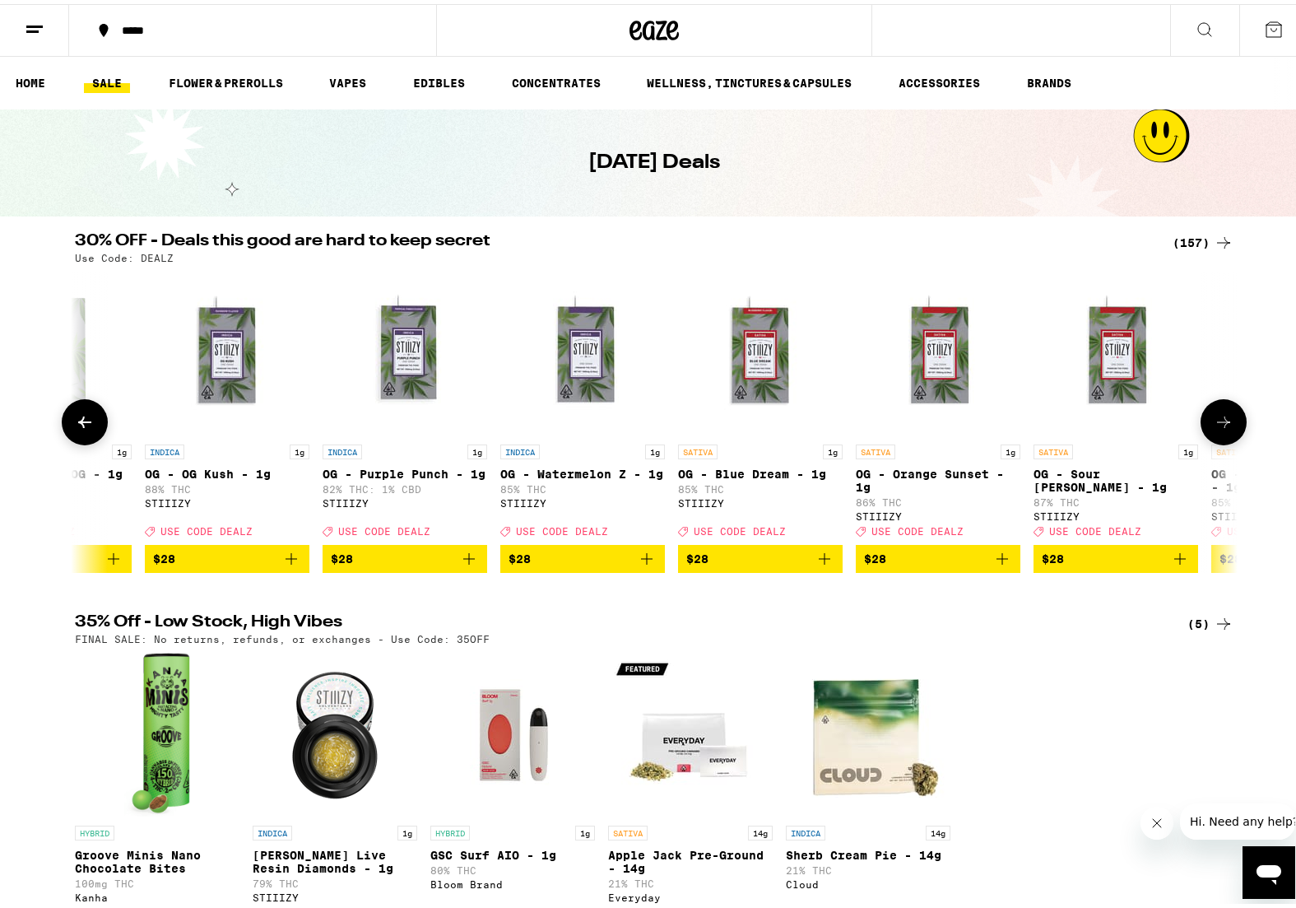
click at [1234, 434] on button at bounding box center [1224, 418] width 46 height 46
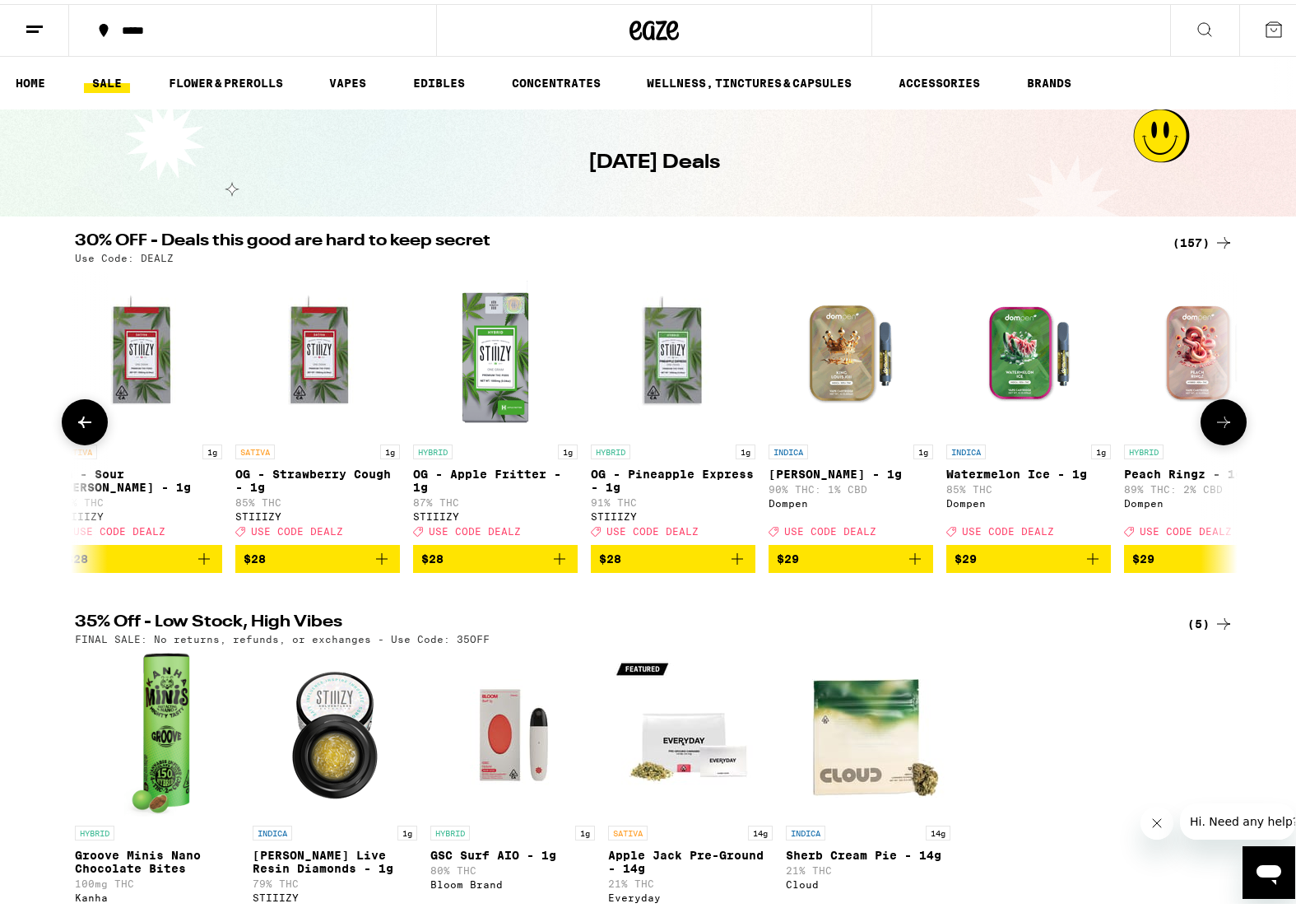
click at [1234, 434] on button at bounding box center [1224, 418] width 46 height 46
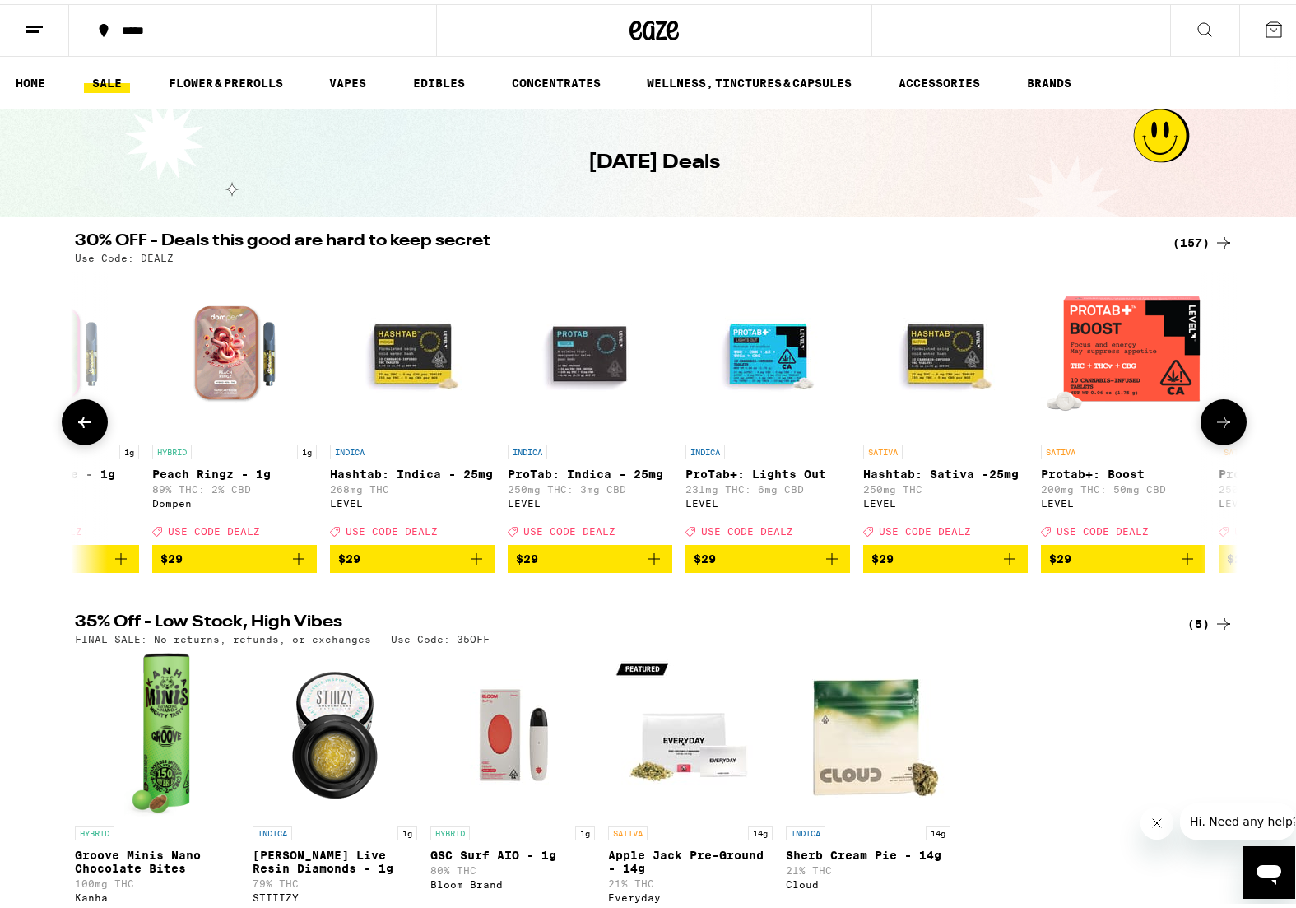
scroll to position [0, 14685]
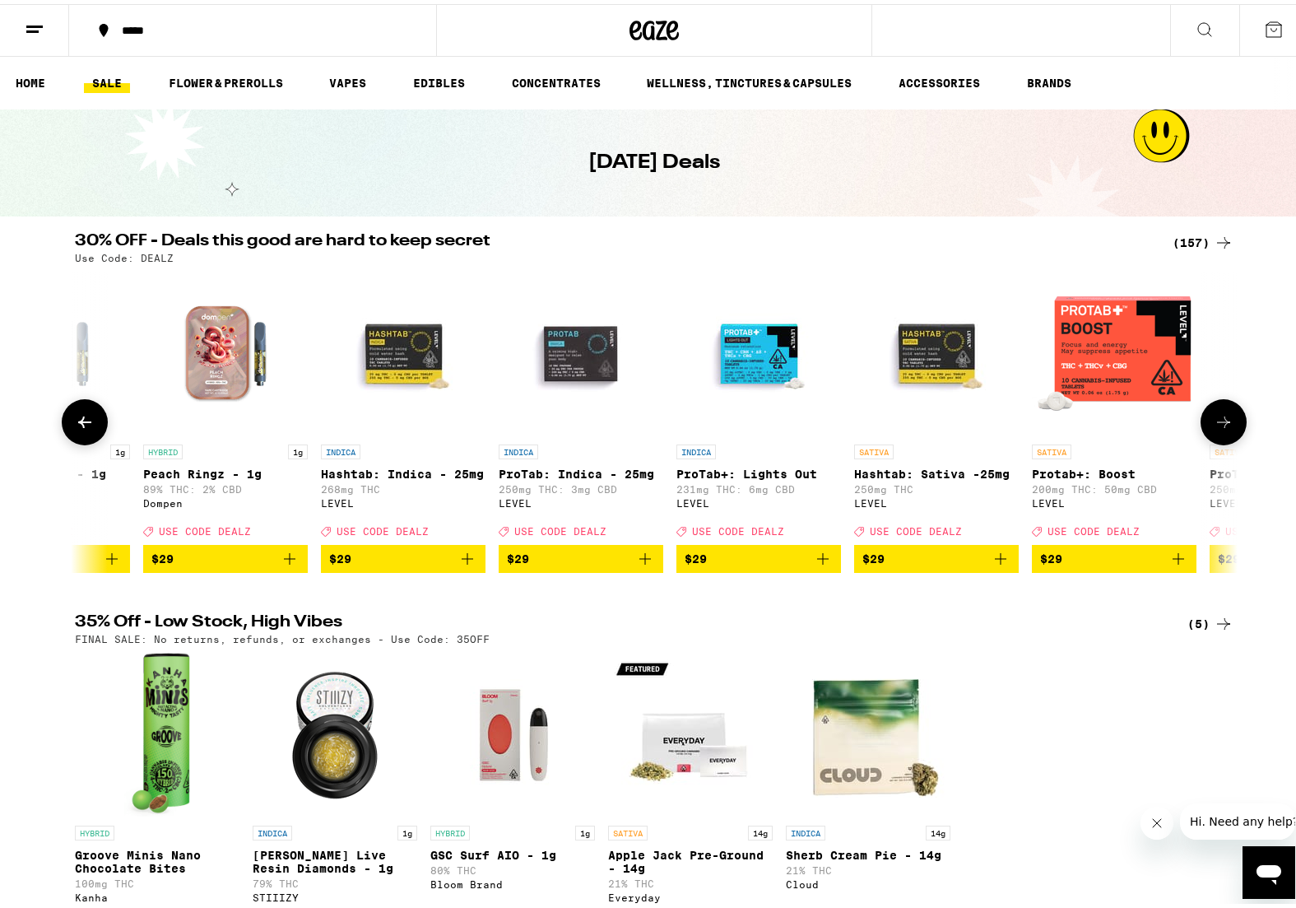
click at [1234, 433] on button at bounding box center [1224, 418] width 46 height 46
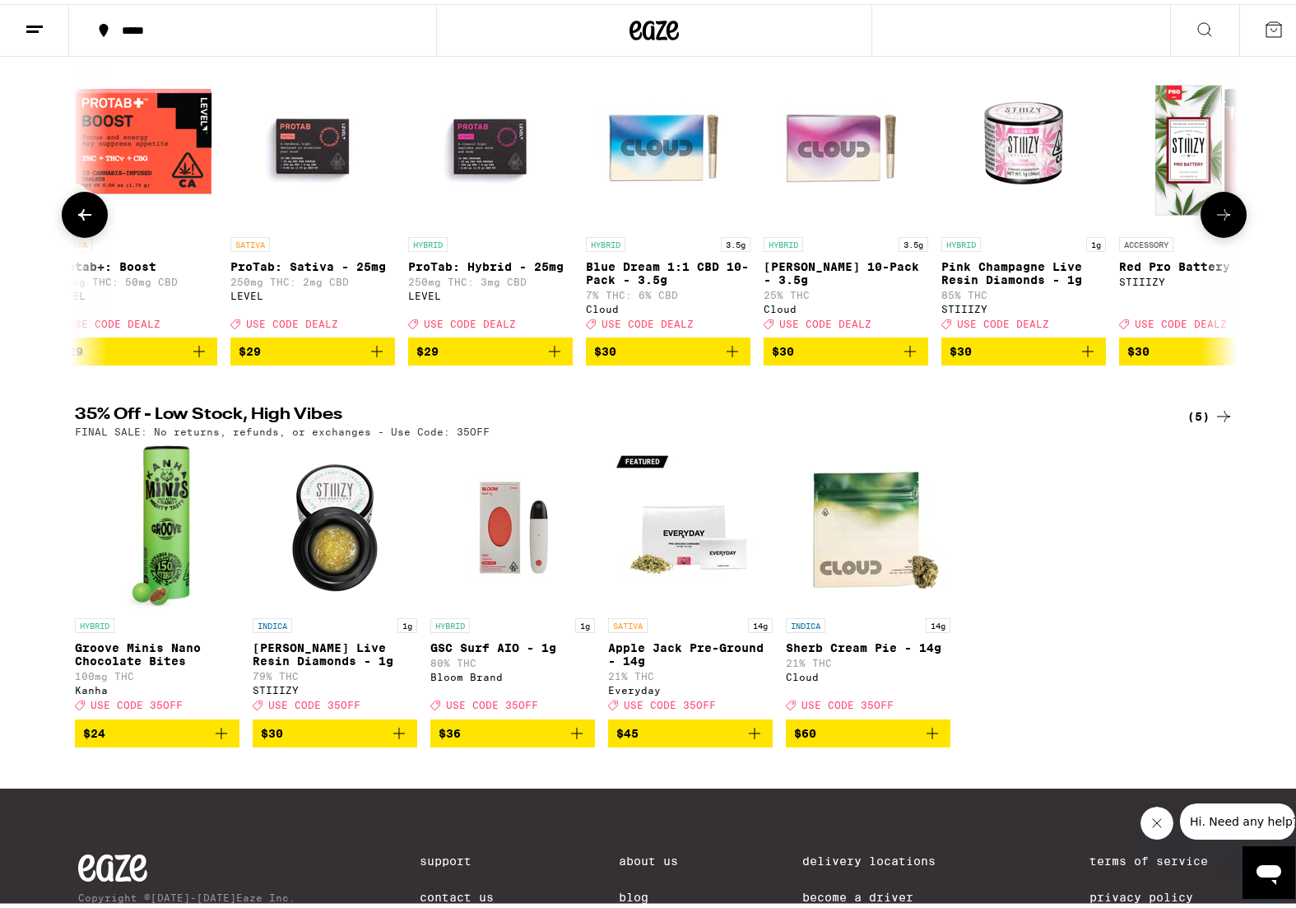
scroll to position [378, 0]
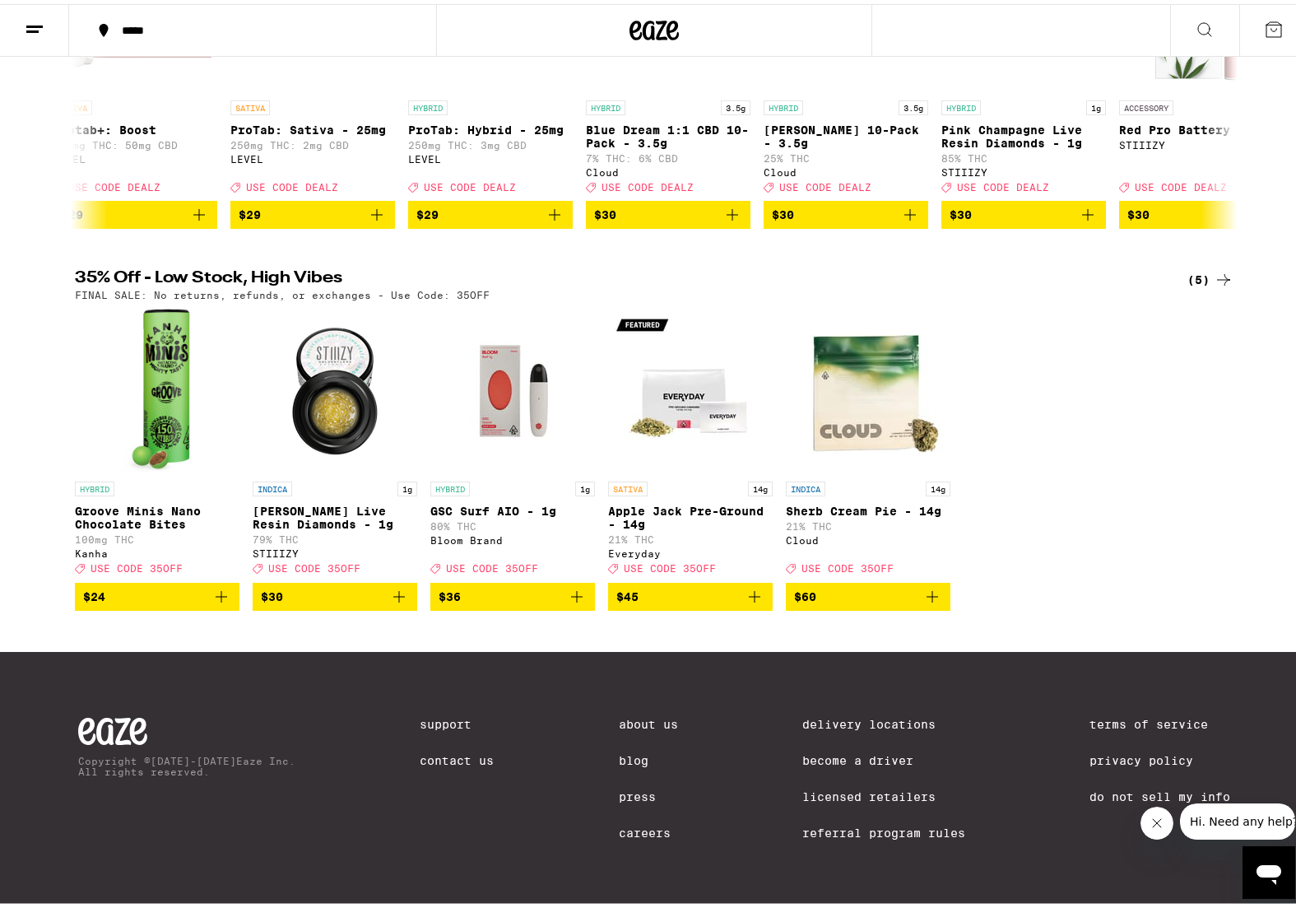
click at [573, 588] on icon "Add to bag" at bounding box center [577, 593] width 20 height 20
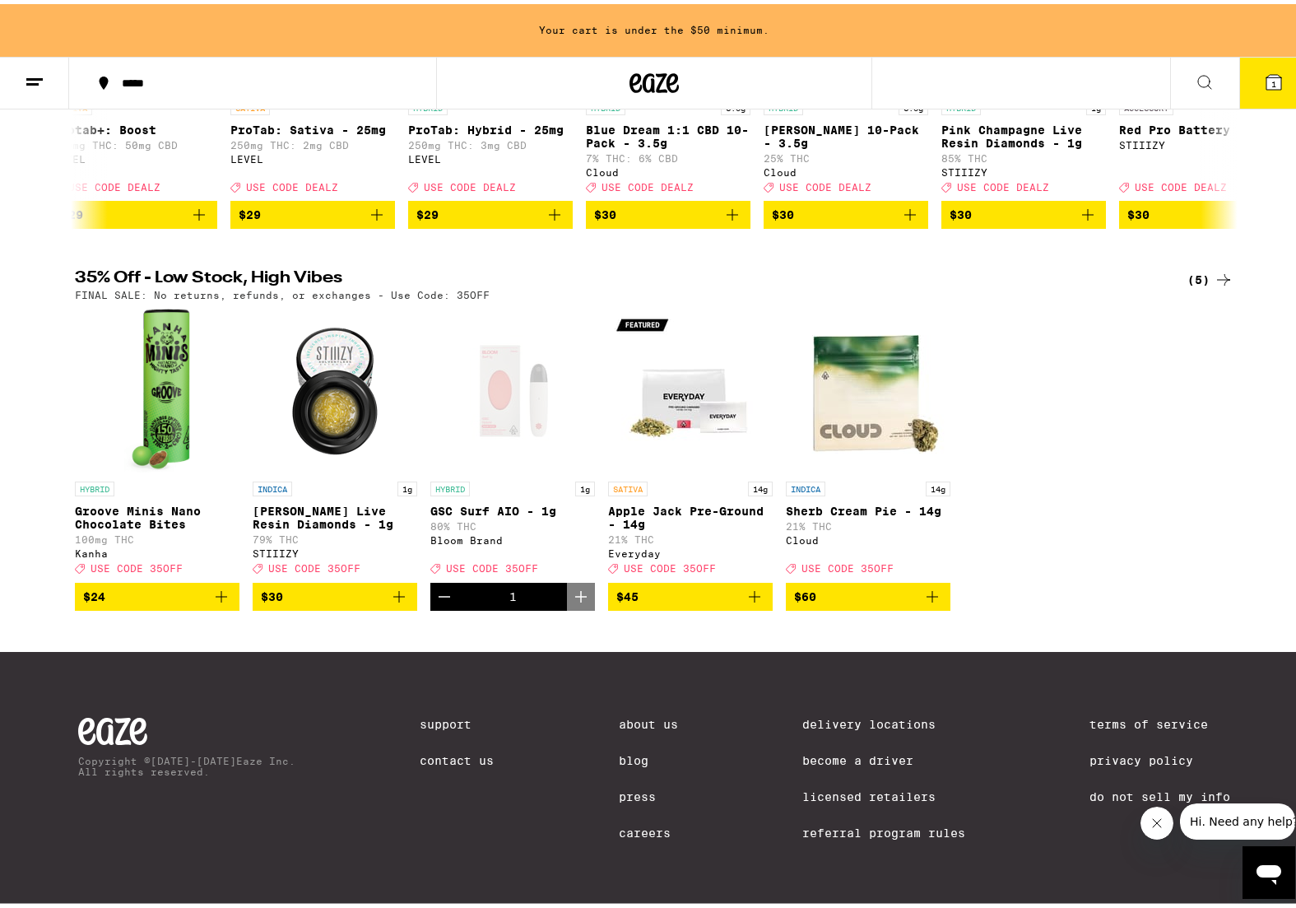
click at [213, 588] on icon "Add to bag" at bounding box center [221, 593] width 20 height 20
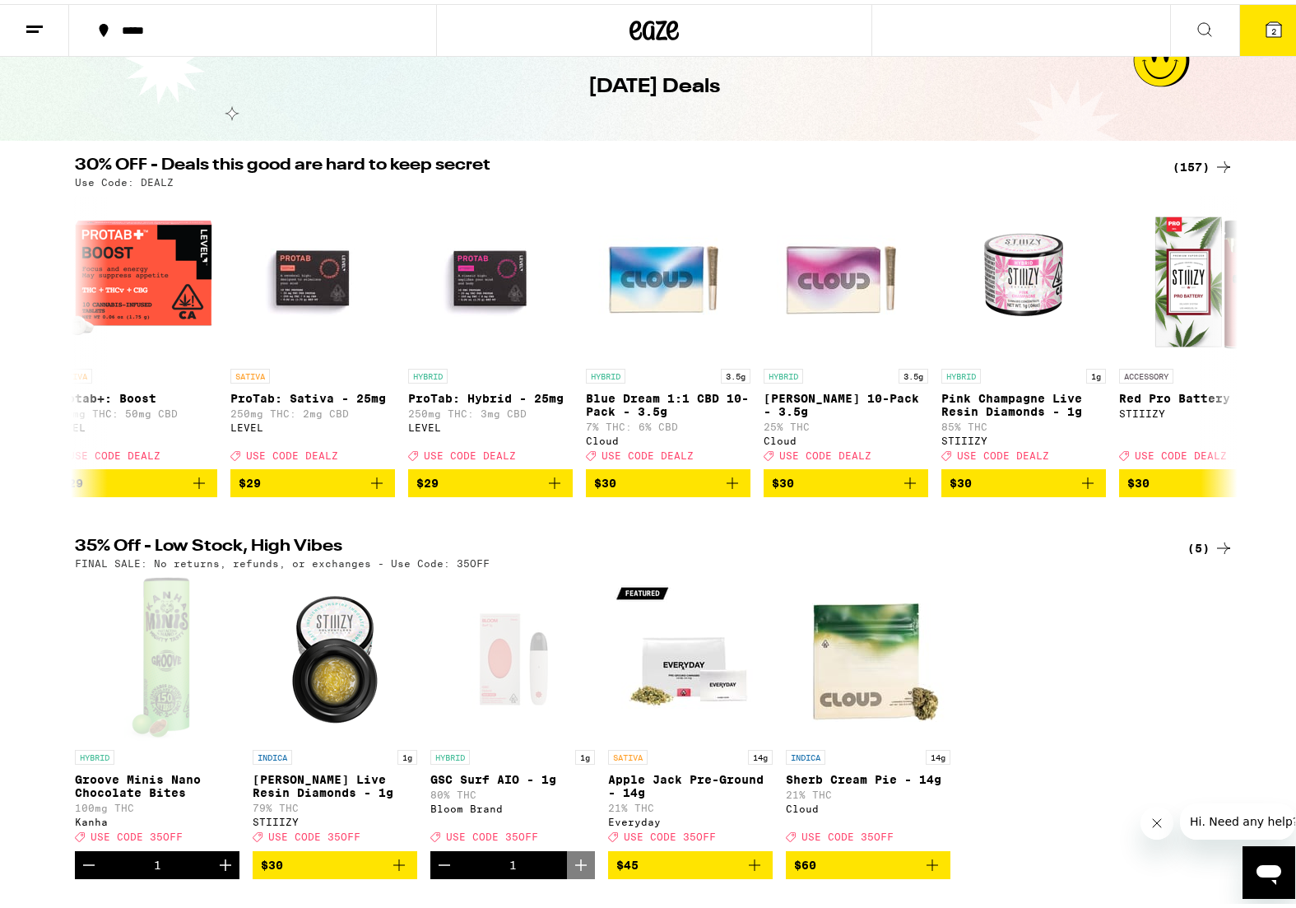
scroll to position [0, 0]
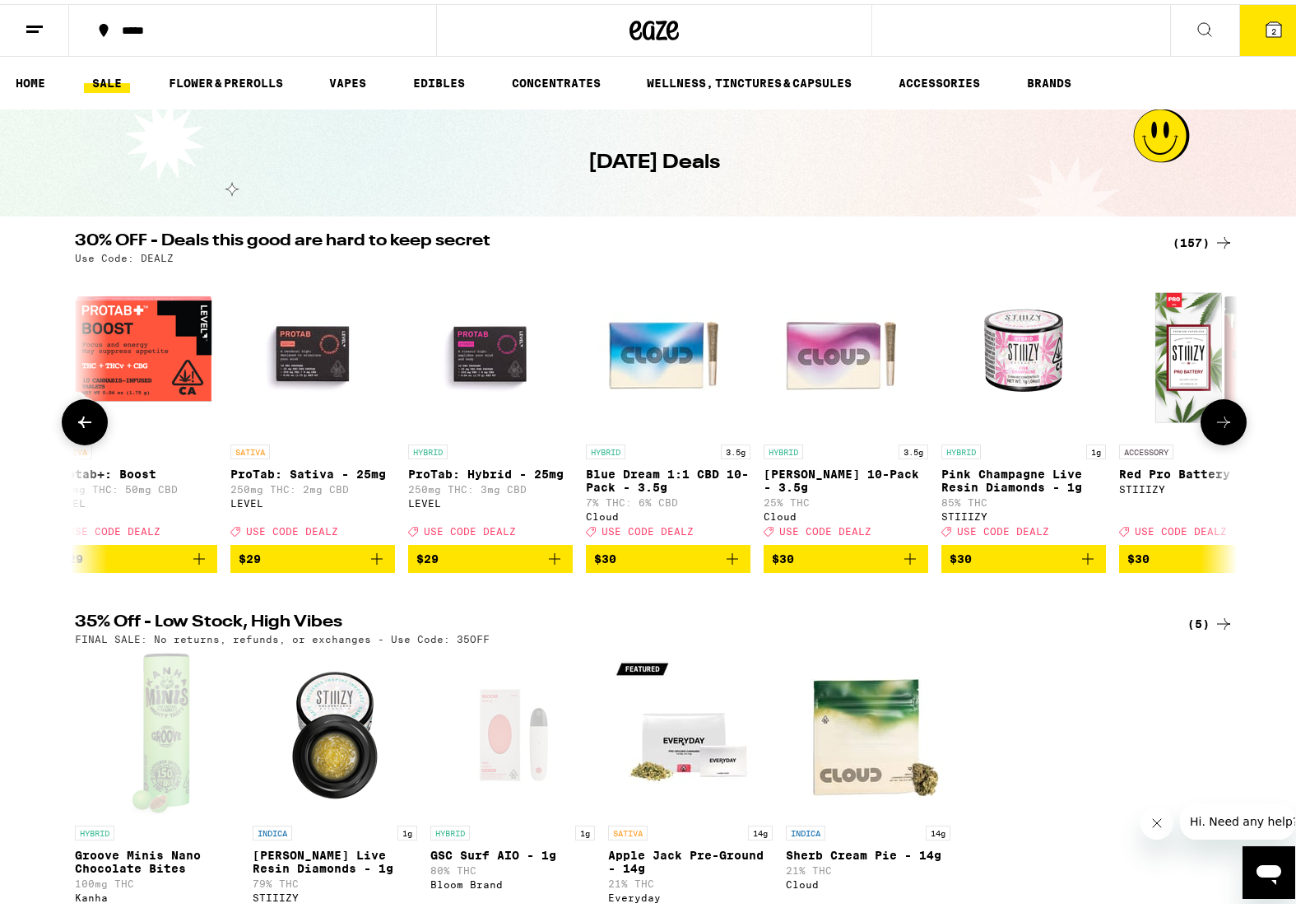
click at [727, 565] on icon "Add to bag" at bounding box center [733, 555] width 20 height 20
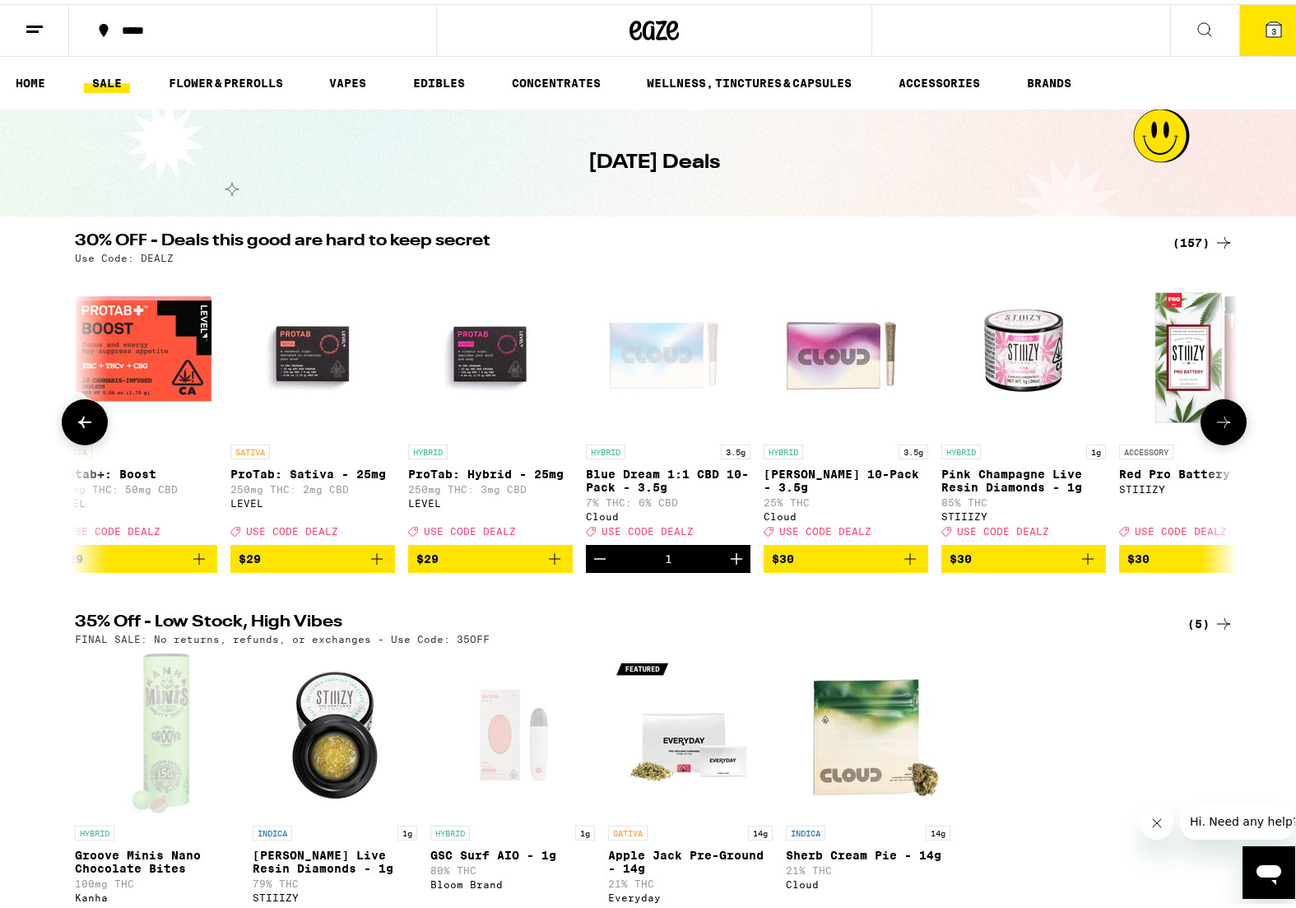
click at [901, 565] on icon "Add to bag" at bounding box center [910, 555] width 20 height 20
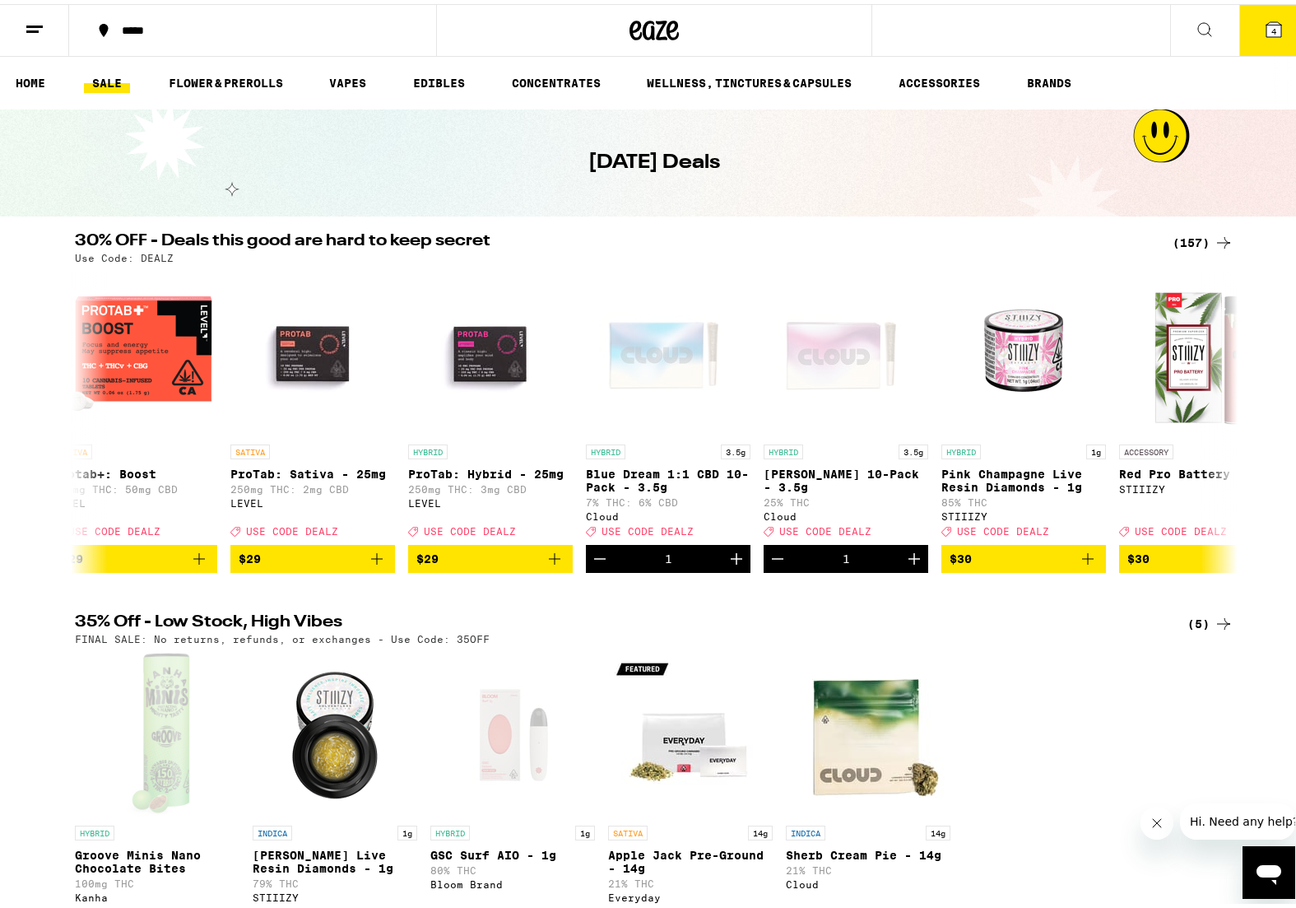
click at [1266, 6] on button "4" at bounding box center [1273, 26] width 69 height 51
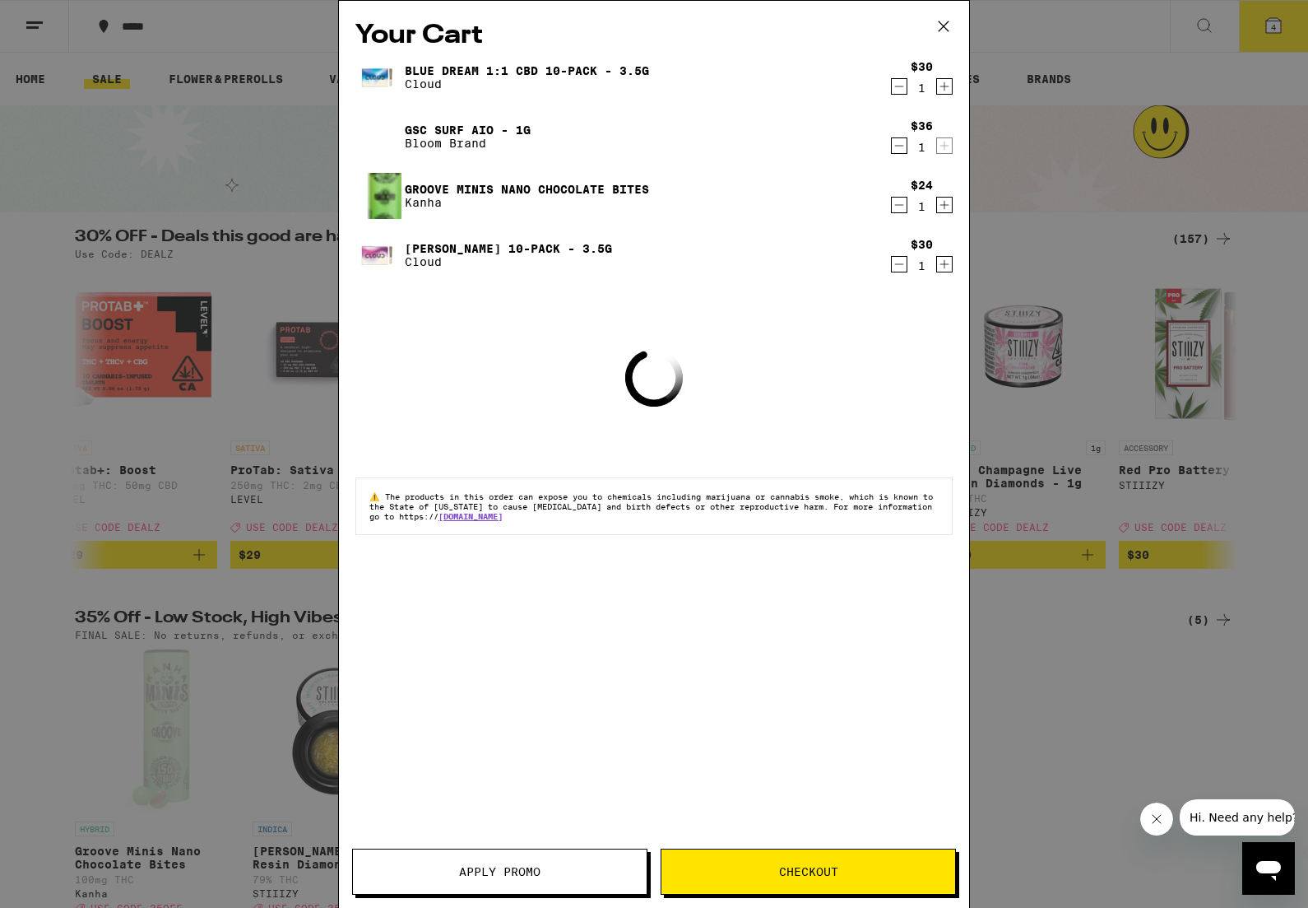
click at [892, 86] on icon "Decrement" at bounding box center [899, 87] width 15 height 20
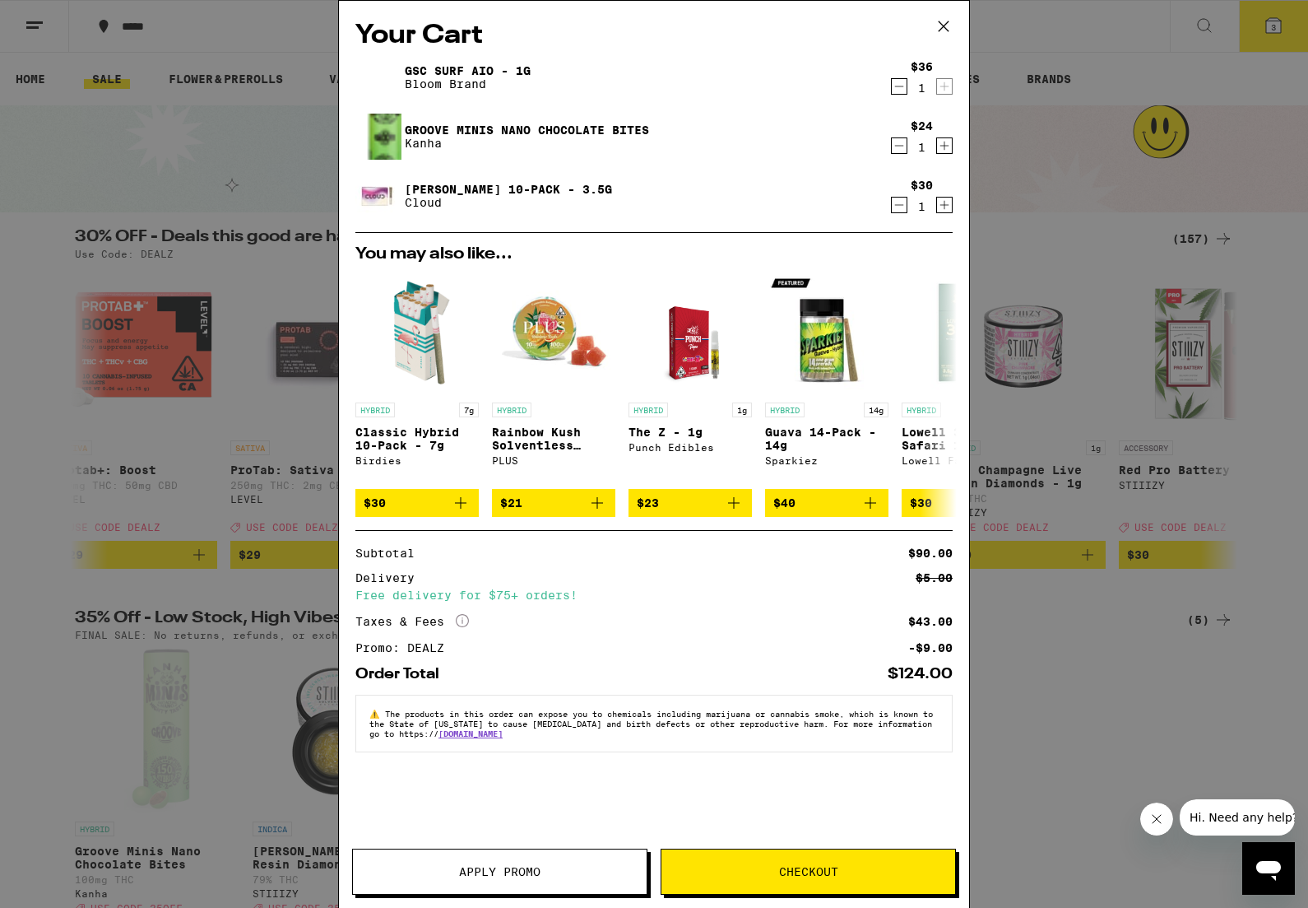
click at [482, 885] on button "Apply Promo" at bounding box center [499, 871] width 295 height 46
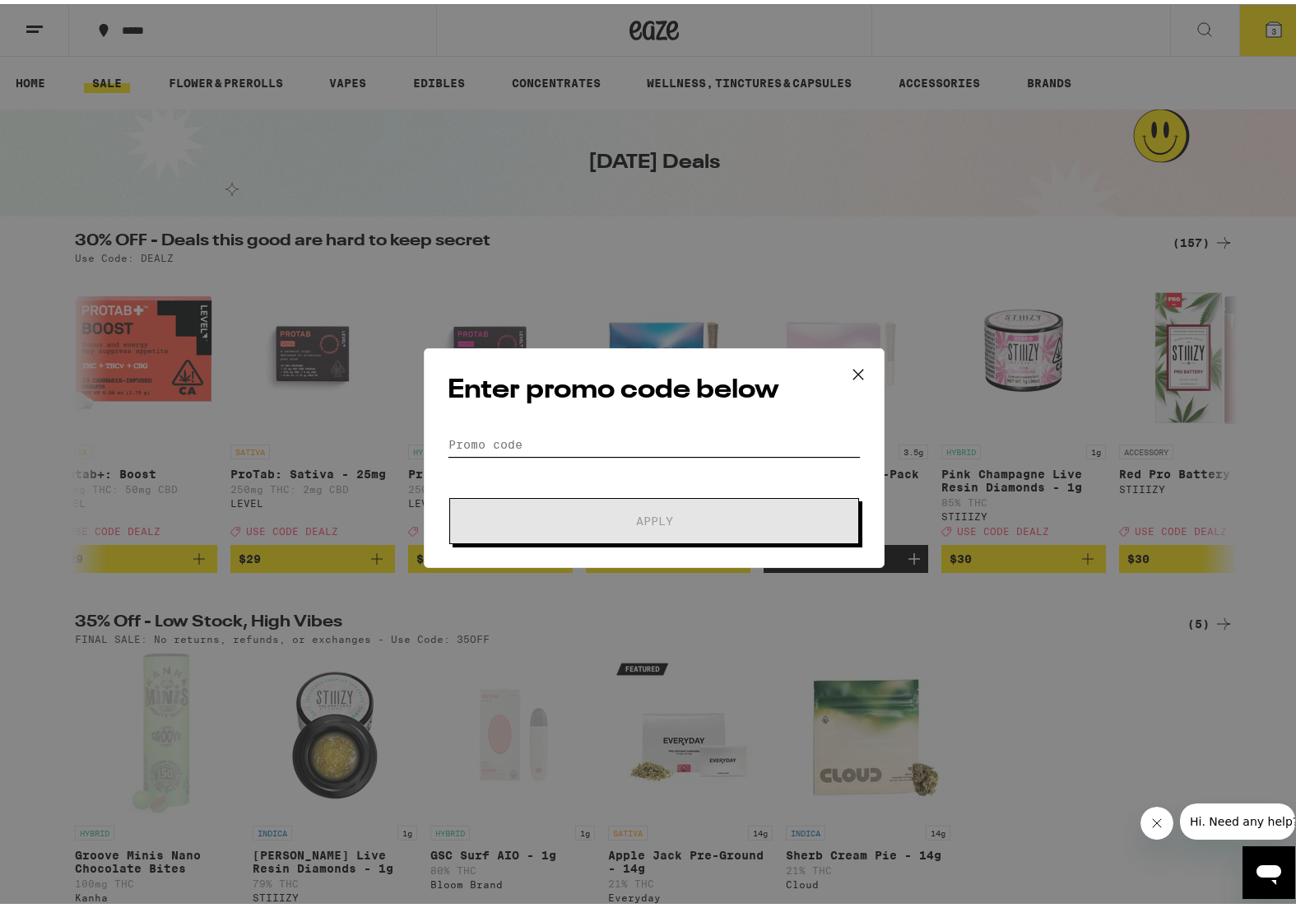
click at [518, 437] on input "Promo Code" at bounding box center [654, 440] width 413 height 25
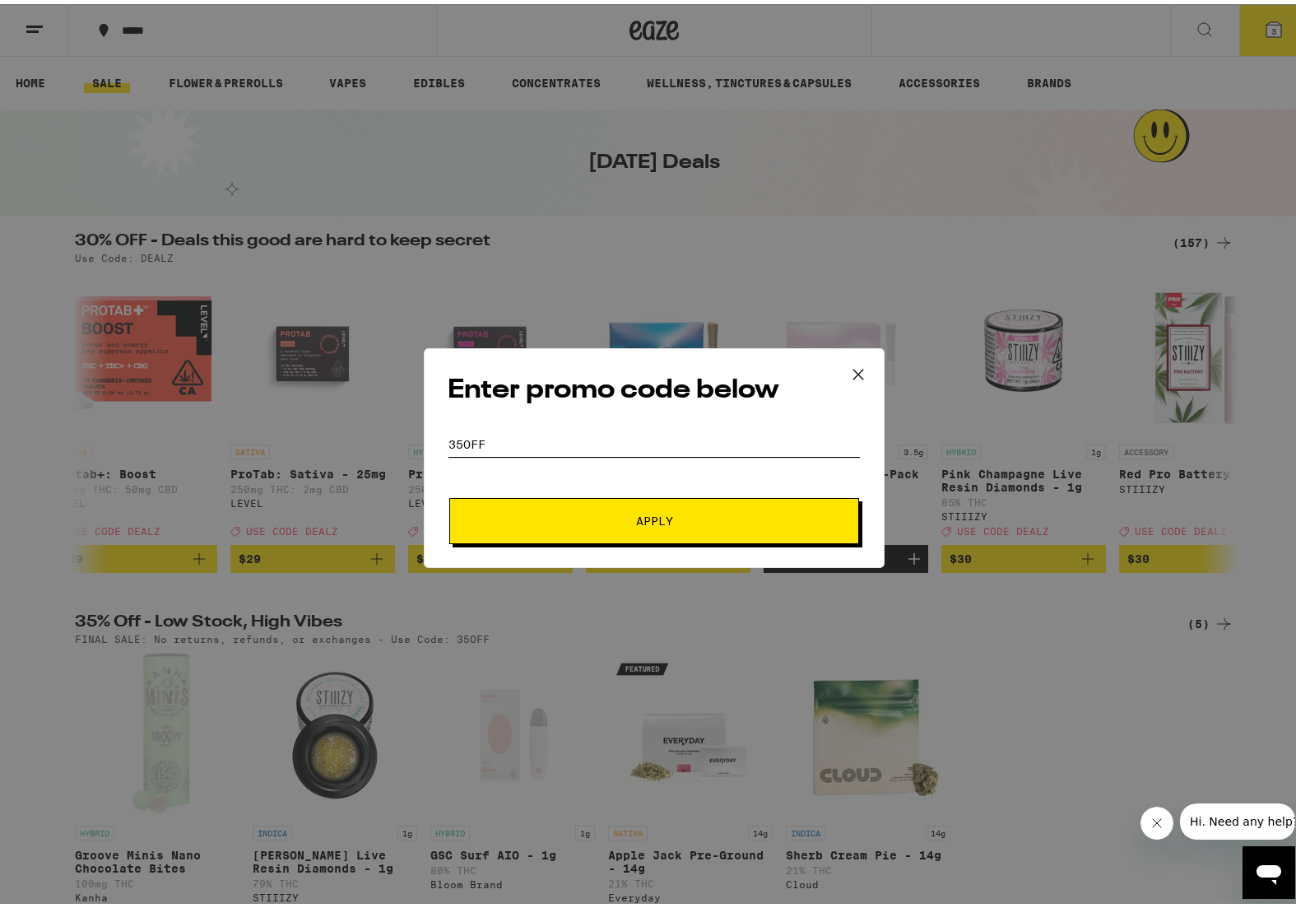
type input "35off"
click at [449, 494] on button "Apply" at bounding box center [654, 517] width 410 height 46
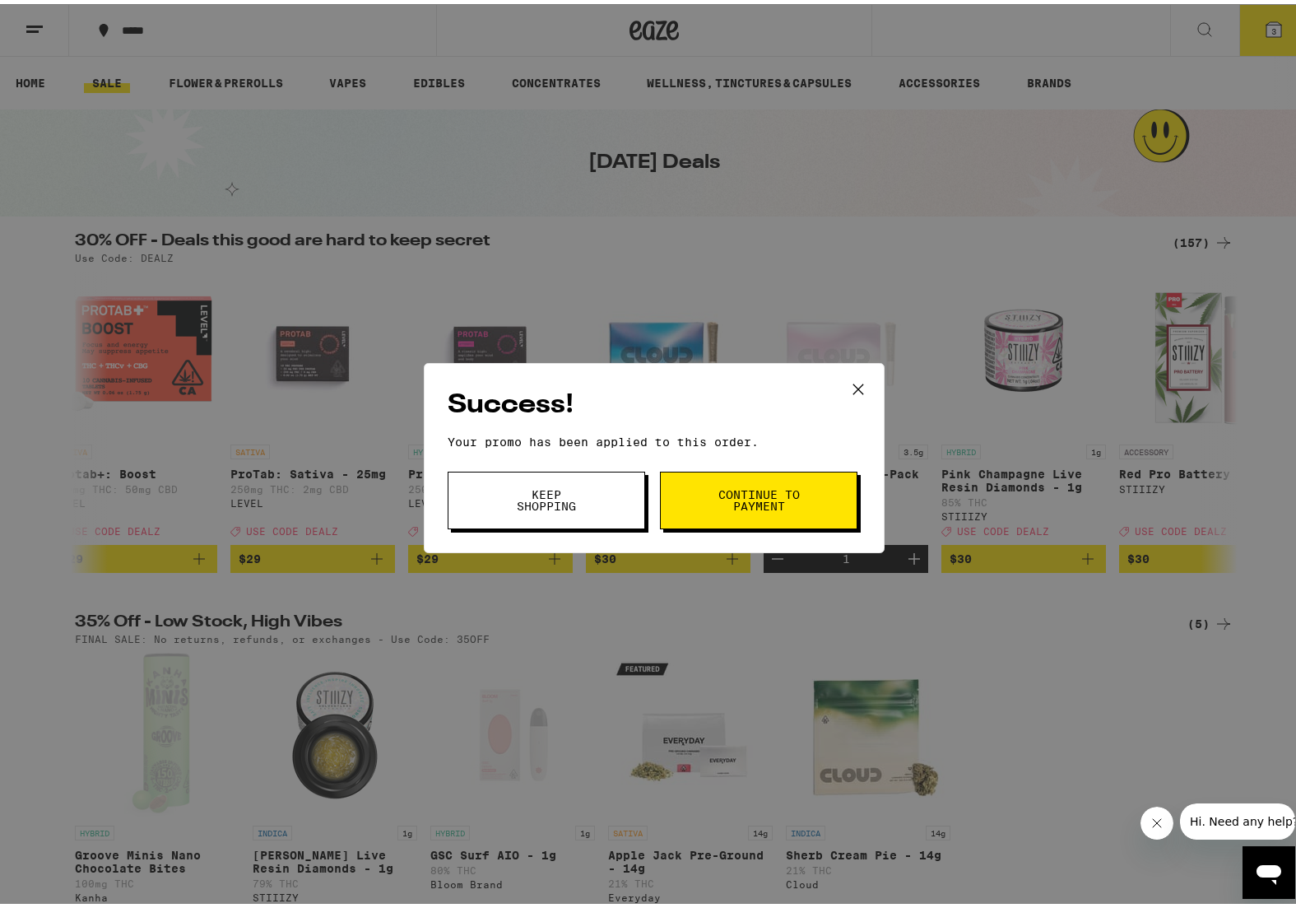
click at [535, 505] on span "Keep Shopping" at bounding box center [546, 496] width 84 height 23
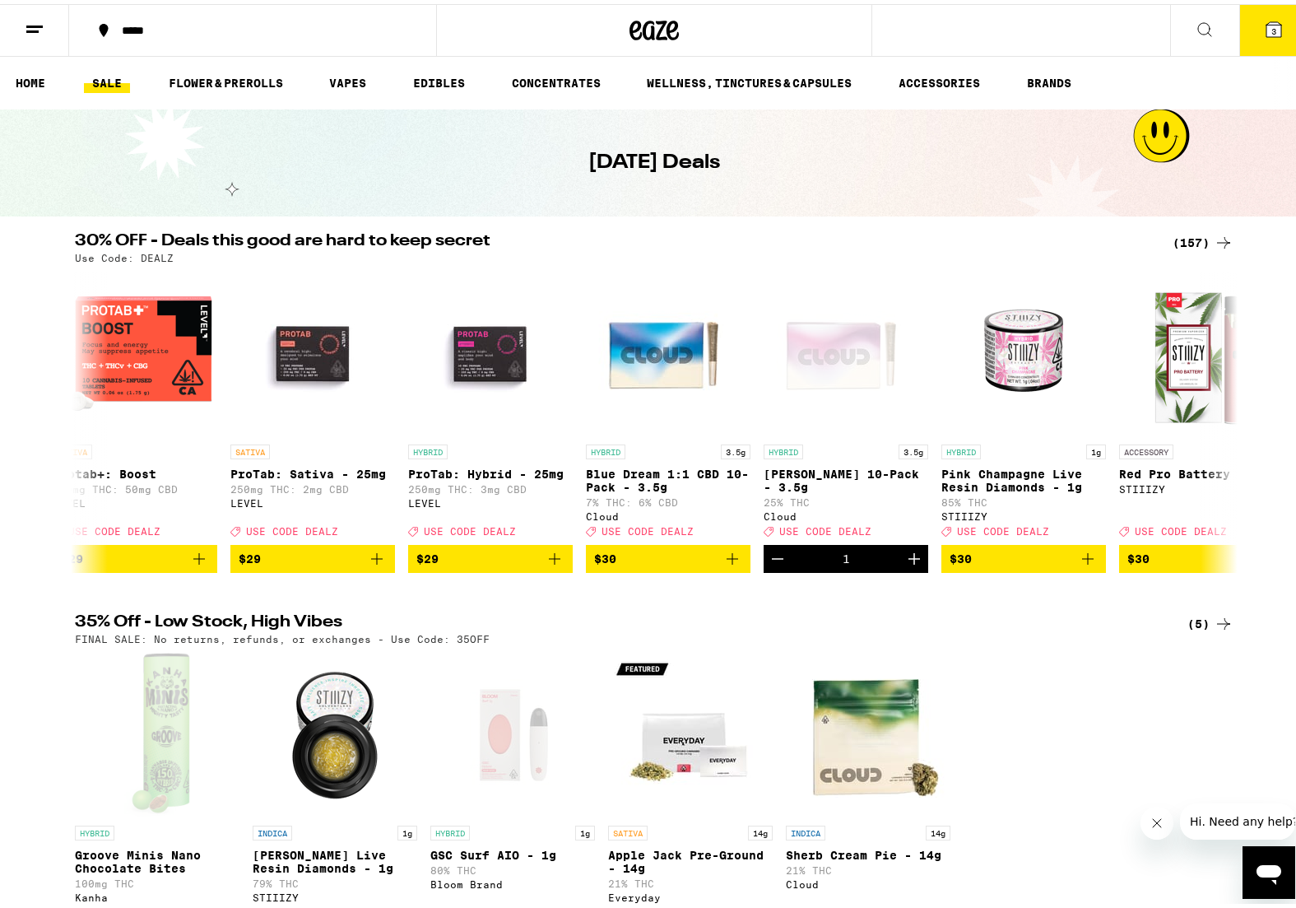
click at [1264, 30] on icon at bounding box center [1274, 26] width 20 height 20
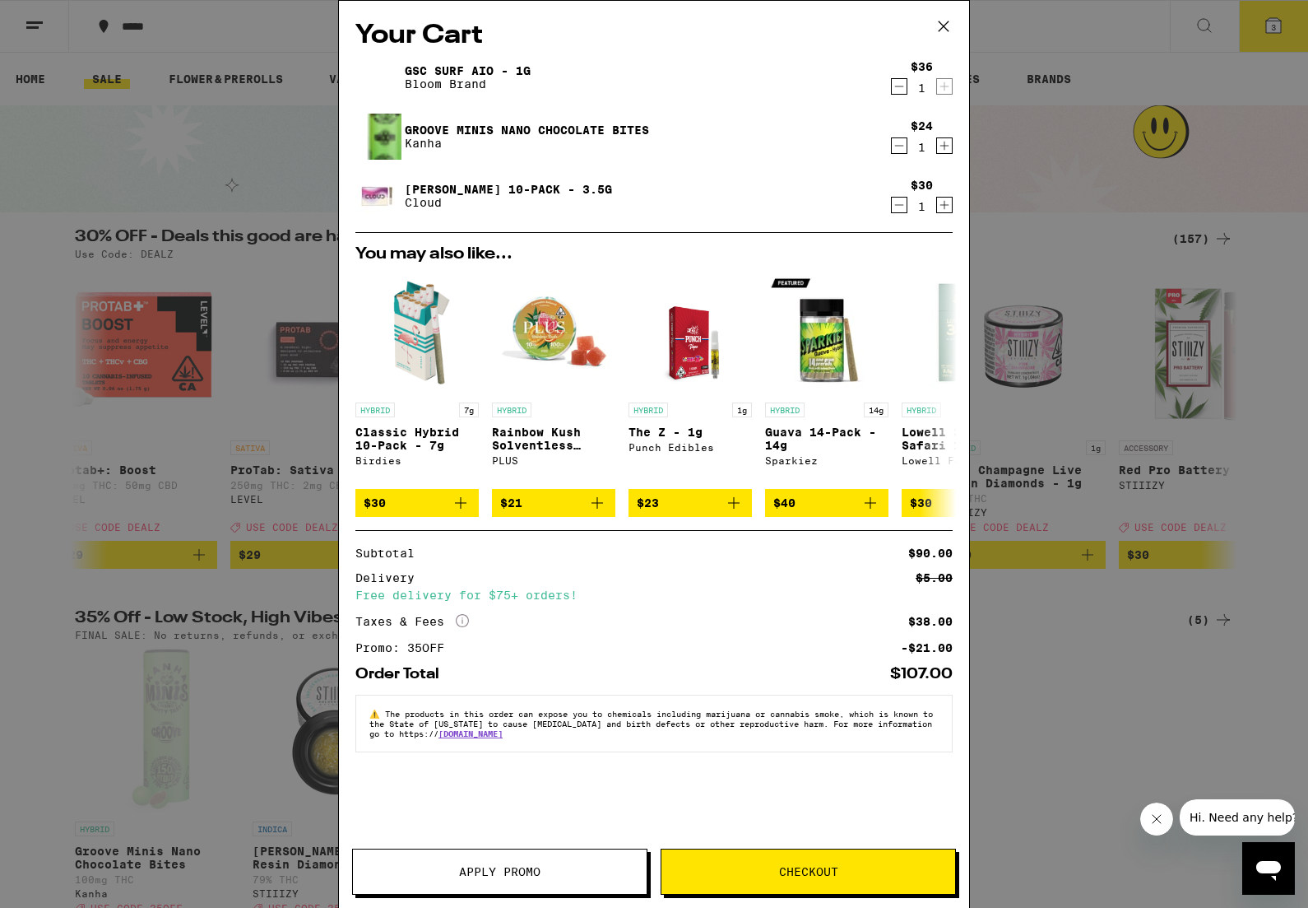
click at [545, 872] on span "Apply Promo" at bounding box center [500, 872] width 294 height 12
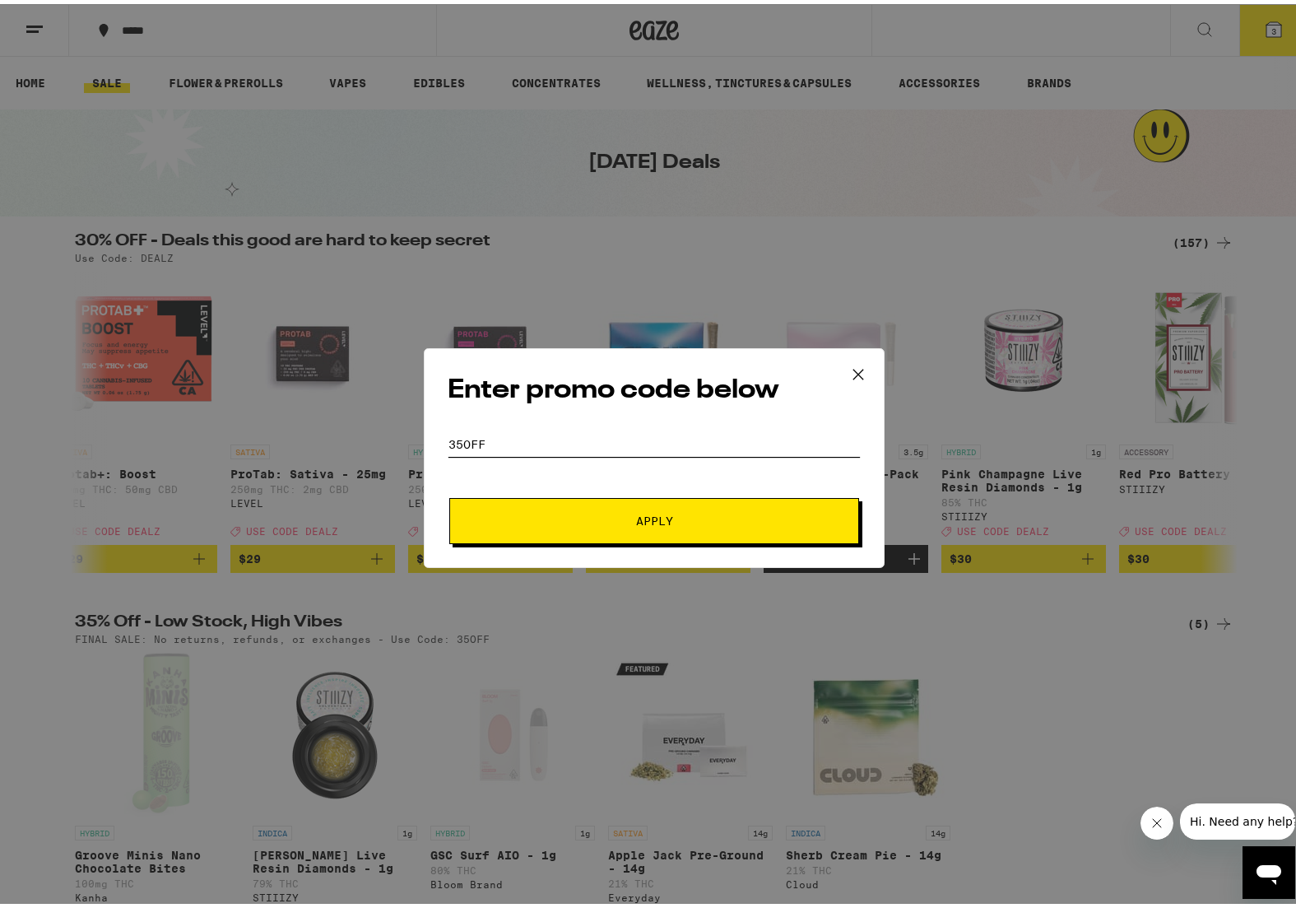
click at [507, 446] on input "35off" at bounding box center [654, 440] width 413 height 25
type input "dealz"
click at [605, 535] on button "Apply" at bounding box center [654, 517] width 410 height 46
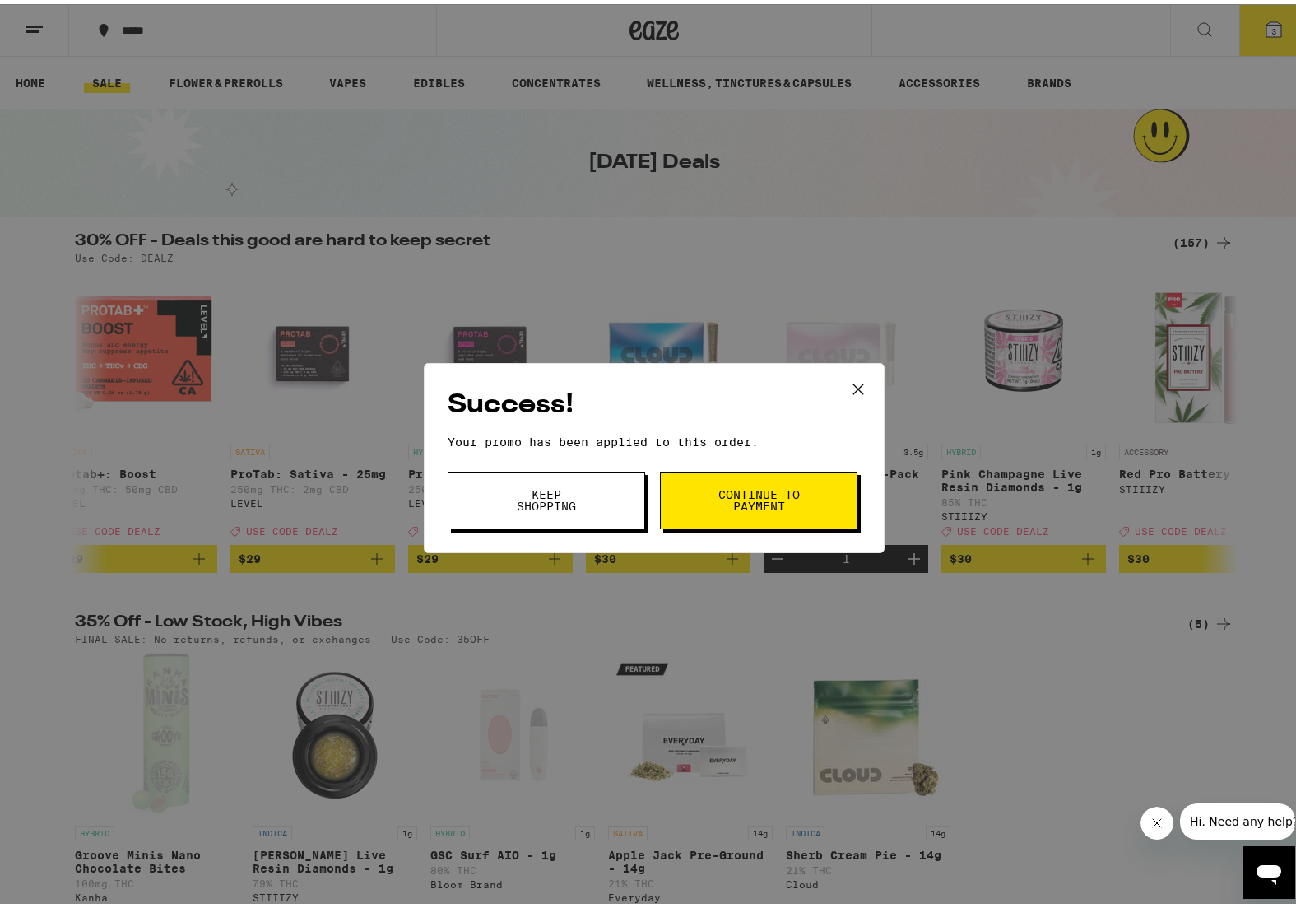
click at [598, 497] on button "Keep Shopping" at bounding box center [546, 496] width 197 height 58
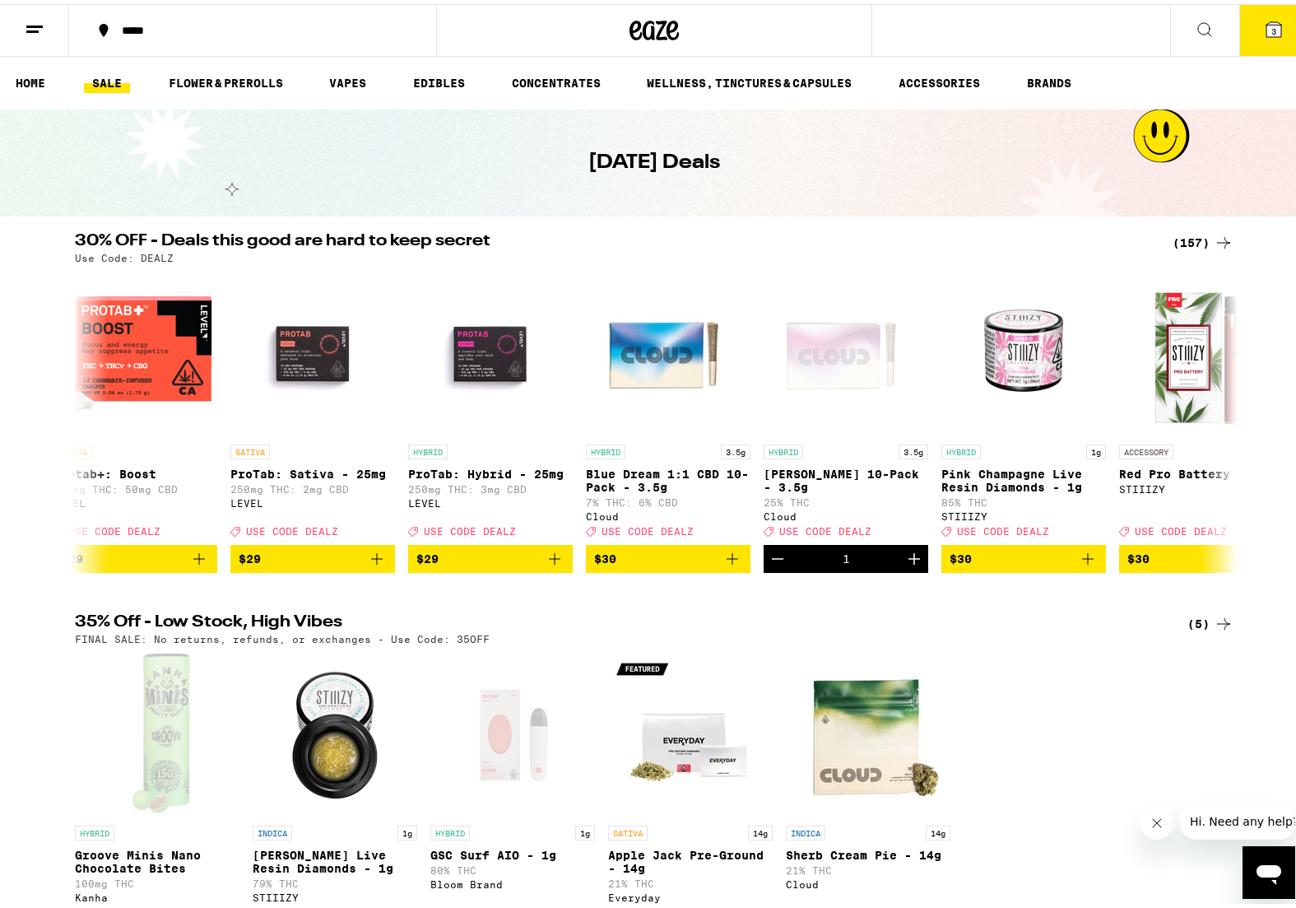
click at [1272, 35] on button "3" at bounding box center [1273, 26] width 69 height 51
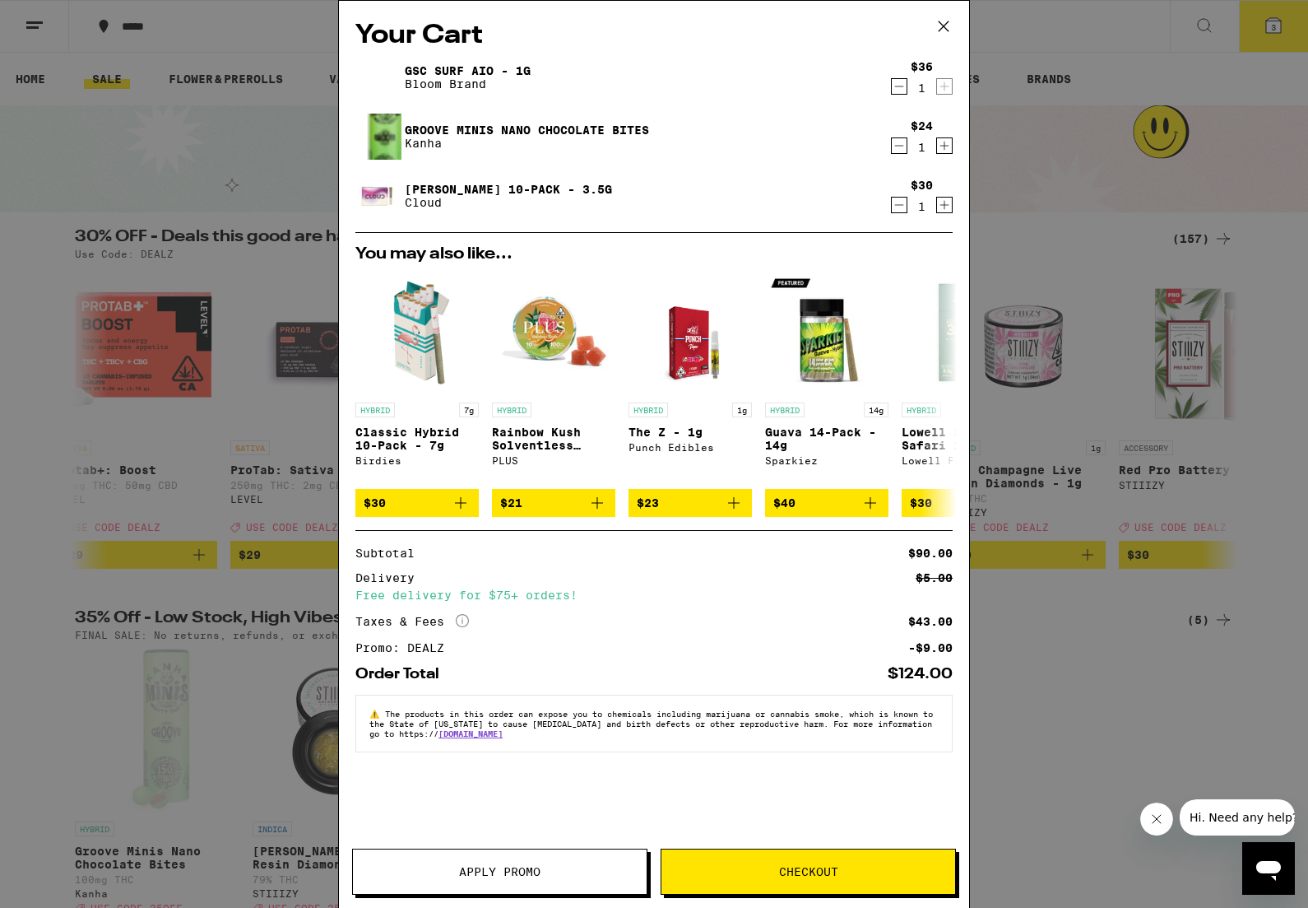
click at [938, 21] on icon at bounding box center [944, 26] width 25 height 25
